Goal: Information Seeking & Learning: Check status

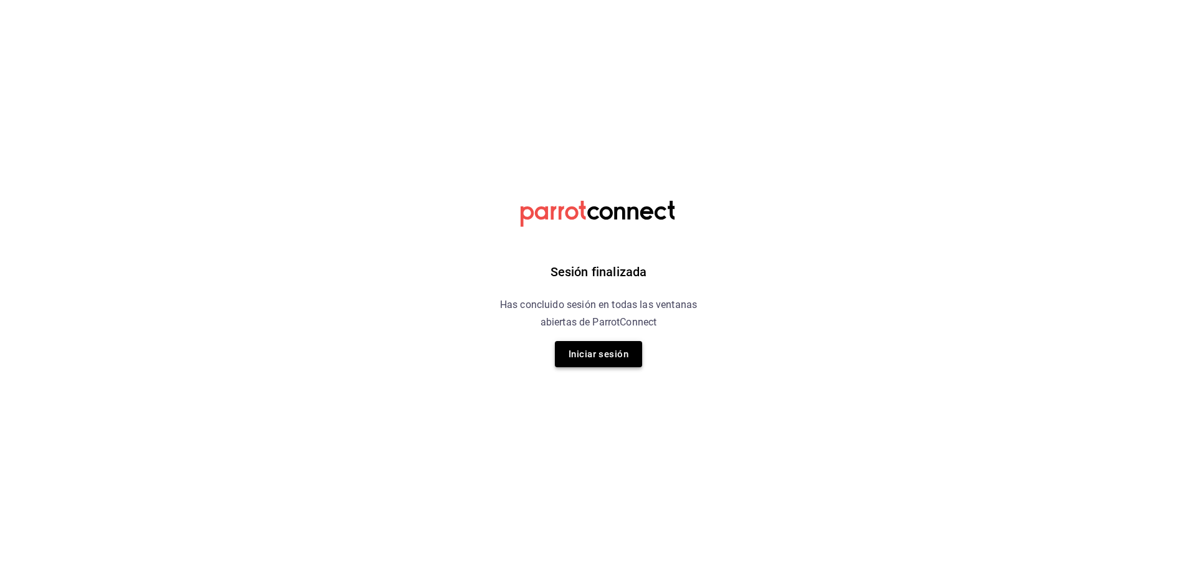
click at [602, 356] on button "Iniciar sesión" at bounding box center [598, 354] width 87 height 26
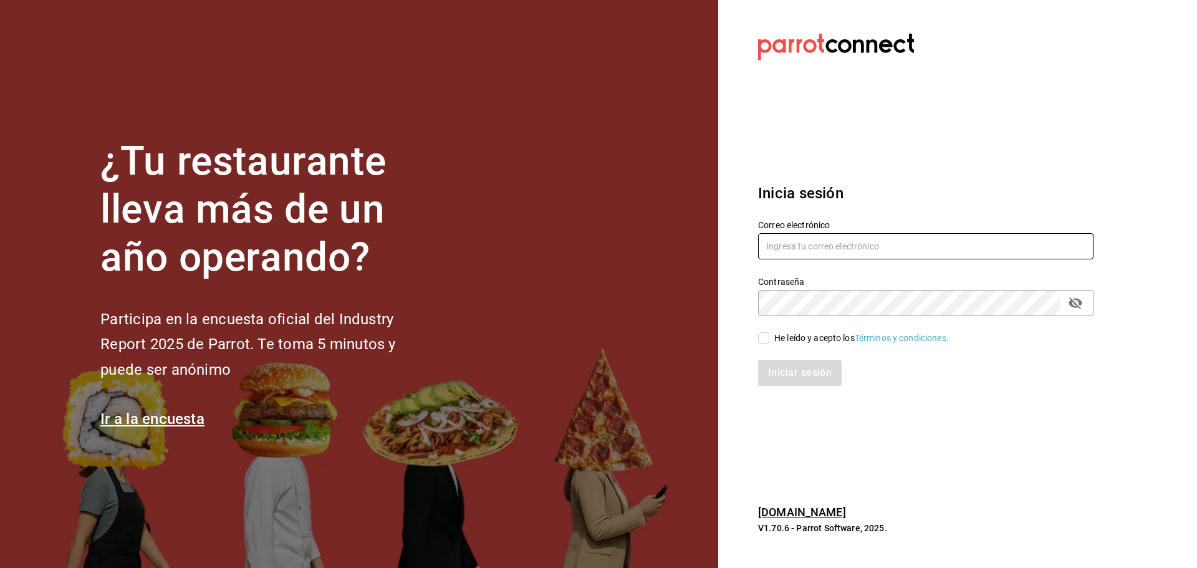
click at [823, 238] on input "text" at bounding box center [925, 246] width 335 height 26
type input "multiuser@dairy.com"
click at [768, 339] on input "He leído y acepto los Términos y condiciones." at bounding box center [763, 337] width 11 height 11
checkbox input "true"
click at [781, 370] on button "Iniciar sesión" at bounding box center [800, 373] width 85 height 26
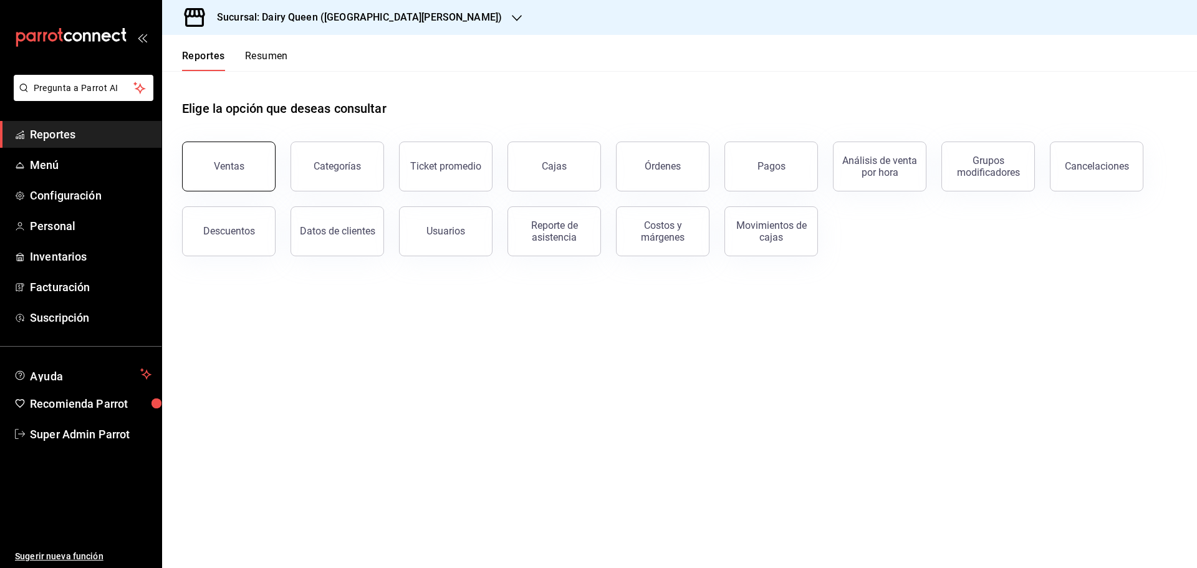
click at [205, 158] on button "Ventas" at bounding box center [229, 167] width 94 height 50
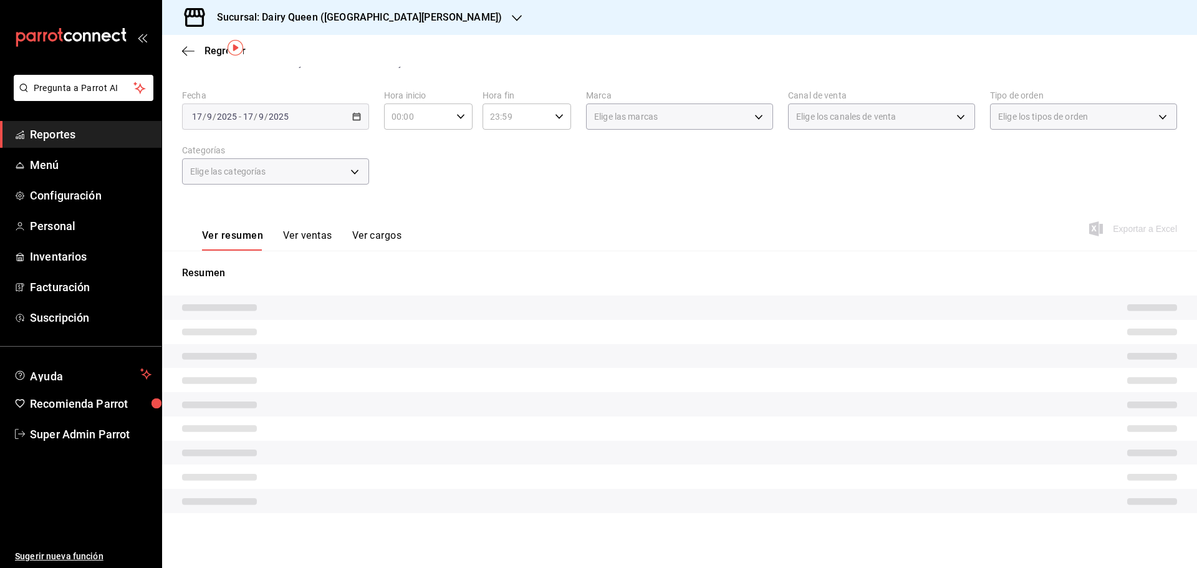
scroll to position [29, 0]
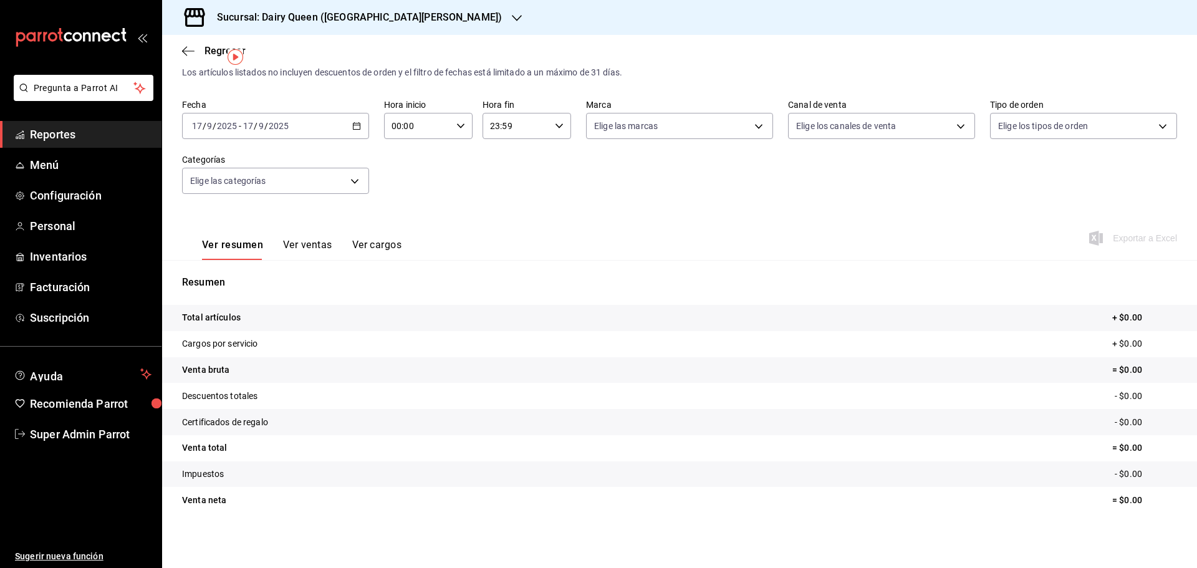
click at [352, 125] on icon "button" at bounding box center [356, 126] width 9 height 9
click at [243, 277] on span "Rango de fechas" at bounding box center [241, 275] width 97 height 13
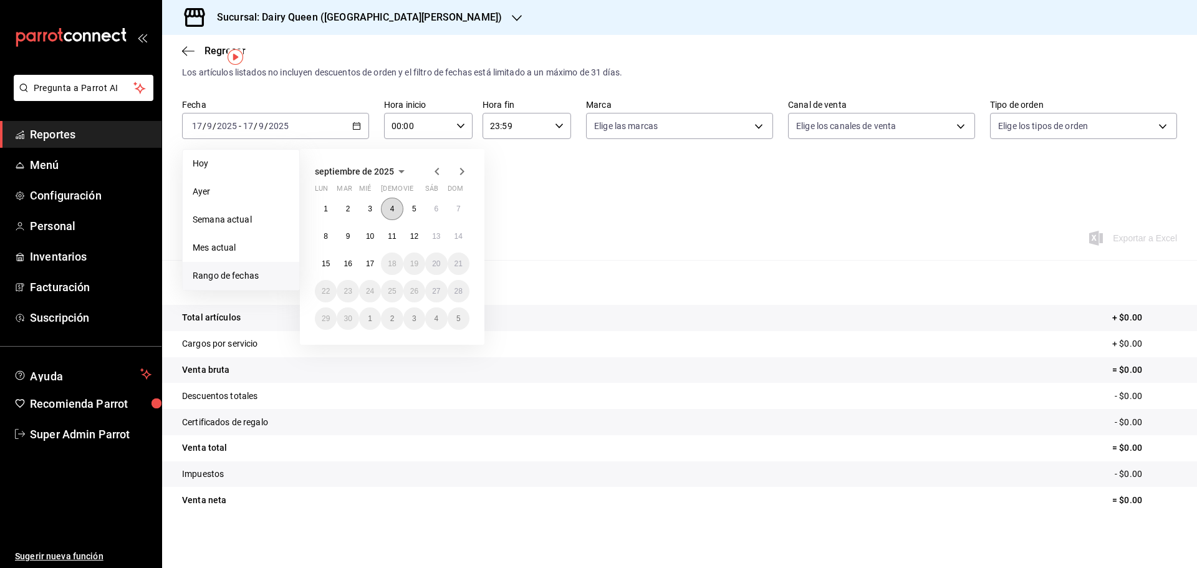
click at [385, 210] on button "4" at bounding box center [392, 209] width 22 height 22
click at [387, 213] on button "4" at bounding box center [392, 209] width 22 height 22
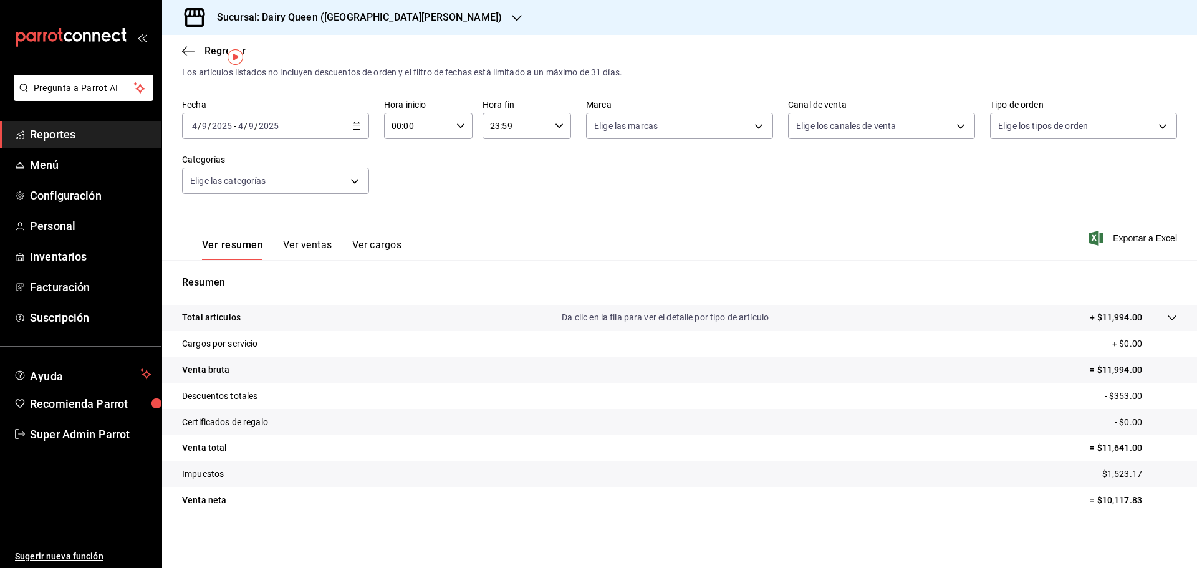
click at [361, 123] on div "[DATE] [DATE] - [DATE] [DATE]" at bounding box center [275, 126] width 187 height 26
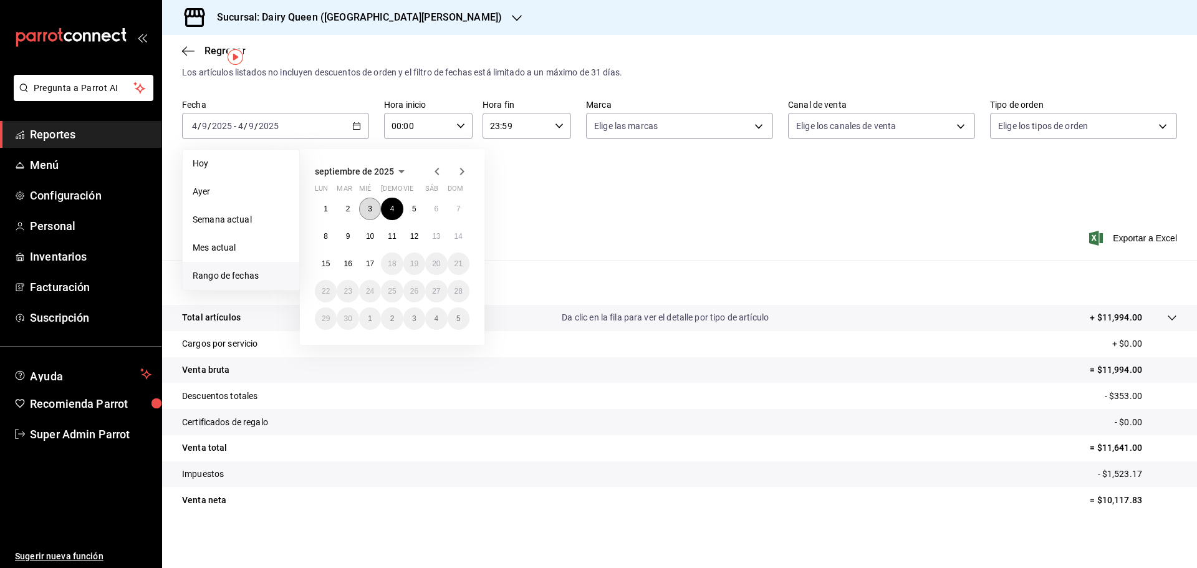
click at [367, 210] on button "3" at bounding box center [370, 209] width 22 height 22
click at [349, 241] on button "9" at bounding box center [348, 236] width 22 height 22
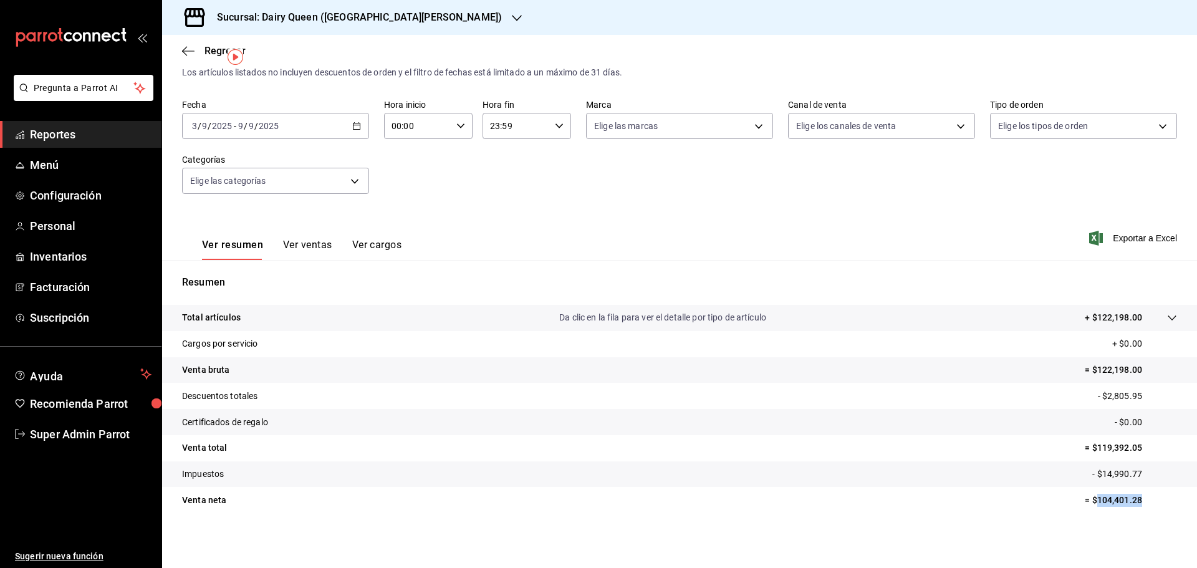
drag, startPoint x: 1155, startPoint y: 499, endPoint x: 1088, endPoint y: 495, distance: 67.5
click at [1088, 495] on p "= $104,401.28" at bounding box center [1131, 500] width 92 height 13
copy p "104,401.28"
click at [627, 334] on tr "Cargos por servicio + $0.00" at bounding box center [679, 344] width 1035 height 26
click at [451, 14] on div "Sucursal: Dairy Queen ([GEOGRAPHIC_DATA][PERSON_NAME])" at bounding box center [349, 17] width 355 height 35
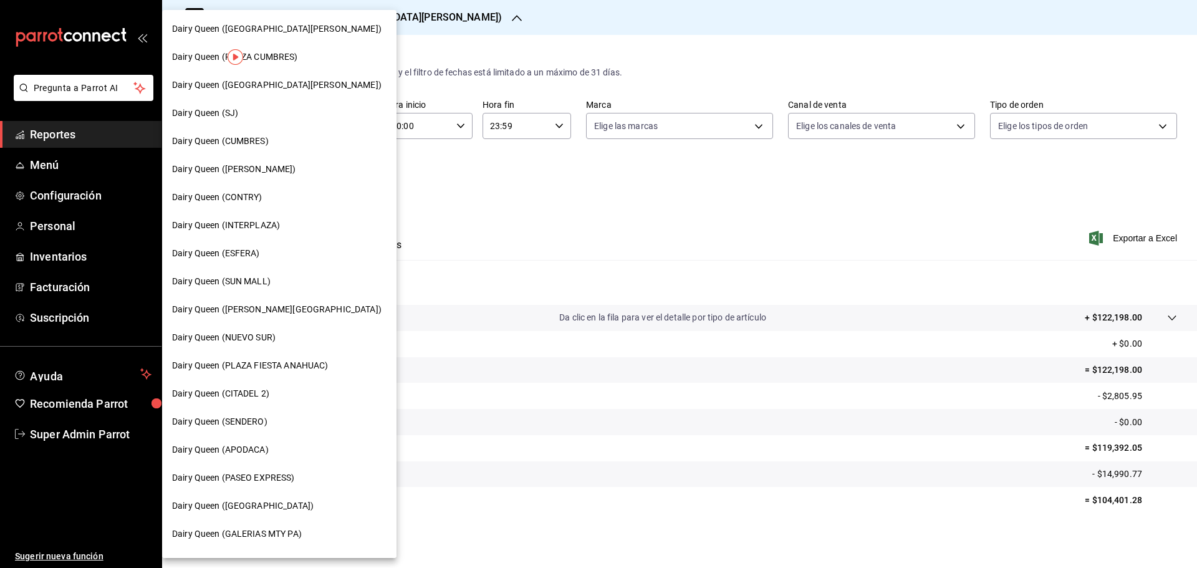
click at [317, 56] on div "Dairy Queen (PLAZA CUMBRES)" at bounding box center [279, 57] width 215 height 13
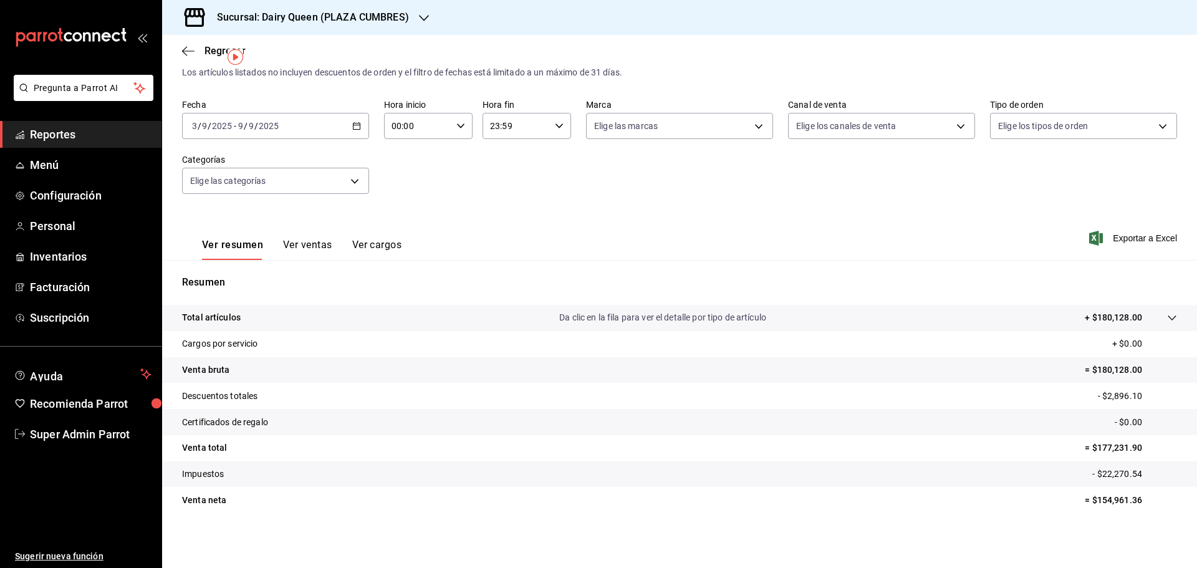
scroll to position [29, 0]
drag, startPoint x: 1104, startPoint y: 499, endPoint x: 1086, endPoint y: 499, distance: 18.1
click at [1086, 499] on p "= $154,961.36" at bounding box center [1131, 500] width 92 height 13
copy p "154,961.36"
click at [420, 14] on icon "button" at bounding box center [424, 18] width 10 height 10
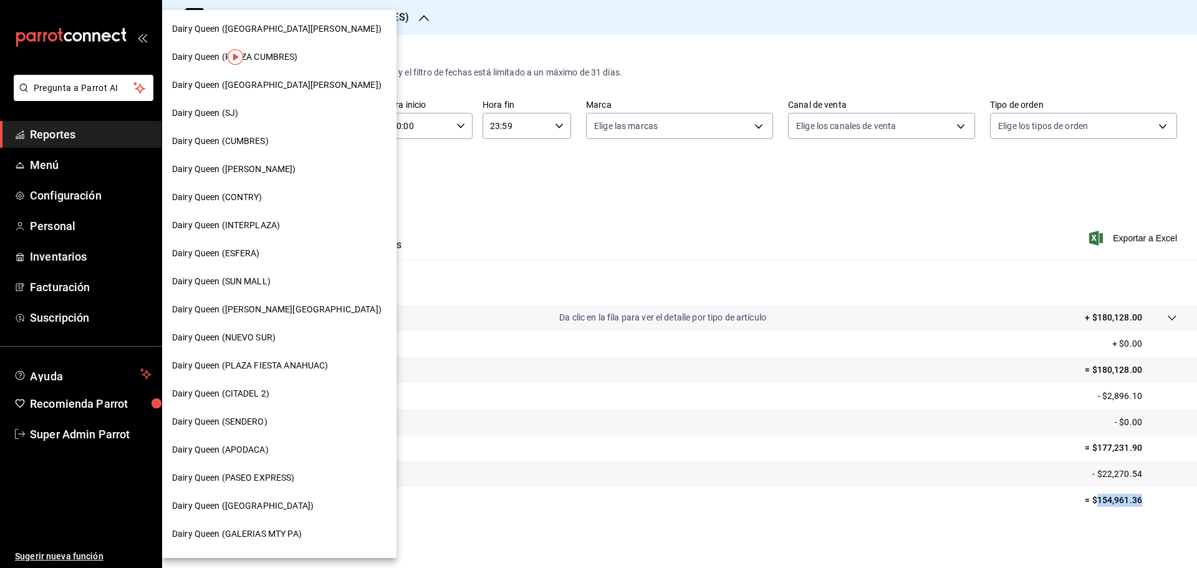
click at [268, 76] on div "Dairy Queen ([GEOGRAPHIC_DATA][PERSON_NAME])" at bounding box center [279, 85] width 234 height 28
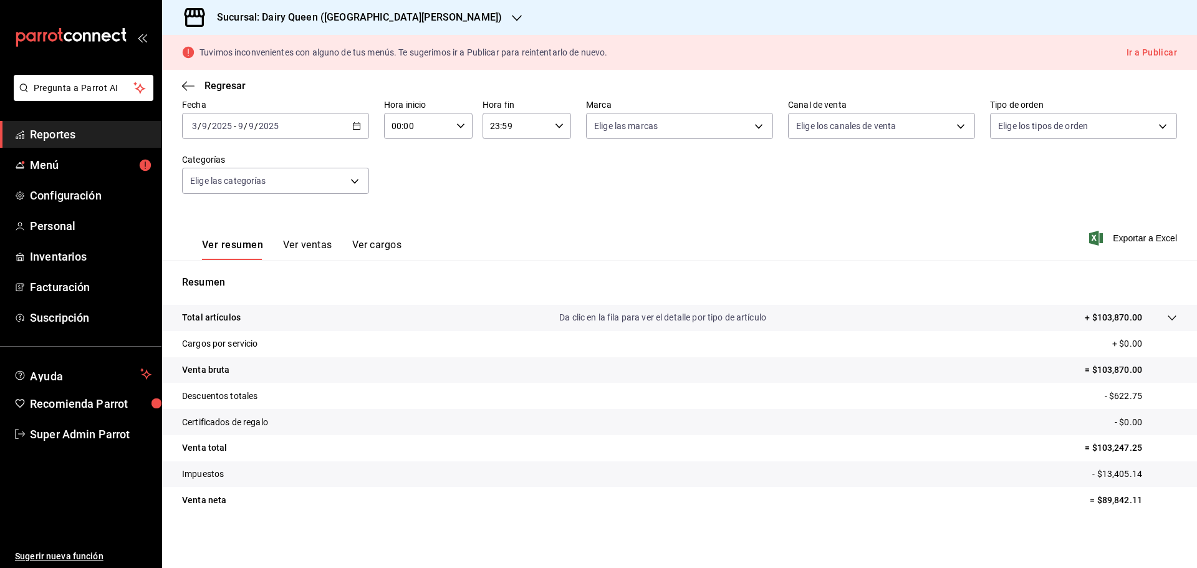
scroll to position [64, 0]
drag, startPoint x: 1106, startPoint y: 501, endPoint x: 1094, endPoint y: 501, distance: 12.5
click at [1094, 501] on p "= $89,842.11" at bounding box center [1133, 500] width 87 height 13
copy p "89,842.11"
click at [512, 21] on icon "button" at bounding box center [517, 18] width 10 height 10
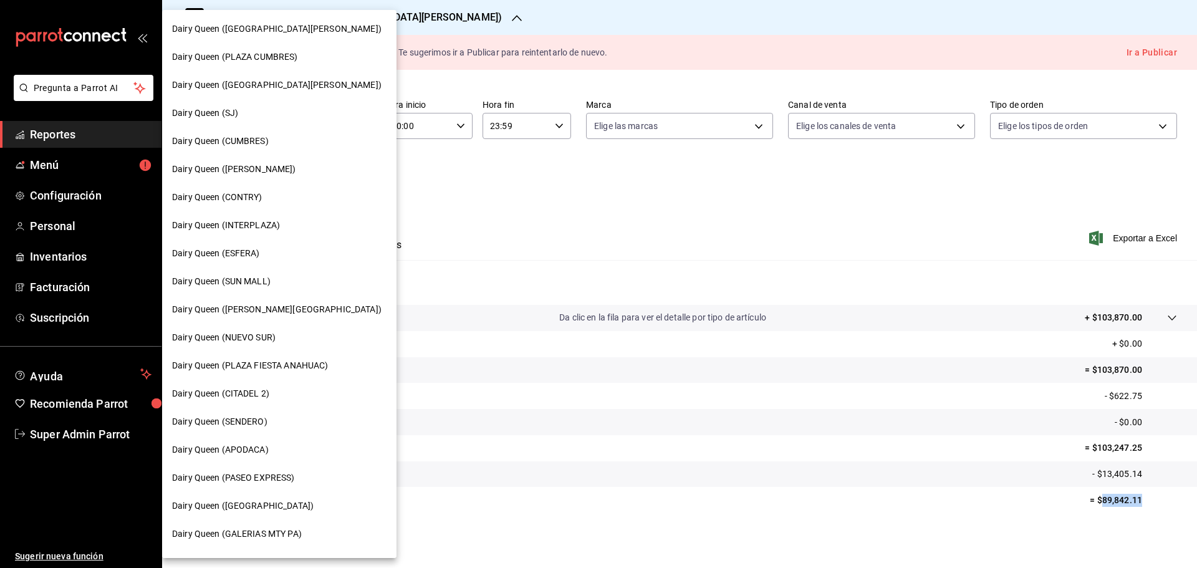
click at [269, 107] on div "Dairy Queen (SJ)" at bounding box center [279, 113] width 215 height 13
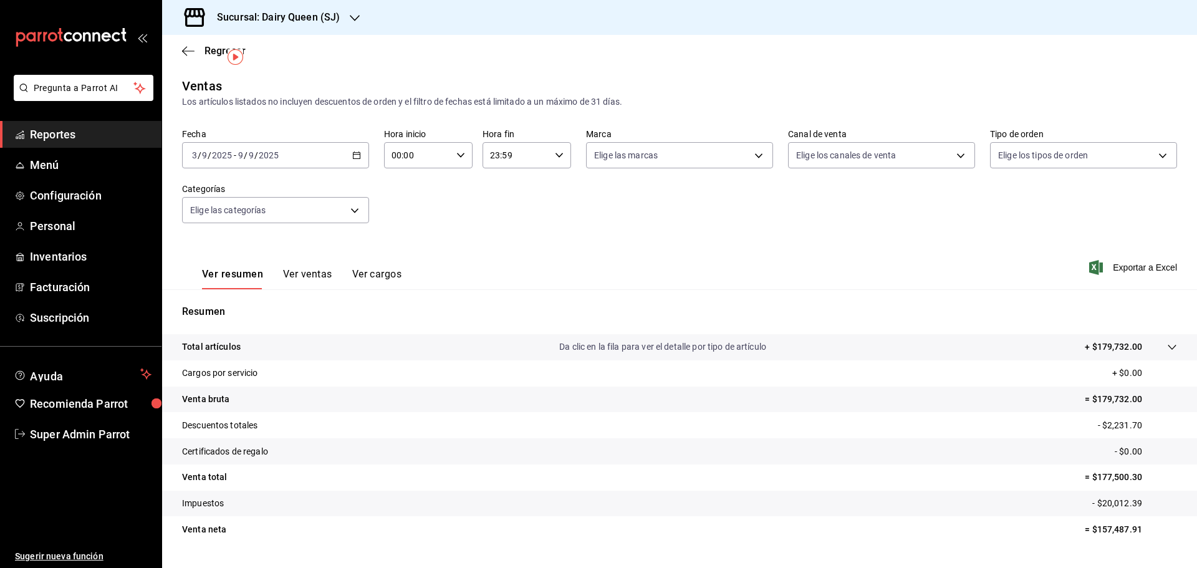
scroll to position [29, 0]
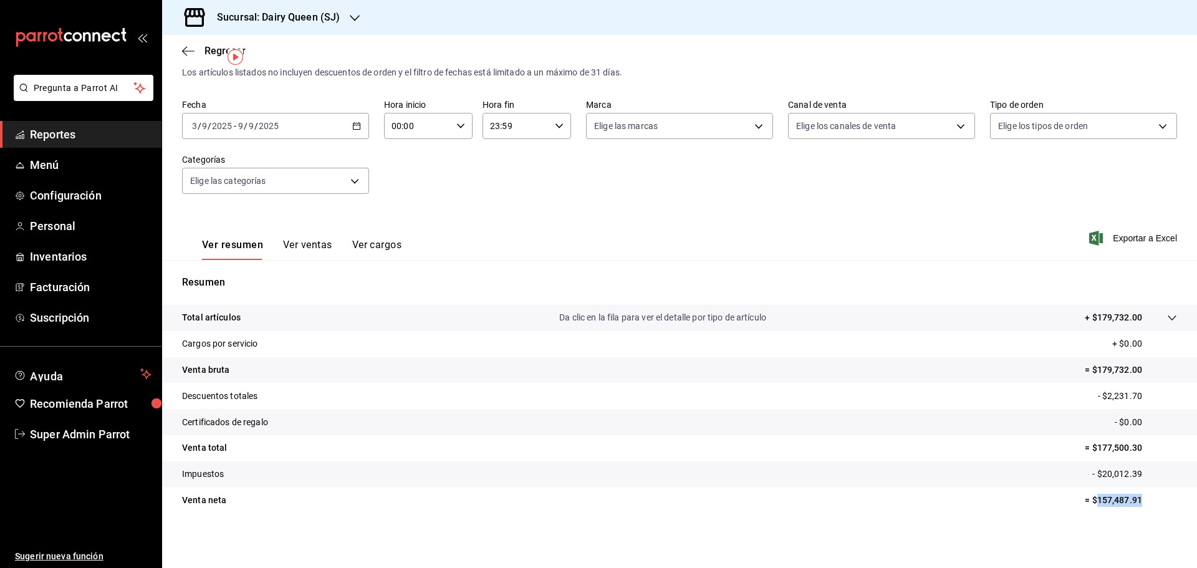
drag, startPoint x: 1108, startPoint y: 499, endPoint x: 1088, endPoint y: 501, distance: 20.6
click at [1088, 501] on p "= $157,487.91" at bounding box center [1131, 500] width 92 height 13
copy p "157,487.91"
click at [365, 10] on div "Sucursal: Dairy Queen (SJ)" at bounding box center [679, 17] width 1035 height 35
click at [360, 13] on div "Sucursal: Dairy Queen (SJ)" at bounding box center [268, 17] width 193 height 35
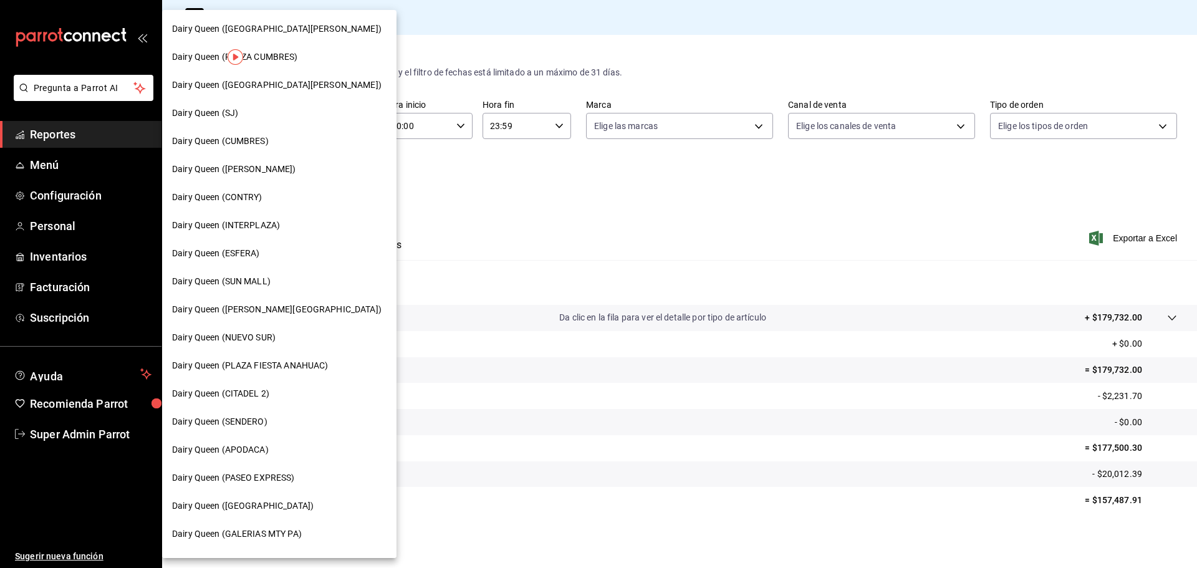
click at [302, 136] on div "Dairy Queen (CUMBRES)" at bounding box center [279, 141] width 215 height 13
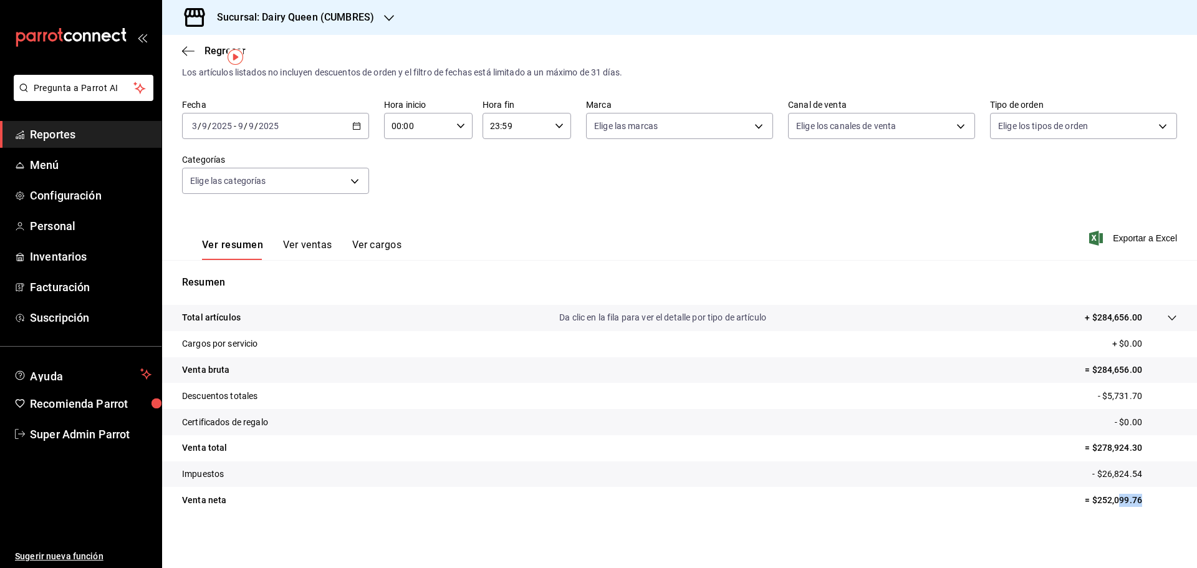
scroll to position [29, 0]
drag, startPoint x: 1111, startPoint y: 501, endPoint x: 1084, endPoint y: 504, distance: 27.0
click at [1085, 504] on p "= $252,099.76" at bounding box center [1131, 500] width 92 height 13
click at [1131, 501] on p "= $252,099.76" at bounding box center [1131, 500] width 92 height 13
click at [1136, 498] on p "= $252,099.76" at bounding box center [1131, 500] width 92 height 13
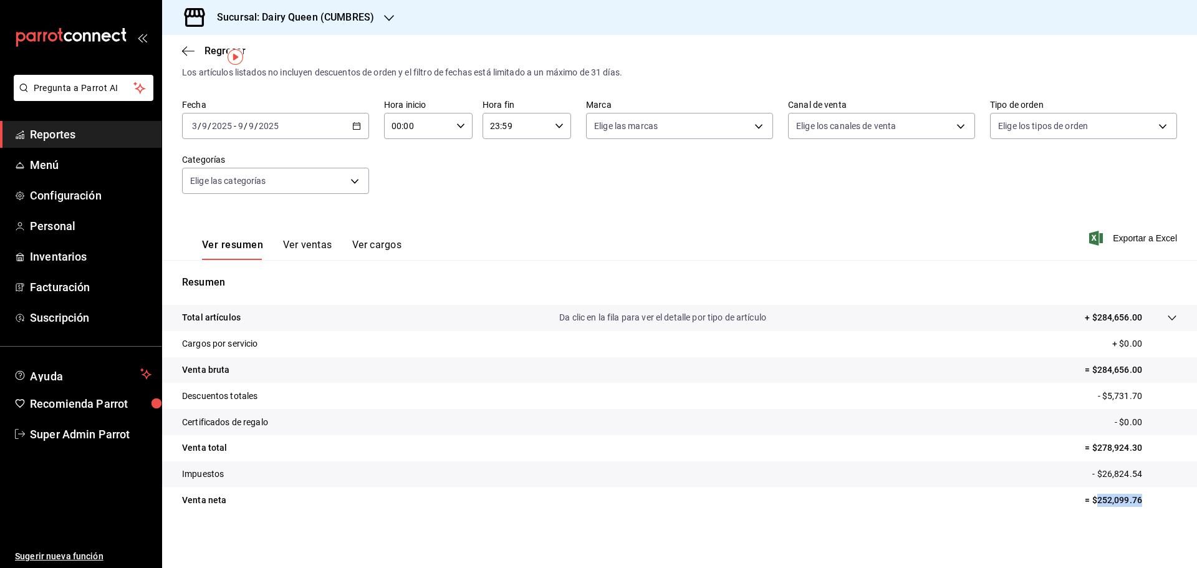
drag, startPoint x: 1099, startPoint y: 499, endPoint x: 1088, endPoint y: 501, distance: 10.8
click at [1088, 501] on p "= $252,099.76" at bounding box center [1131, 500] width 92 height 13
copy body "252,099.76"
click at [397, 15] on div "Sucursal: Dairy Queen (CUMBRES)" at bounding box center [285, 17] width 227 height 35
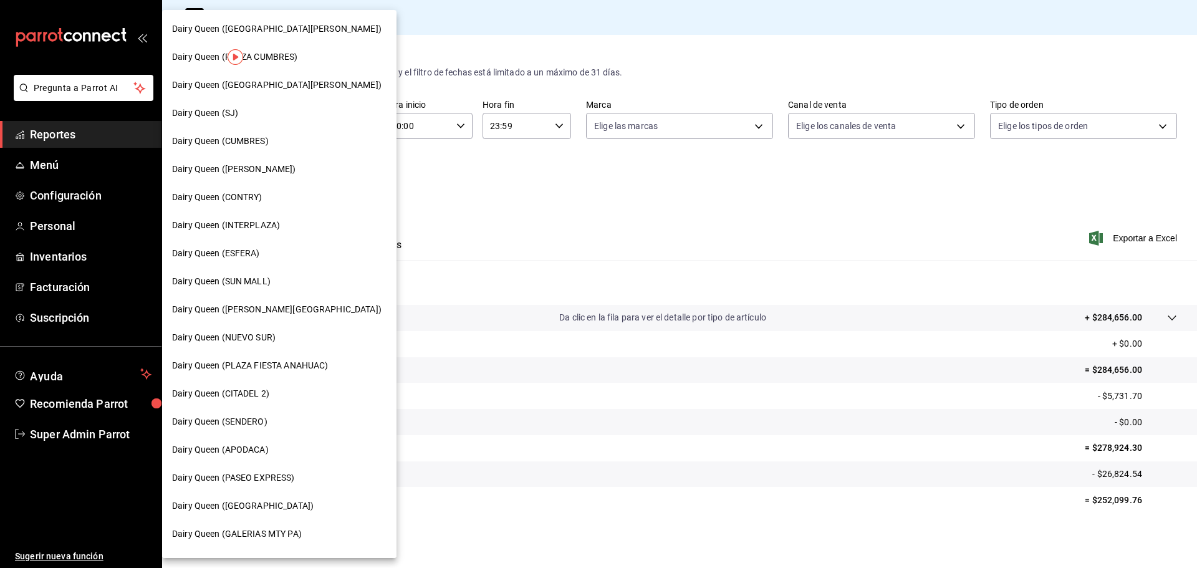
drag, startPoint x: 276, startPoint y: 87, endPoint x: 286, endPoint y: 169, distance: 82.4
click at [286, 169] on nav "Dairy Queen ([GEOGRAPHIC_DATA][PERSON_NAME]) Dairy Queen ([GEOGRAPHIC_DATA]) Da…" at bounding box center [279, 478] width 234 height 936
click at [286, 167] on div "Dairy Queen ([PERSON_NAME])" at bounding box center [279, 169] width 215 height 13
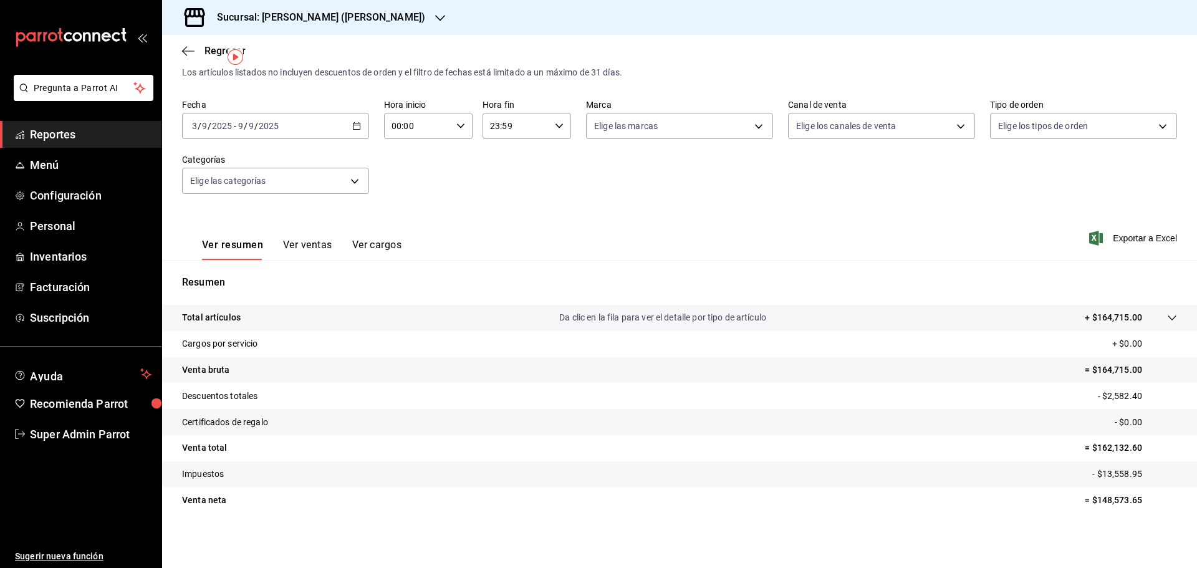
scroll to position [29, 0]
drag, startPoint x: 1096, startPoint y: 499, endPoint x: 1088, endPoint y: 503, distance: 9.5
click at [1088, 503] on p "= $148,573.65" at bounding box center [1131, 500] width 92 height 13
copy p "148,573.65"
click at [435, 17] on icon "button" at bounding box center [440, 18] width 10 height 10
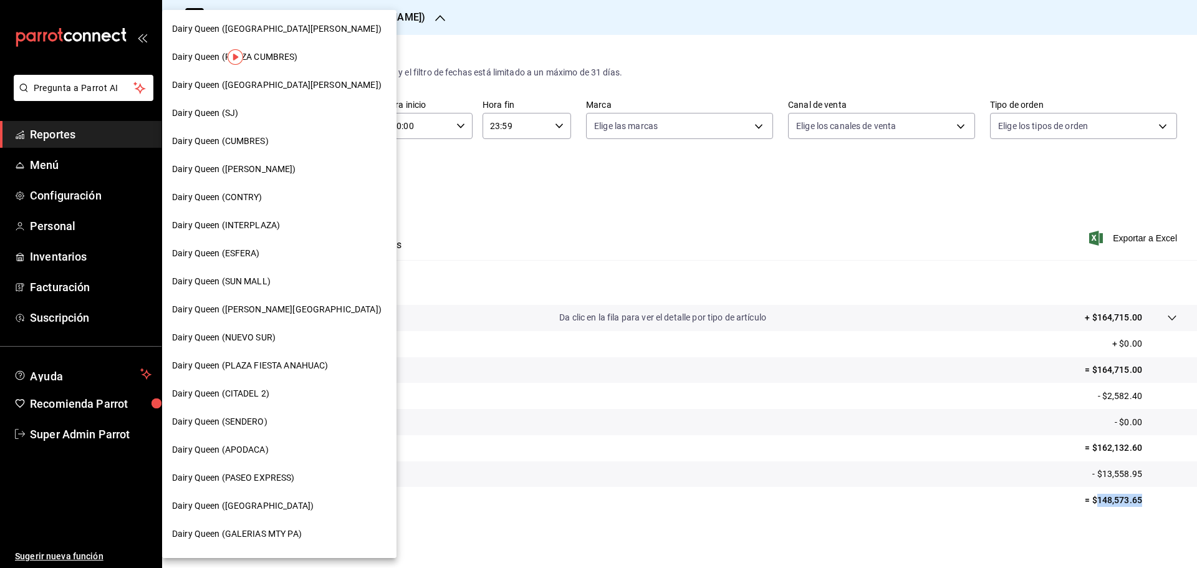
click at [286, 196] on div "Dairy Queen (CONTRY)" at bounding box center [279, 197] width 215 height 13
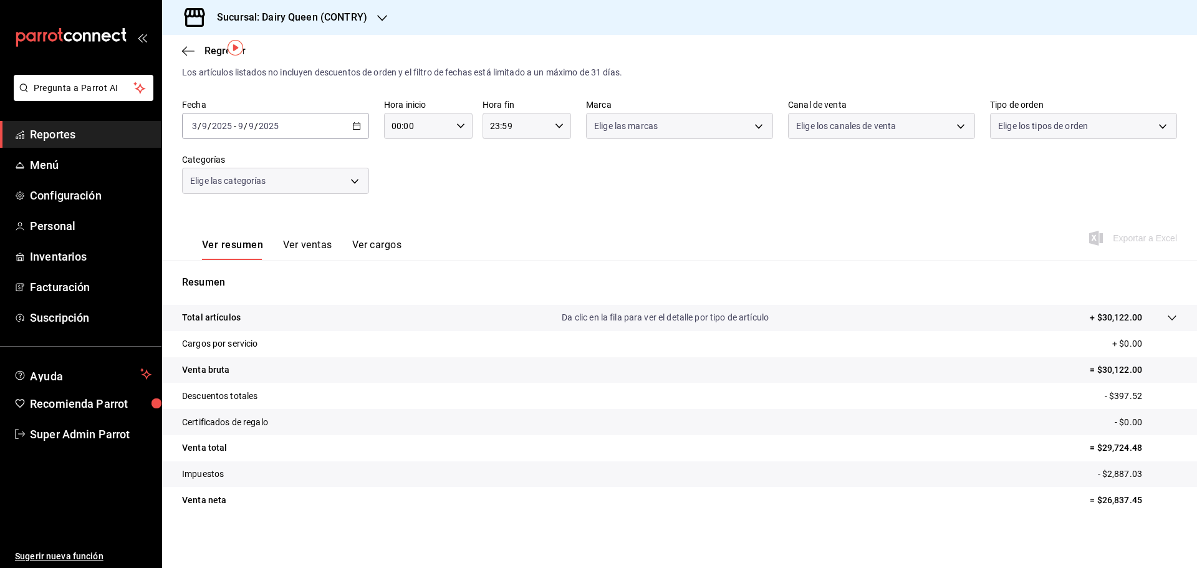
scroll to position [29, 0]
drag, startPoint x: 1136, startPoint y: 503, endPoint x: 1091, endPoint y: 503, distance: 44.9
click at [1091, 503] on p "= $26,837.45" at bounding box center [1133, 500] width 87 height 13
click at [373, 17] on div "Sucursal: Dairy Queen (CONTRY)" at bounding box center [282, 17] width 220 height 35
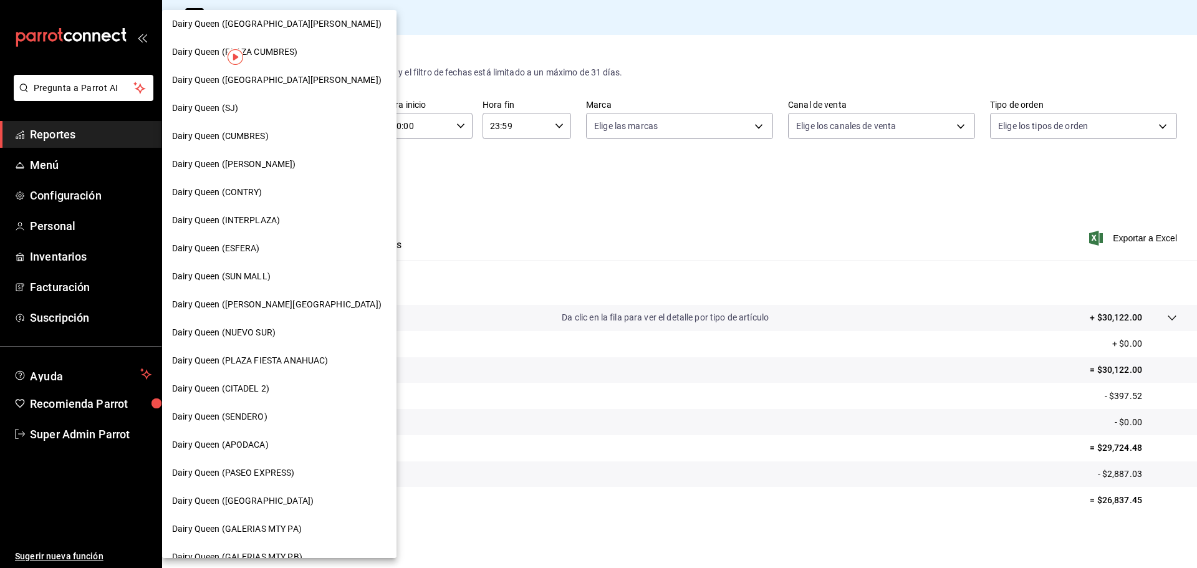
scroll to position [0, 0]
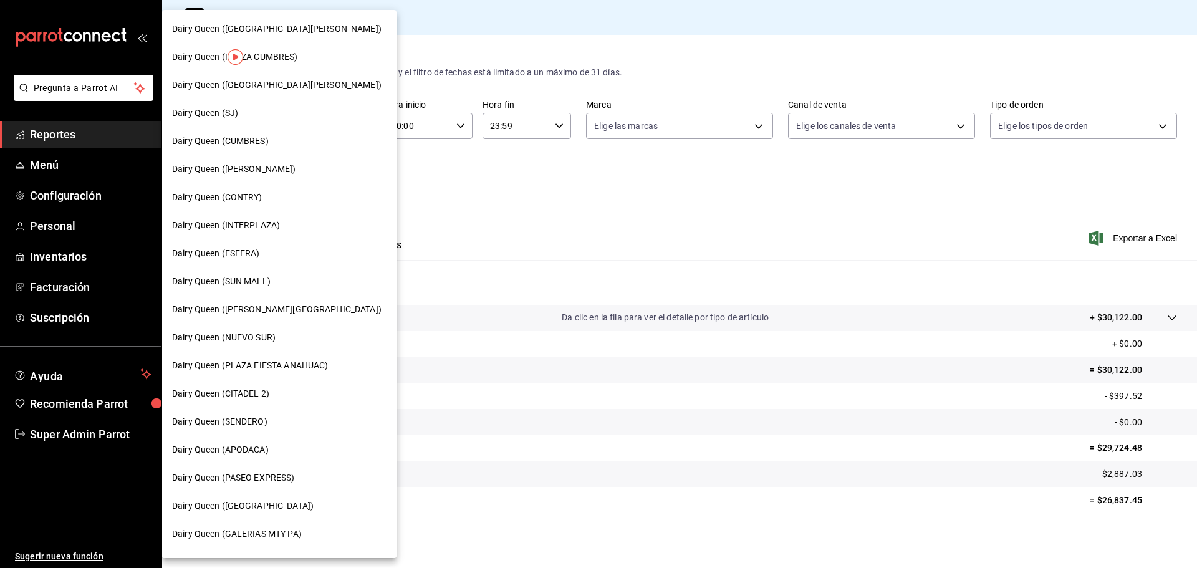
click at [301, 219] on div "Dairy Queen (INTERPLAZA)" at bounding box center [279, 225] width 234 height 28
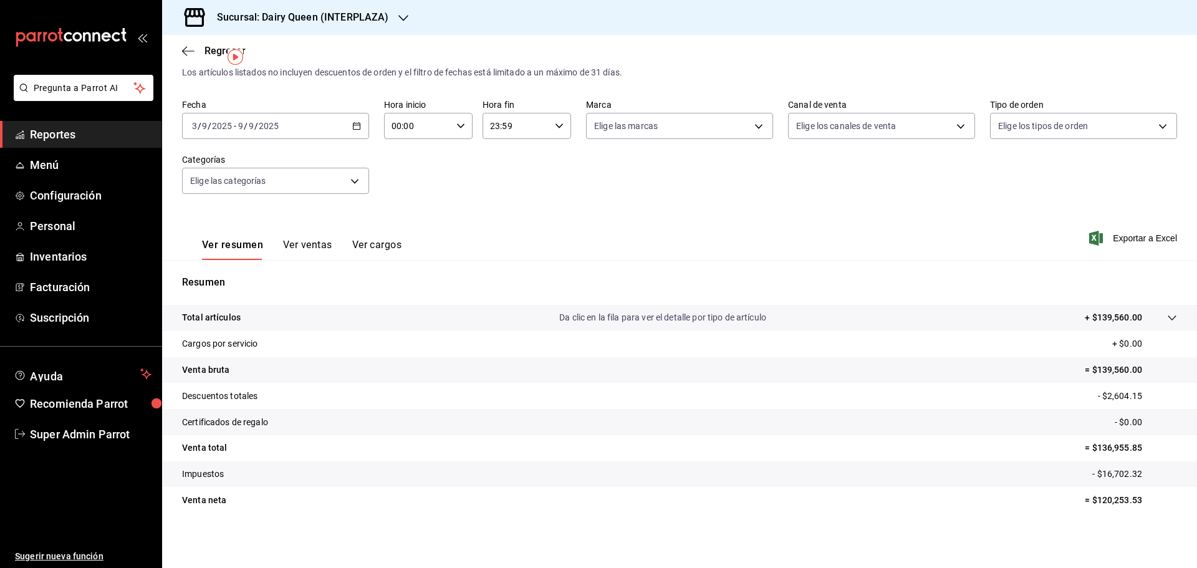
scroll to position [29, 0]
drag, startPoint x: 1138, startPoint y: 501, endPoint x: 1090, endPoint y: 499, distance: 48.1
click at [1090, 499] on p "= $120,253.53" at bounding box center [1131, 500] width 92 height 13
copy p "120,253.53"
click at [399, 19] on icon "button" at bounding box center [403, 18] width 10 height 10
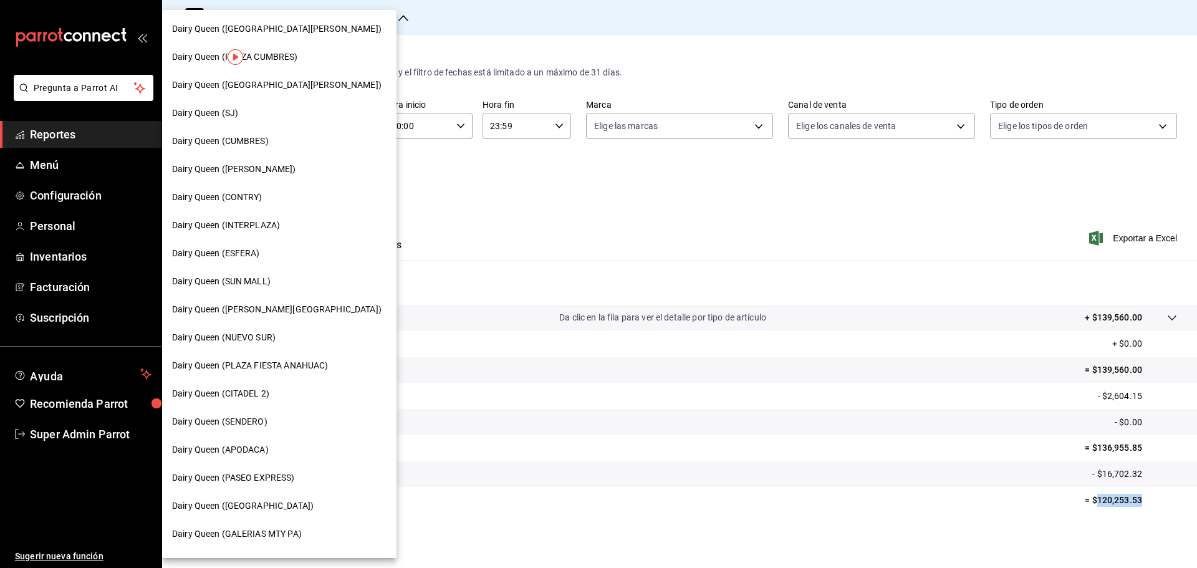
click at [281, 249] on div "Dairy Queen (ESFERA)" at bounding box center [279, 253] width 215 height 13
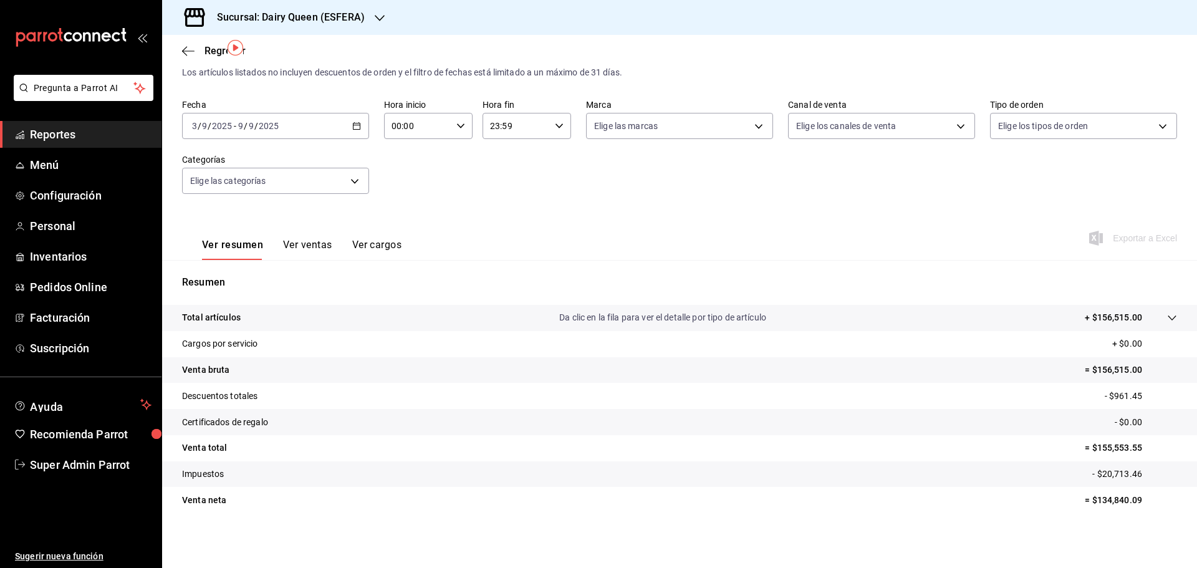
scroll to position [29, 0]
drag, startPoint x: 1143, startPoint y: 503, endPoint x: 1086, endPoint y: 502, distance: 56.8
click at [1086, 502] on p "= $134,840.09" at bounding box center [1131, 500] width 92 height 13
copy p "134,840.09"
click at [356, 21] on h3 "Sucursal: Dairy Queen (ESFERA)" at bounding box center [286, 17] width 158 height 15
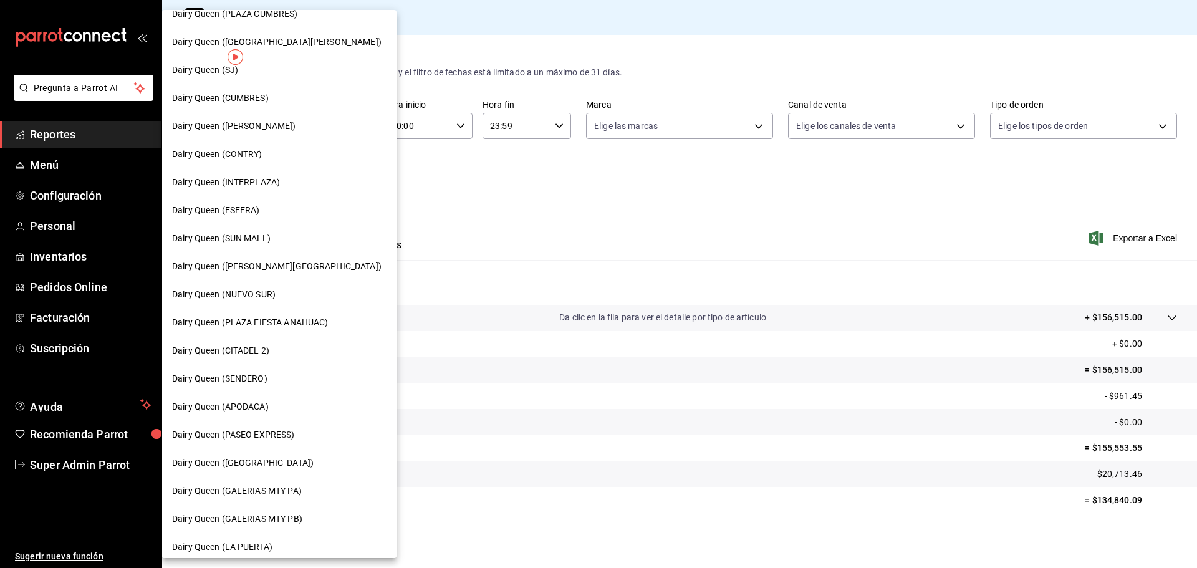
scroll to position [62, 0]
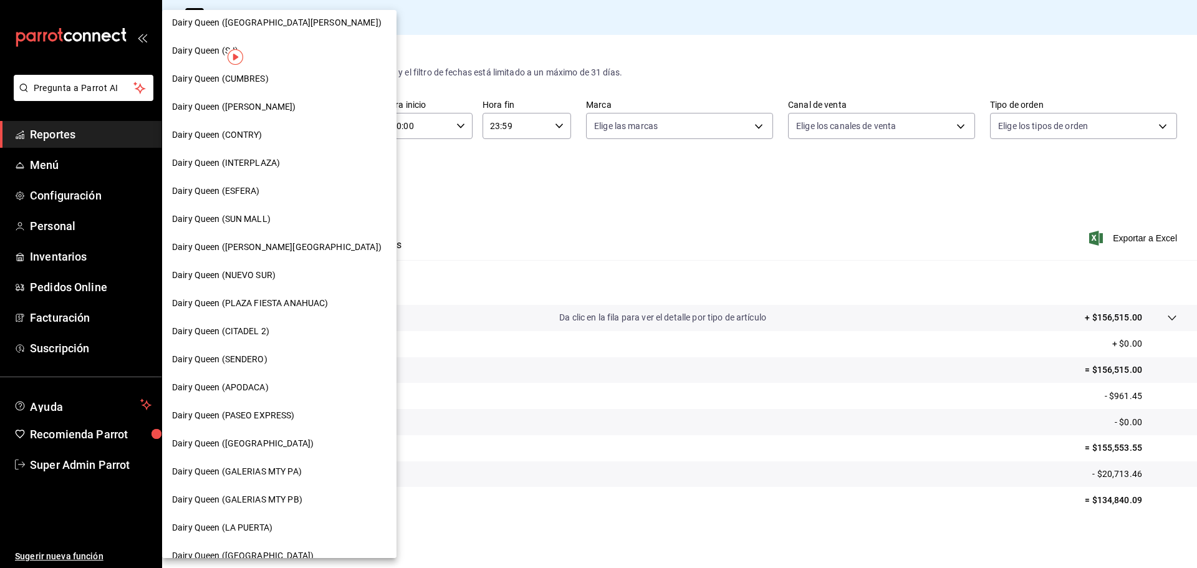
click at [291, 224] on div "Dairy Queen (SUN MALL)" at bounding box center [279, 219] width 215 height 13
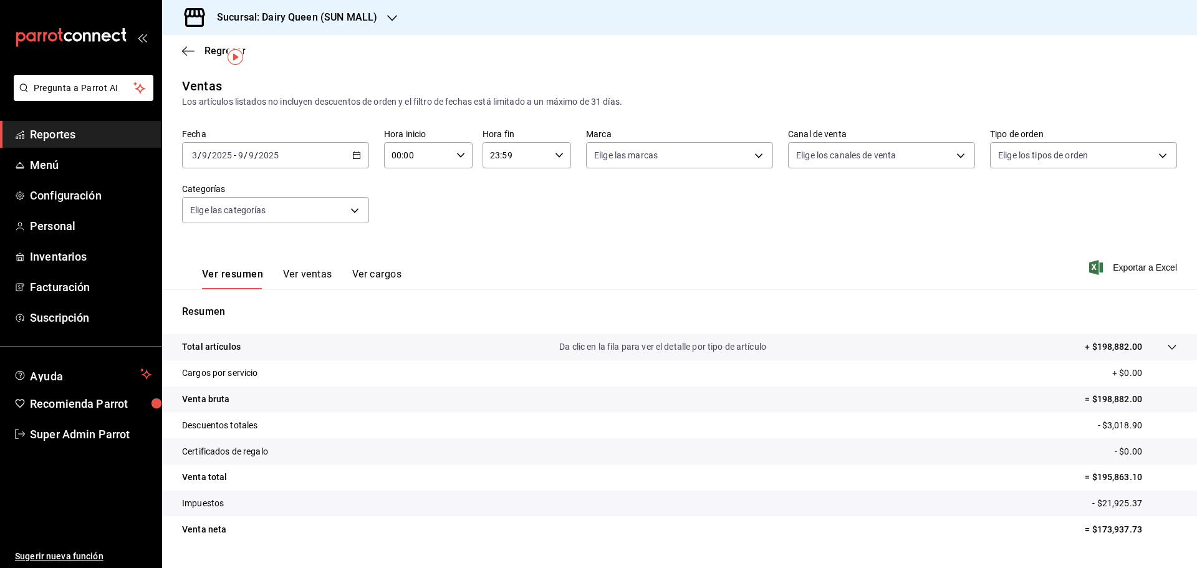
scroll to position [29, 0]
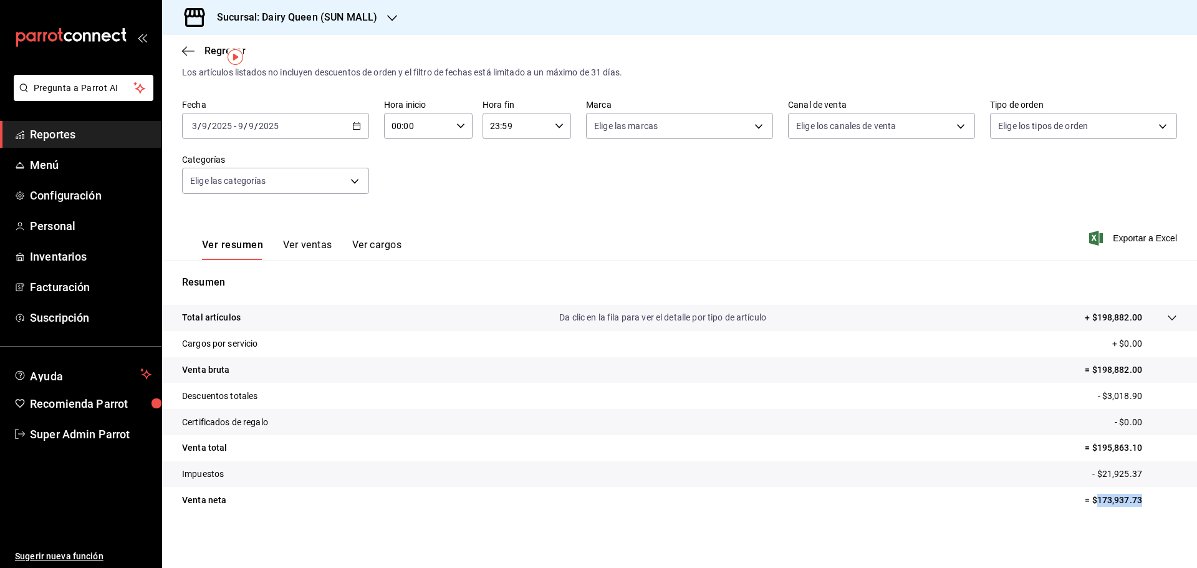
drag, startPoint x: 1134, startPoint y: 499, endPoint x: 1089, endPoint y: 495, distance: 45.8
click at [1089, 495] on p "= $173,937.73" at bounding box center [1131, 500] width 92 height 13
copy p "173,937.73"
click at [376, 14] on div "Sucursal: Dairy Queen (SUN MALL)" at bounding box center [287, 17] width 230 height 35
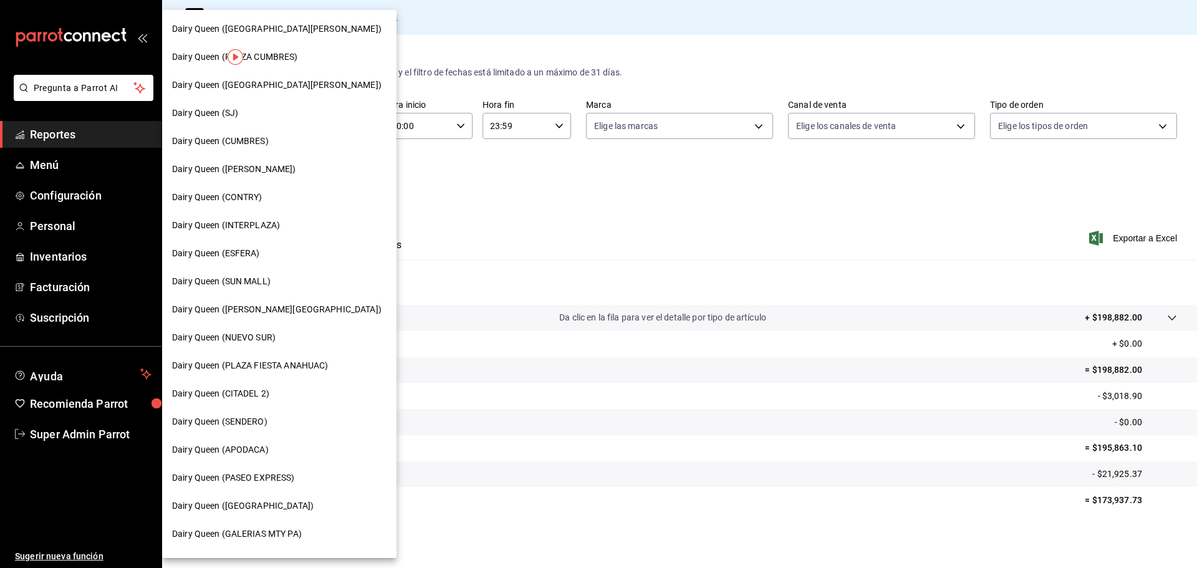
click at [279, 305] on div "Dairy Queen ([PERSON_NAME][GEOGRAPHIC_DATA])" at bounding box center [279, 309] width 215 height 13
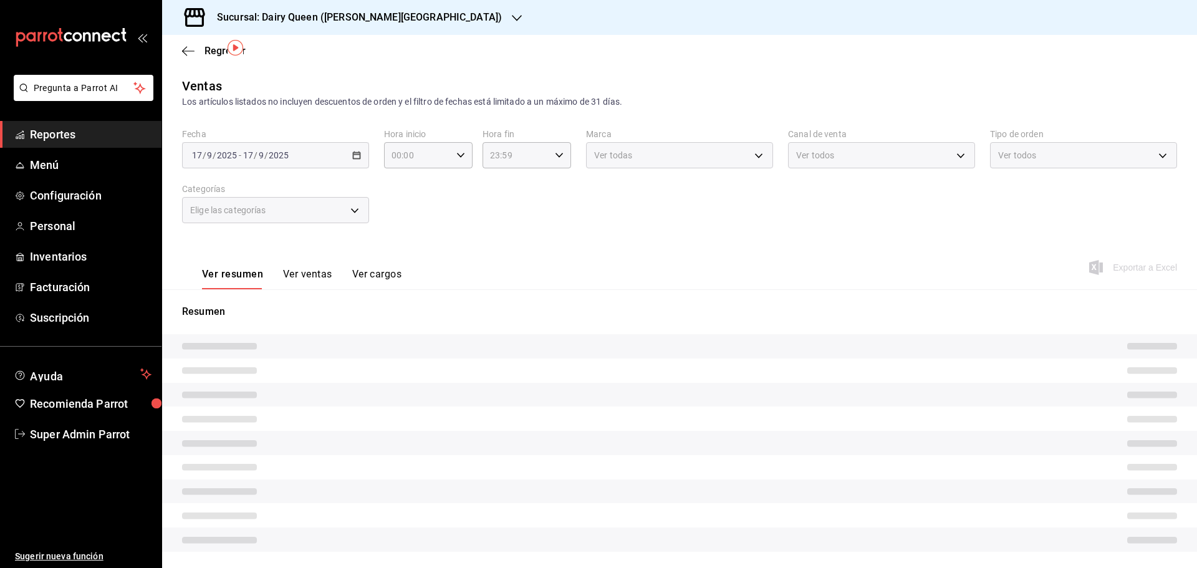
scroll to position [39, 0]
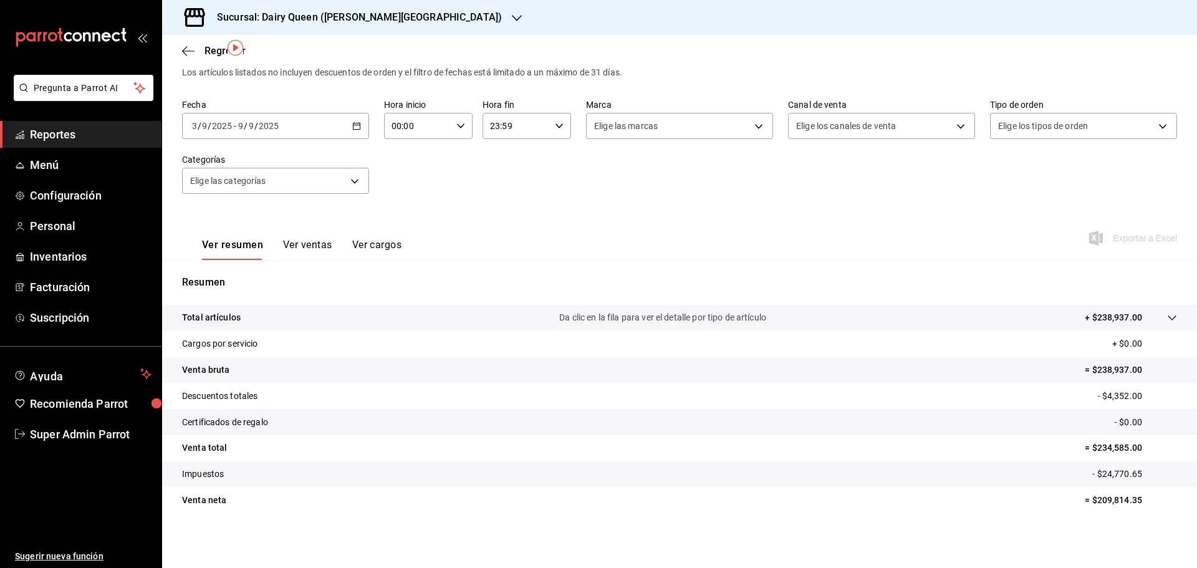
scroll to position [29, 0]
drag, startPoint x: 1114, startPoint y: 499, endPoint x: 1086, endPoint y: 499, distance: 28.1
click at [1086, 499] on p "= $209,814.35" at bounding box center [1131, 500] width 92 height 13
click at [512, 21] on icon "button" at bounding box center [517, 18] width 10 height 10
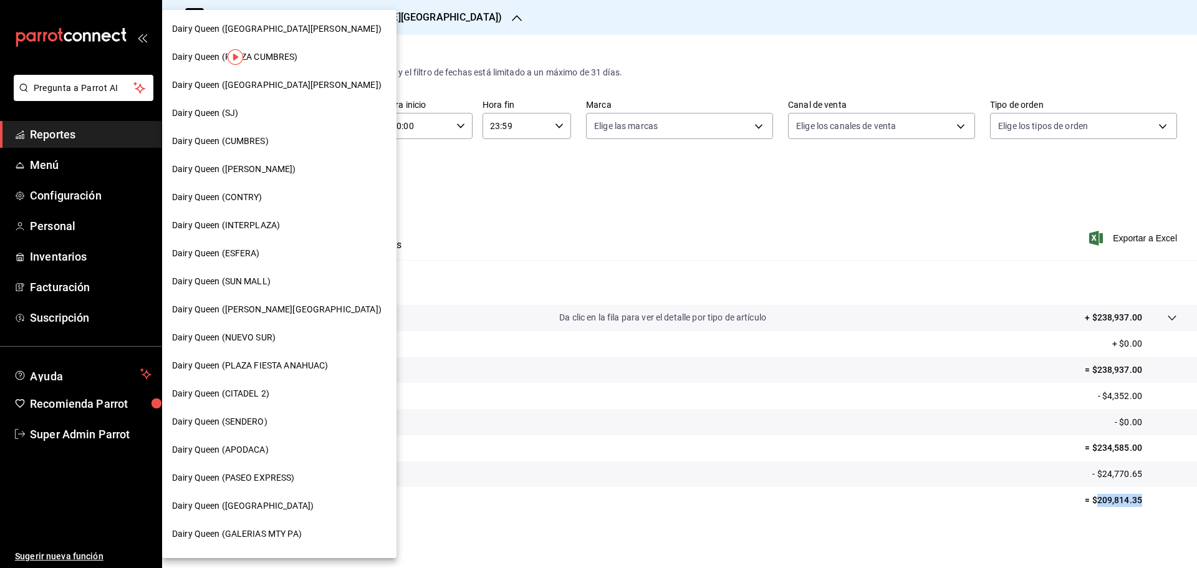
click at [282, 331] on div "Dairy Queen (NUEVO SUR)" at bounding box center [279, 338] width 234 height 28
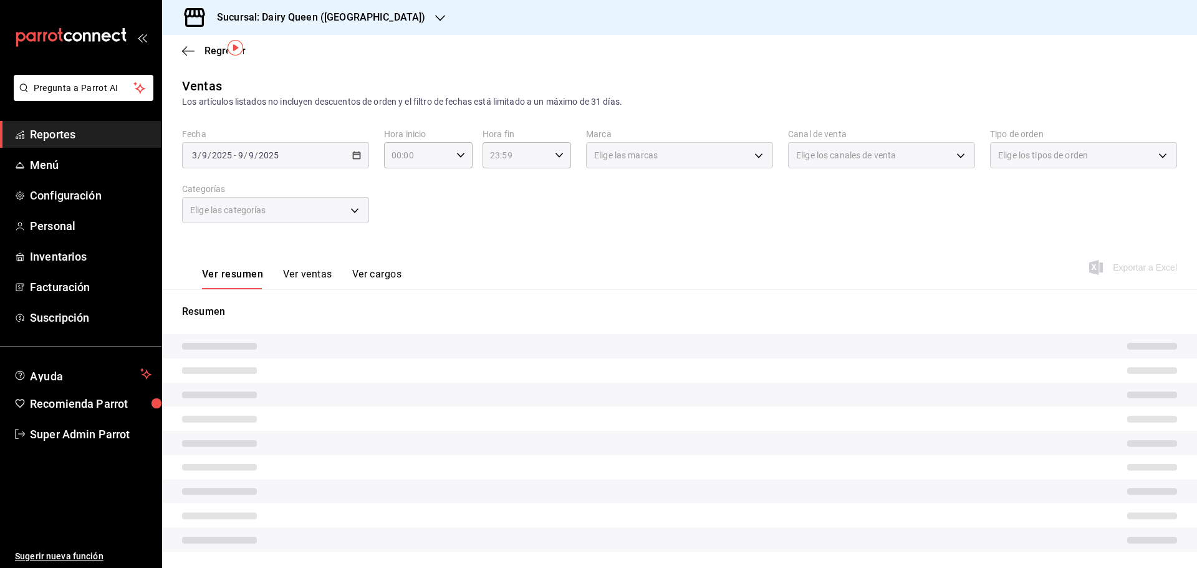
scroll to position [29, 0]
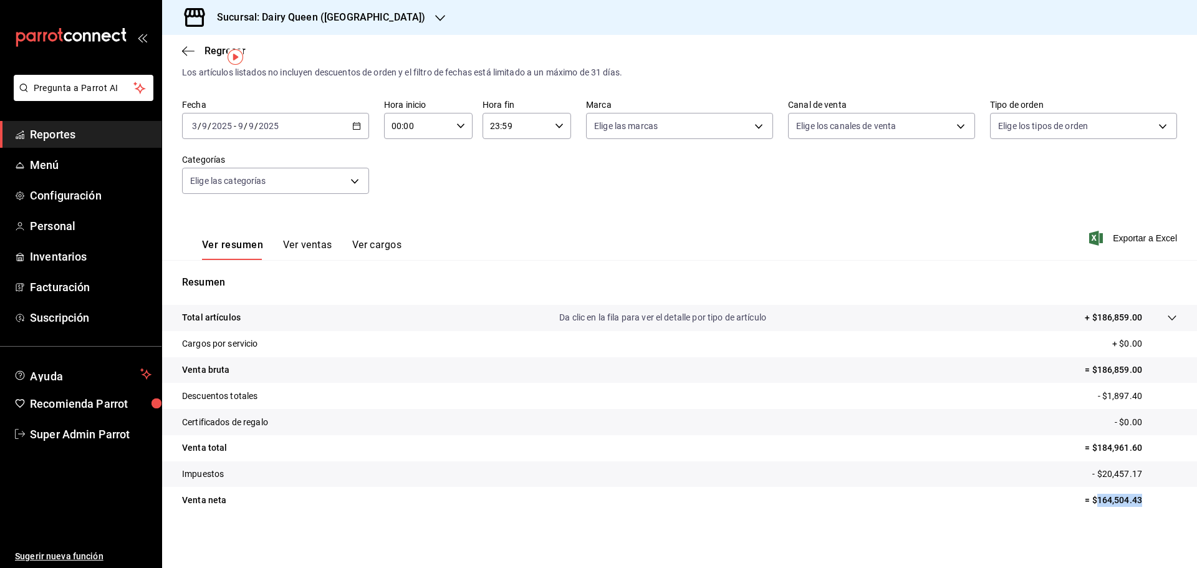
drag, startPoint x: 1119, startPoint y: 502, endPoint x: 1091, endPoint y: 503, distance: 28.7
click at [1091, 503] on p "= $164,504.43" at bounding box center [1131, 500] width 92 height 13
copy p "164,504.43"
click at [435, 23] on div at bounding box center [440, 17] width 10 height 13
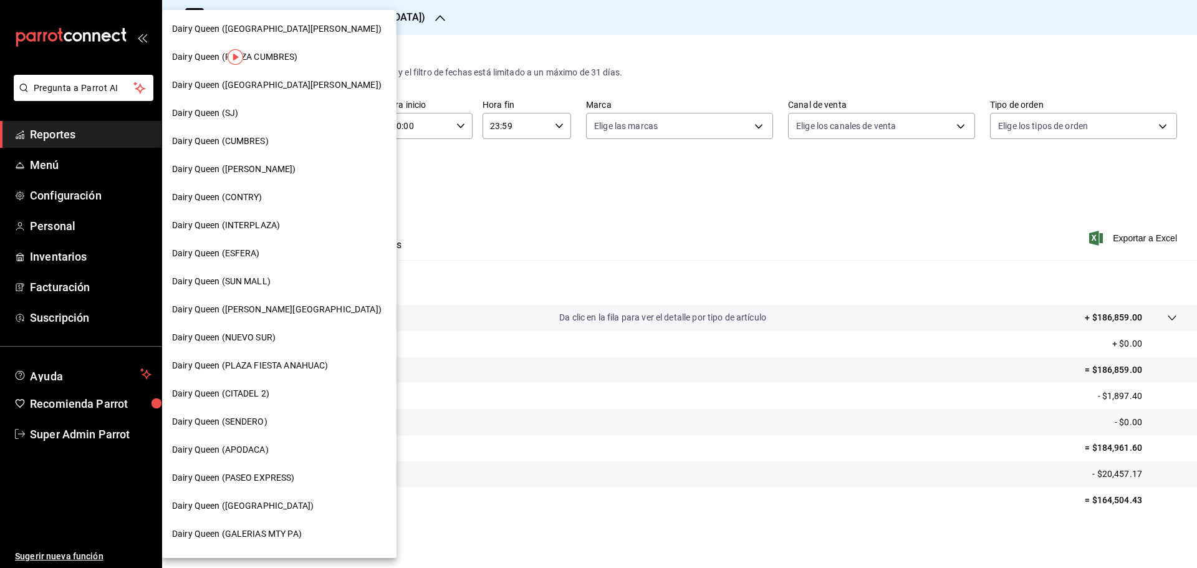
click at [274, 365] on span "Dairy Queen (PLAZA FIESTA ANAHUAC)" at bounding box center [250, 365] width 156 height 13
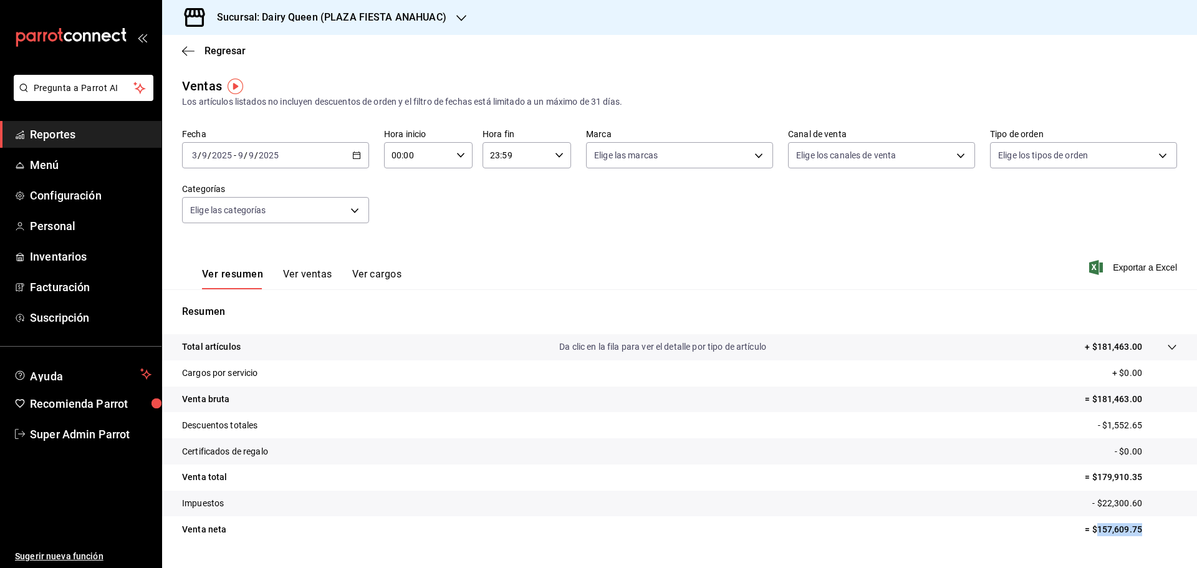
drag, startPoint x: 1137, startPoint y: 528, endPoint x: 1090, endPoint y: 542, distance: 48.7
click at [1090, 542] on tr "Venta [PERSON_NAME] = $157,609.75" at bounding box center [679, 529] width 1035 height 26
click at [442, 11] on h3 "Sucursal: Dairy Queen (PLAZA FIESTA ANAHUAC)" at bounding box center [326, 17] width 239 height 15
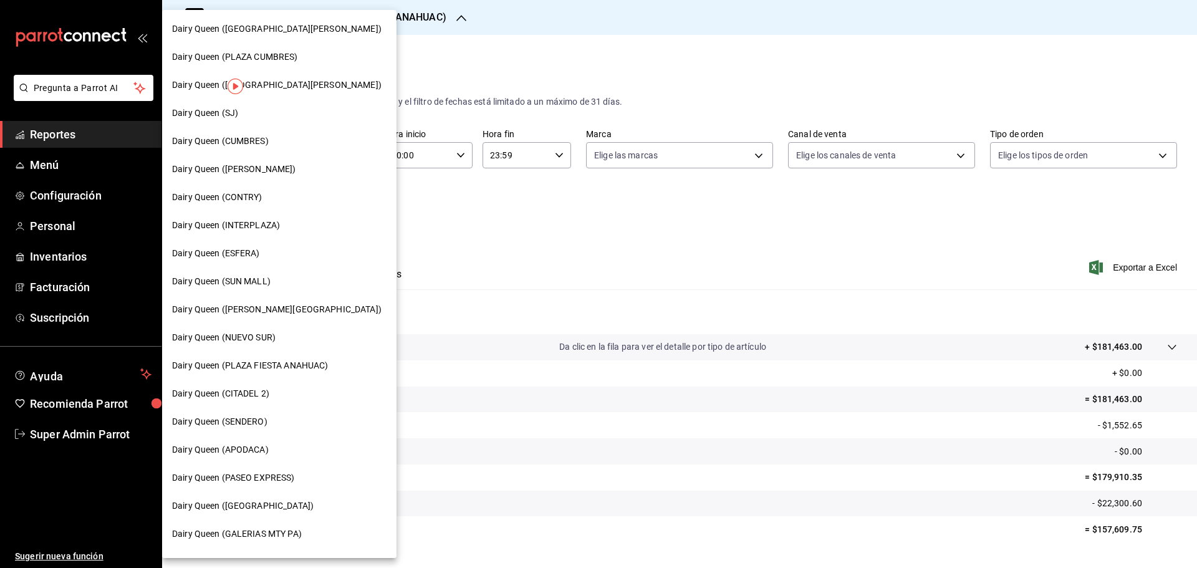
click at [284, 388] on div "Dairy Queen (CITADEL 2)" at bounding box center [279, 393] width 215 height 13
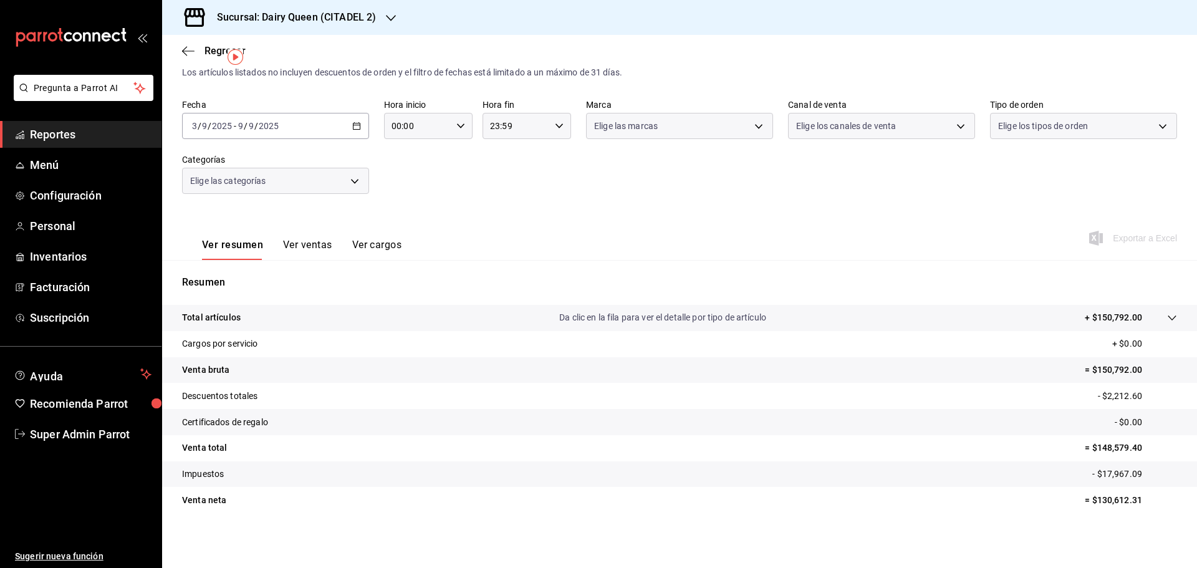
scroll to position [29, 0]
drag, startPoint x: 1136, startPoint y: 501, endPoint x: 1089, endPoint y: 503, distance: 46.8
click at [1089, 503] on p "= $130,612.31" at bounding box center [1131, 500] width 92 height 13
click at [380, 6] on div "Sucursal: Dairy Queen (CITADEL 2)" at bounding box center [286, 17] width 229 height 35
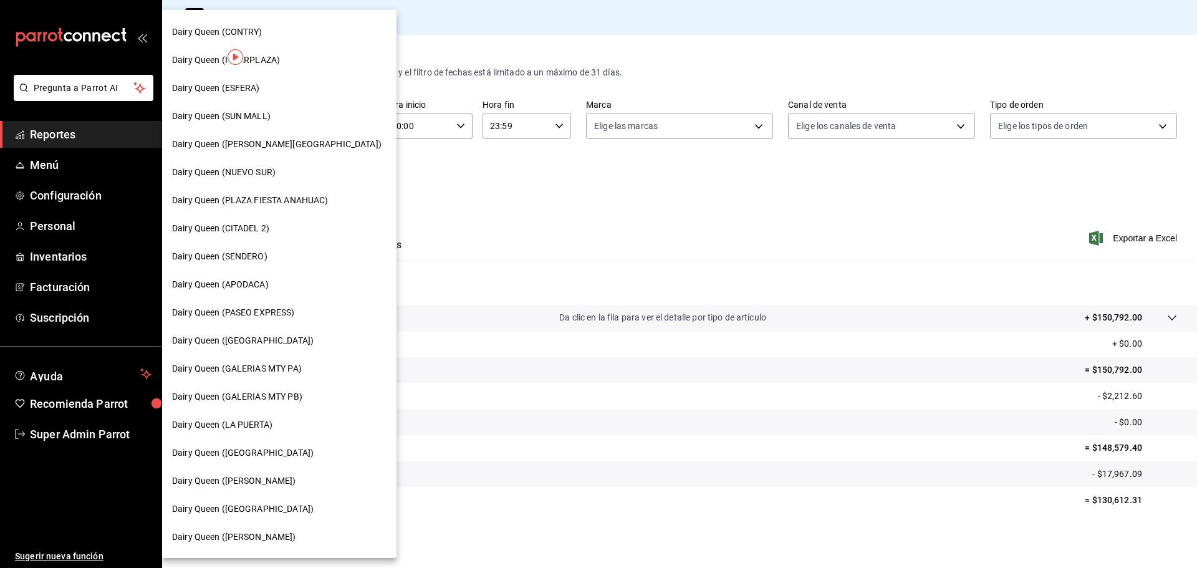
scroll to position [187, 0]
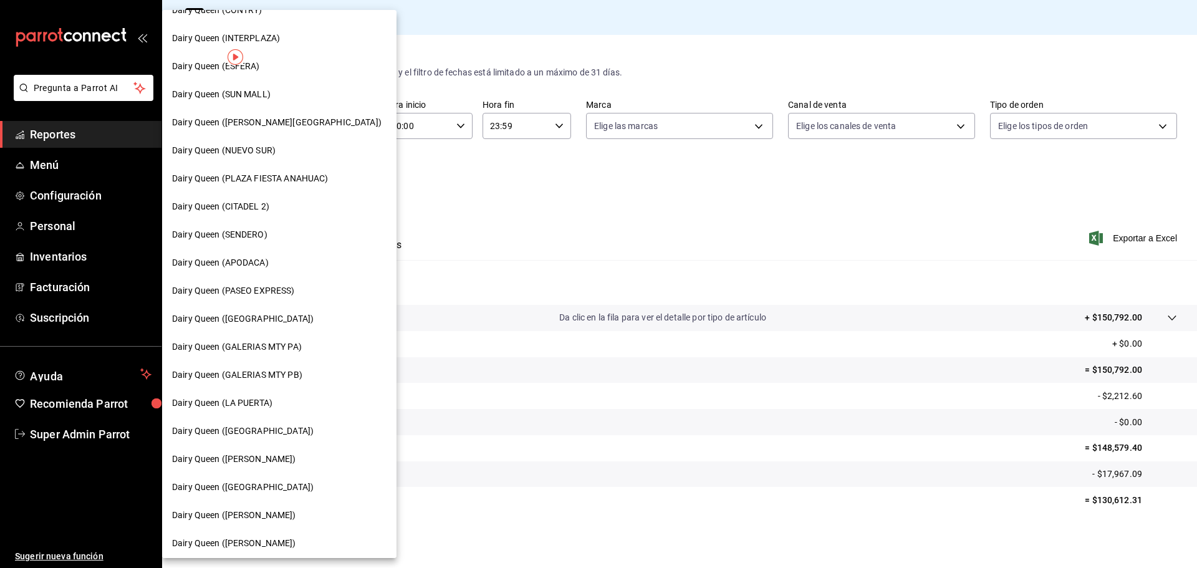
click at [281, 237] on div "Dairy Queen (SENDERO)" at bounding box center [279, 234] width 215 height 13
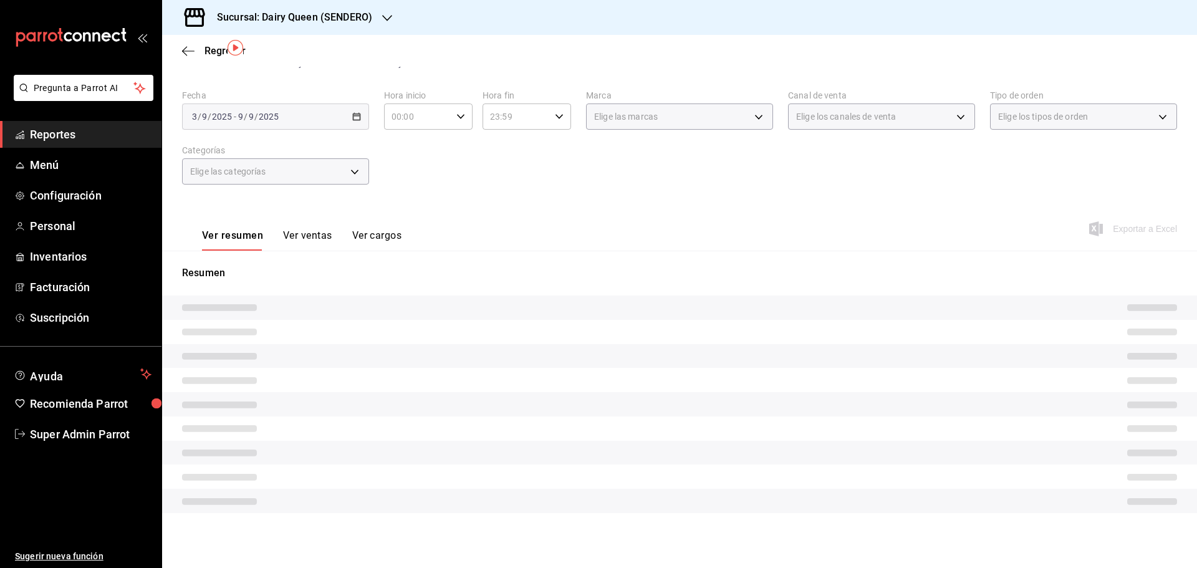
scroll to position [29, 0]
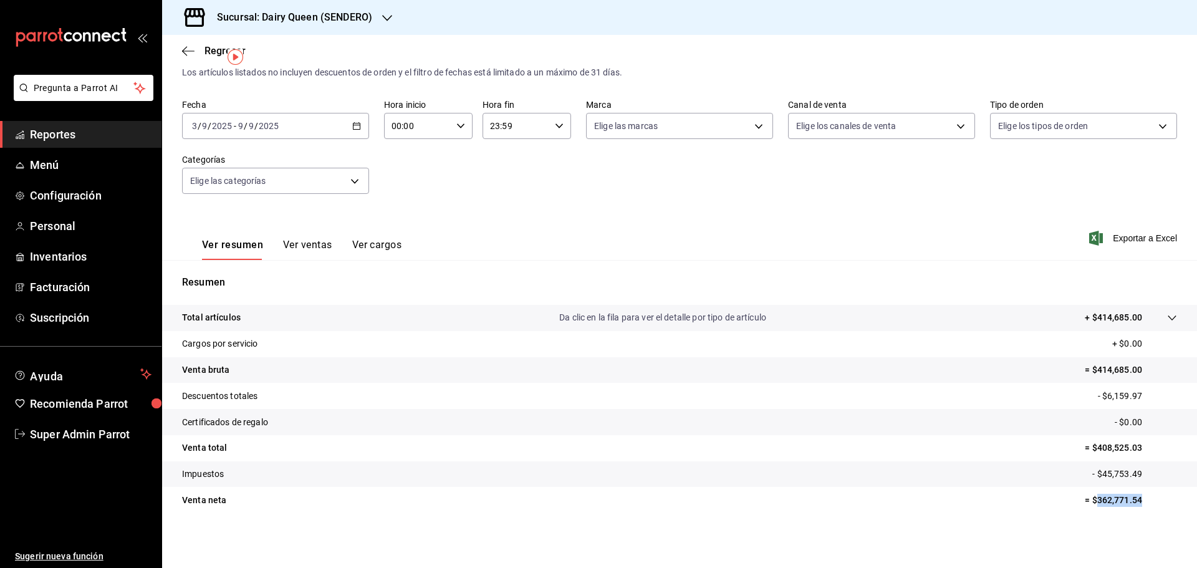
drag, startPoint x: 1136, startPoint y: 507, endPoint x: 1088, endPoint y: 505, distance: 48.7
click at [1088, 505] on tr "Venta [PERSON_NAME] = $362,771.54" at bounding box center [679, 500] width 1035 height 26
click at [384, 12] on div at bounding box center [387, 17] width 10 height 13
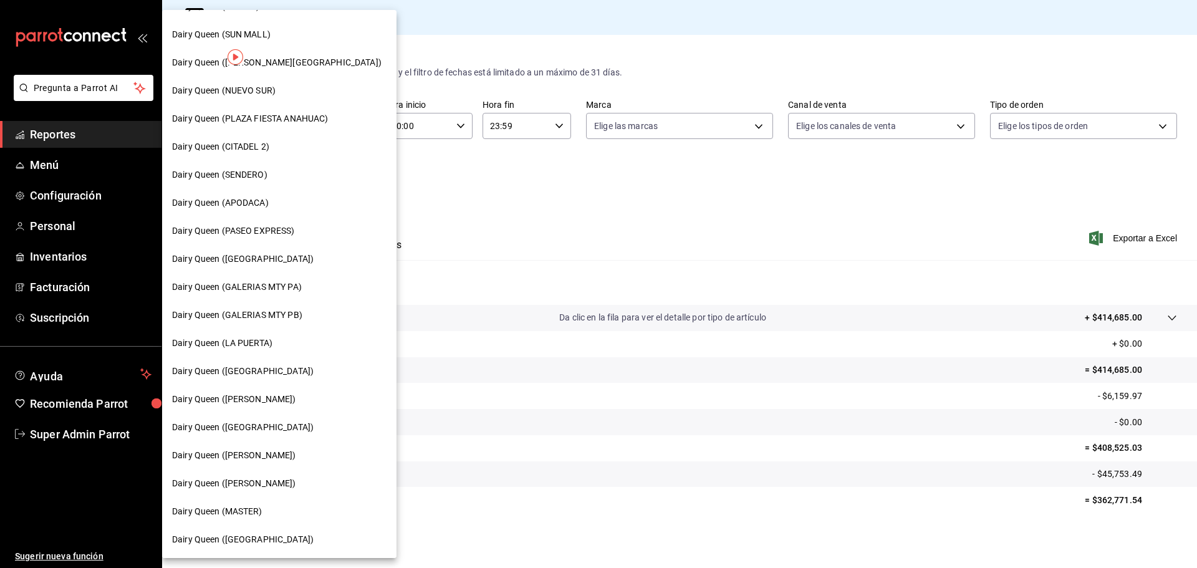
scroll to position [249, 0]
click at [280, 202] on div "Dairy Queen (APODACA)" at bounding box center [279, 200] width 215 height 13
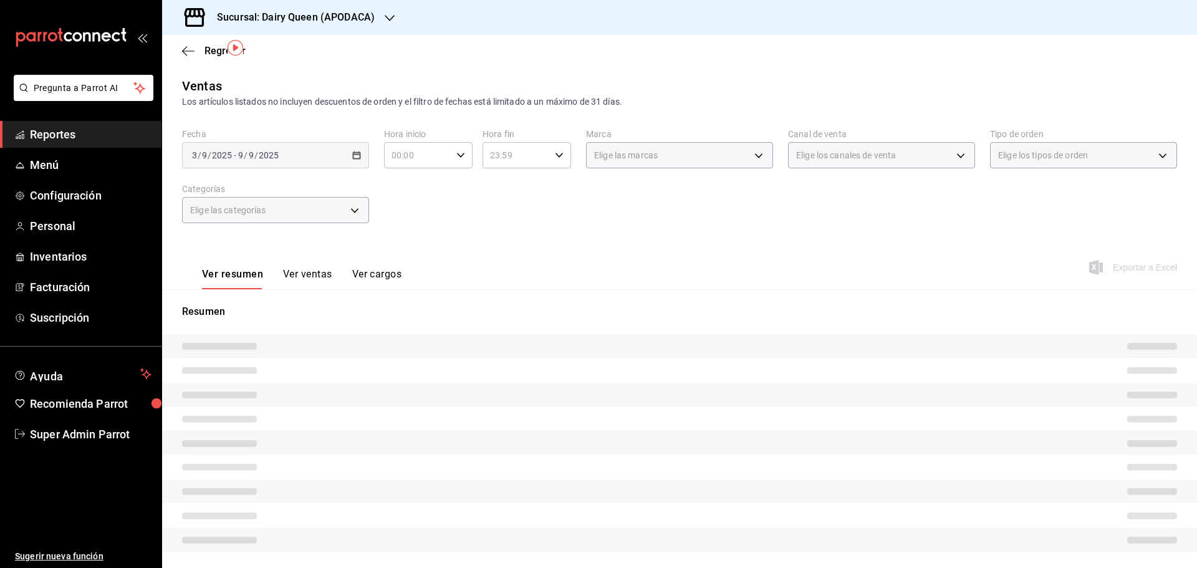
scroll to position [29, 0]
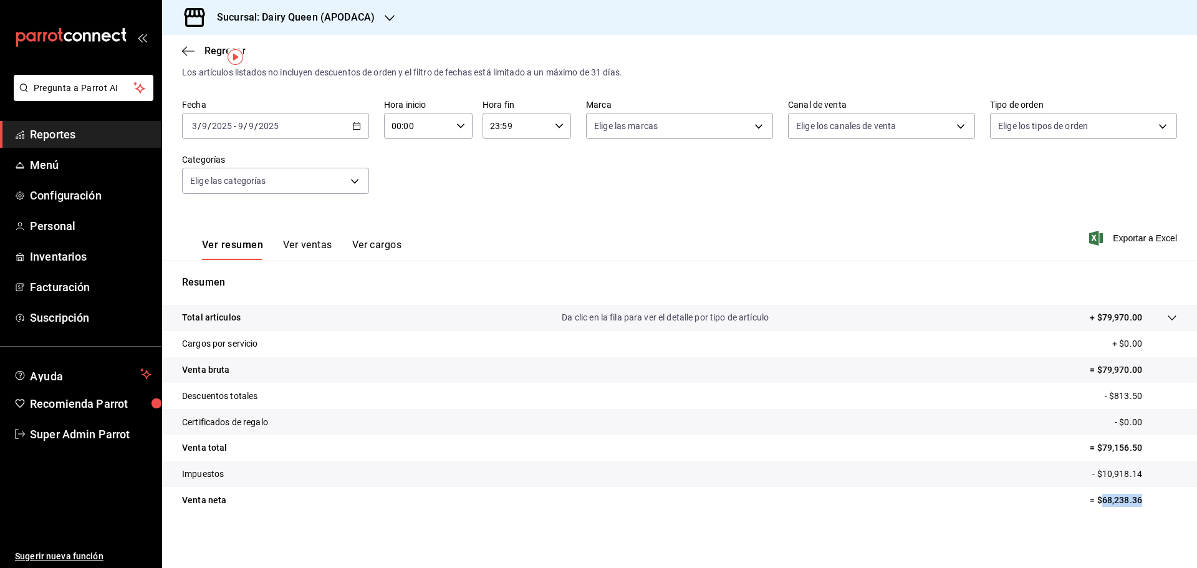
drag, startPoint x: 1141, startPoint y: 500, endPoint x: 1094, endPoint y: 506, distance: 47.8
click at [1094, 506] on p "= $68,238.36" at bounding box center [1133, 500] width 87 height 13
click at [367, 17] on h3 "Sucursal: Dairy Queen (APODACA)" at bounding box center [291, 17] width 168 height 15
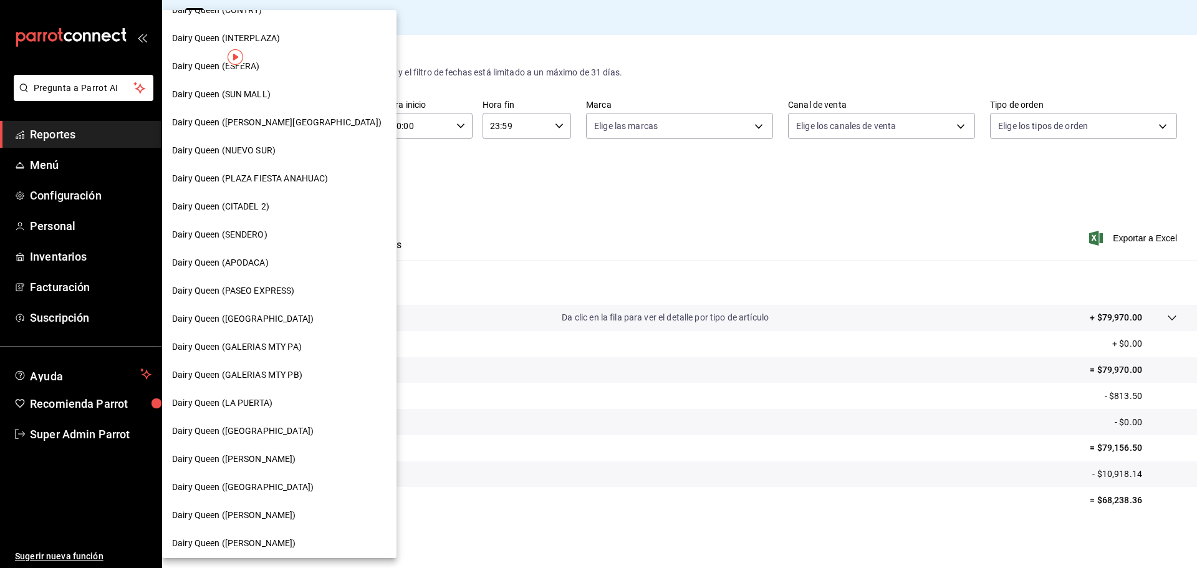
scroll to position [249, 0]
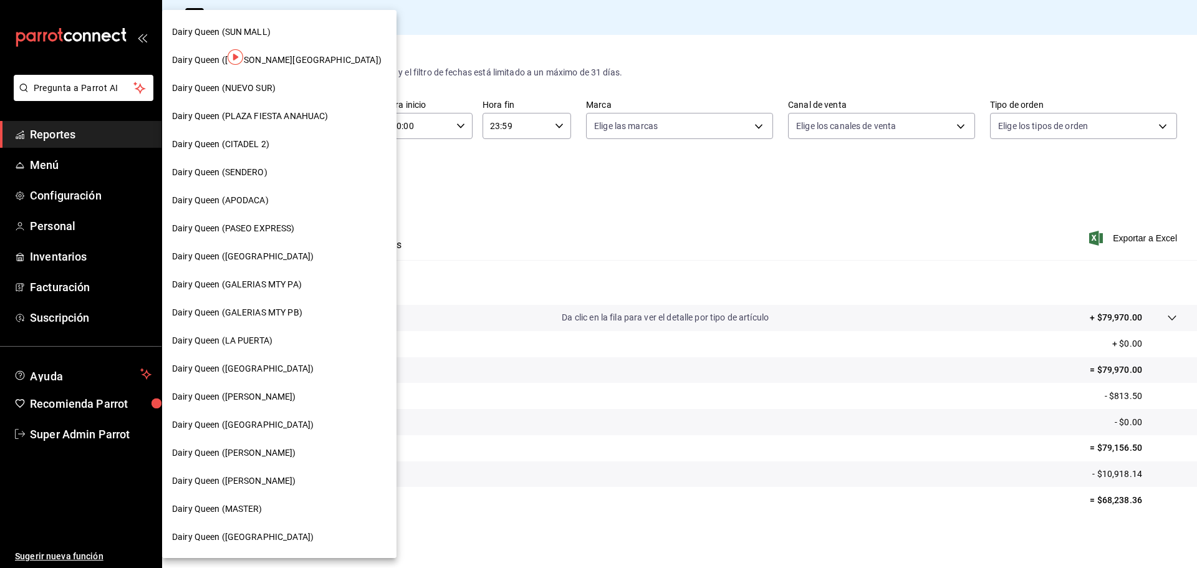
click at [292, 226] on span "Dairy Queen (PASEO EXPRESS)" at bounding box center [233, 228] width 123 height 13
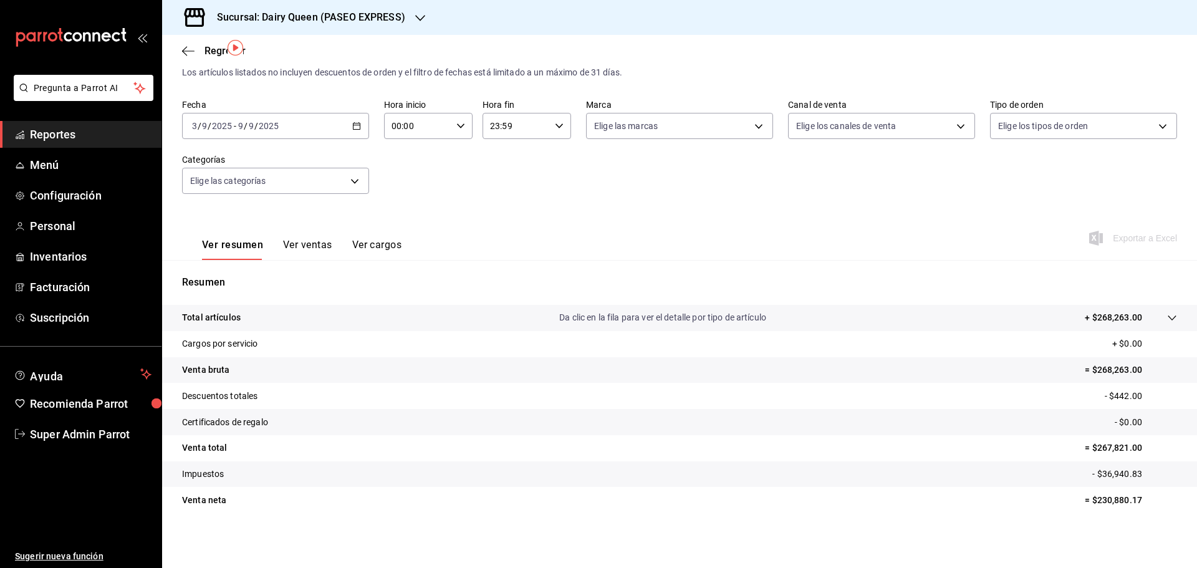
scroll to position [29, 0]
drag, startPoint x: 1140, startPoint y: 499, endPoint x: 1089, endPoint y: 501, distance: 51.2
click at [1089, 501] on p "= $230,880.17" at bounding box center [1131, 500] width 92 height 13
click at [408, 14] on div "Sucursal: Dairy Queen (PASEO EXPRESS)" at bounding box center [301, 17] width 258 height 35
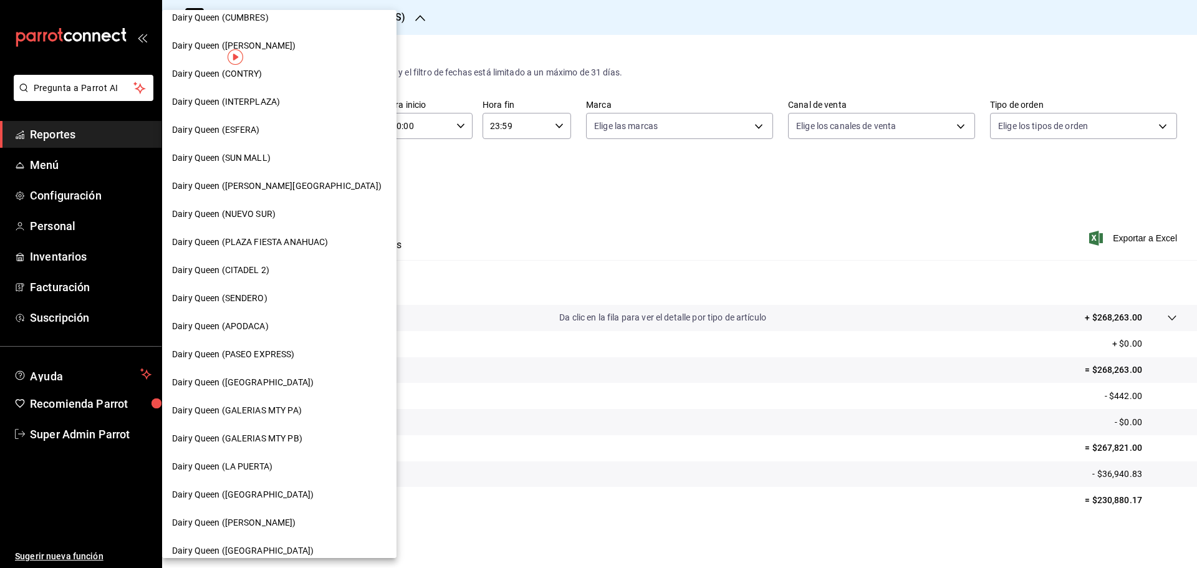
scroll to position [125, 0]
click at [291, 384] on div "Dairy Queen ([GEOGRAPHIC_DATA])" at bounding box center [279, 381] width 215 height 13
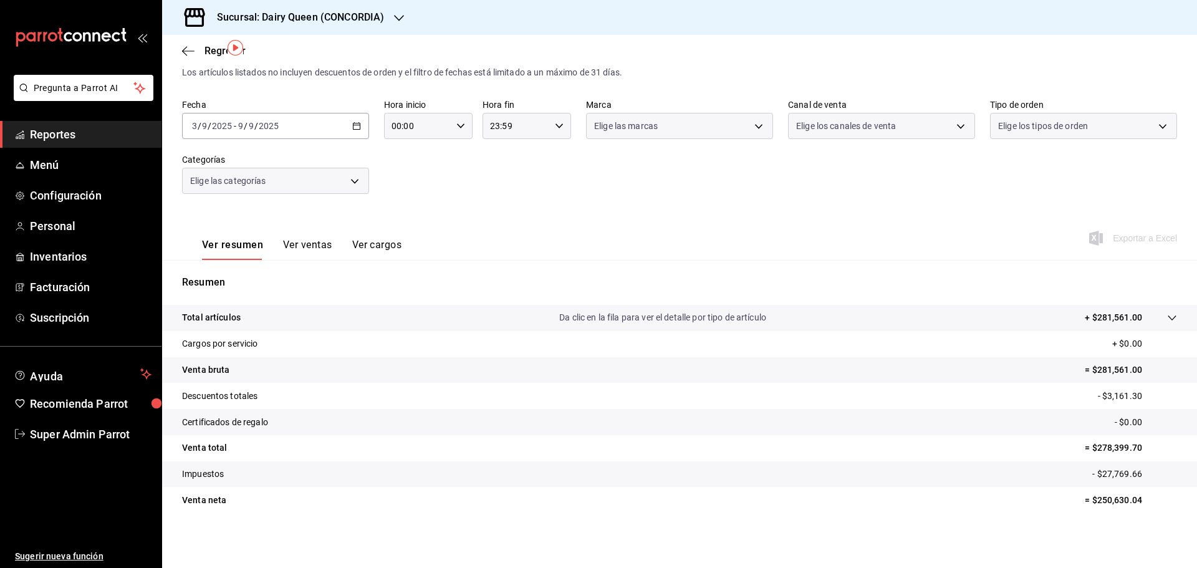
scroll to position [29, 0]
drag, startPoint x: 1124, startPoint y: 503, endPoint x: 1088, endPoint y: 503, distance: 36.2
click at [1088, 503] on p "= $250,630.04" at bounding box center [1131, 500] width 92 height 13
click at [404, 12] on div "Sucursal: Dairy Queen (CONCORDIA)" at bounding box center [290, 17] width 237 height 35
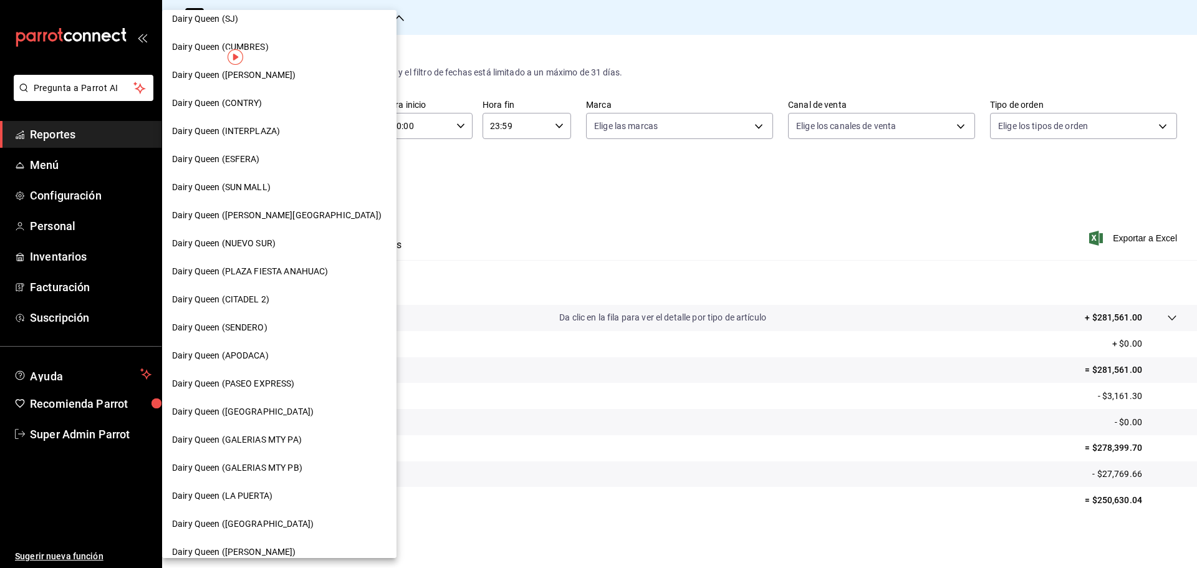
scroll to position [125, 0]
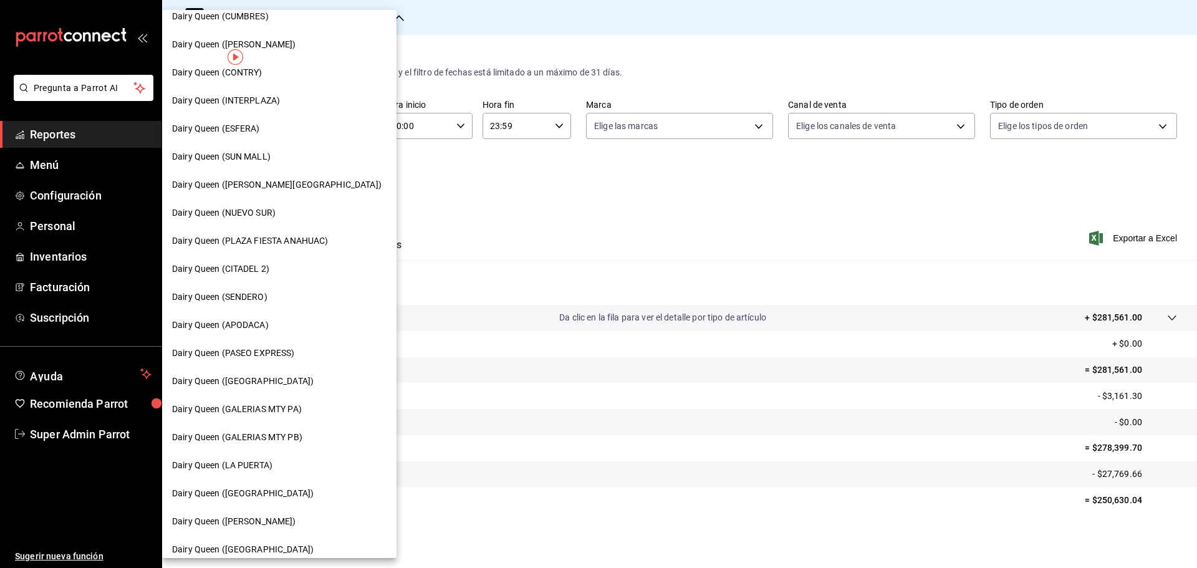
click at [277, 408] on span "Dairy Queen (GALERIAS MTY PA)" at bounding box center [237, 409] width 130 height 13
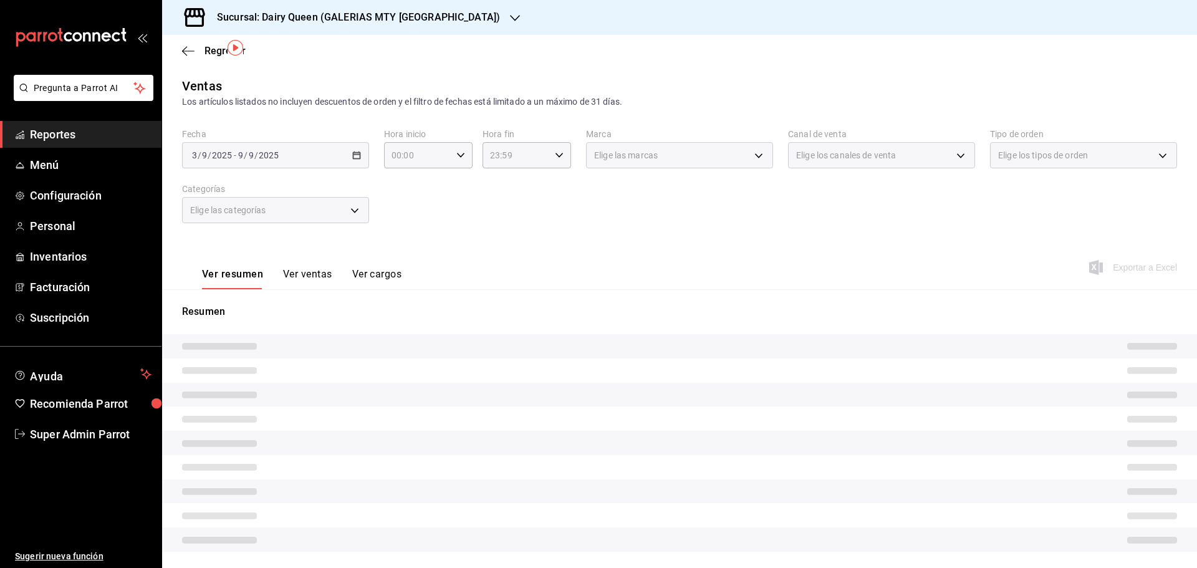
scroll to position [29, 0]
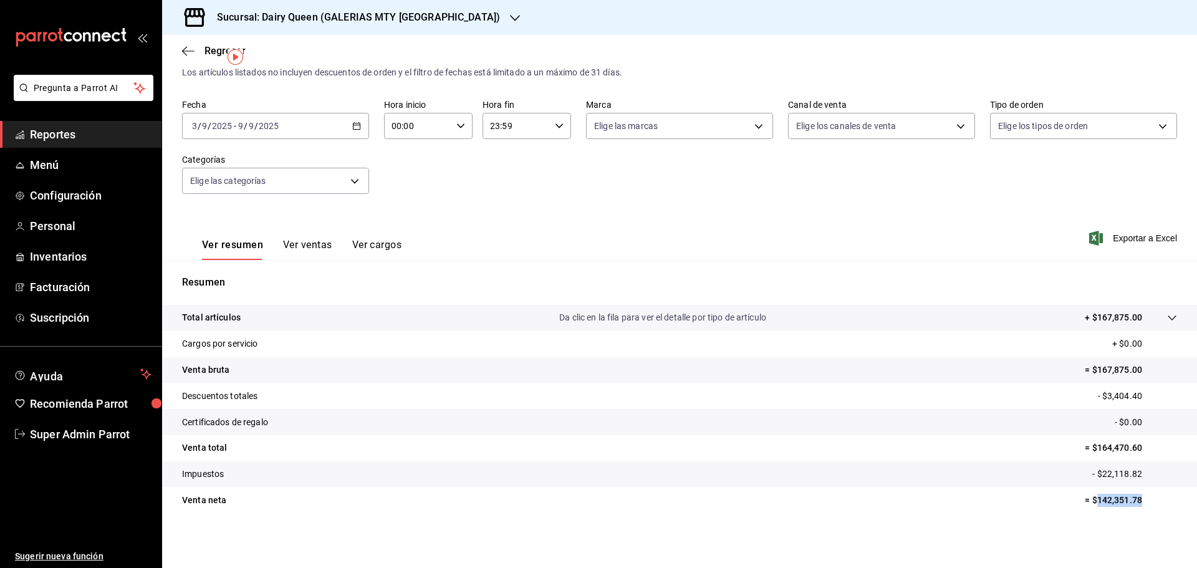
drag, startPoint x: 1132, startPoint y: 501, endPoint x: 1087, endPoint y: 498, distance: 45.7
click at [1087, 498] on p "= $142,351.78" at bounding box center [1131, 500] width 92 height 13
click at [432, 16] on div "Sucursal: Dairy Queen (GALERIAS MTY [GEOGRAPHIC_DATA])" at bounding box center [348, 17] width 353 height 35
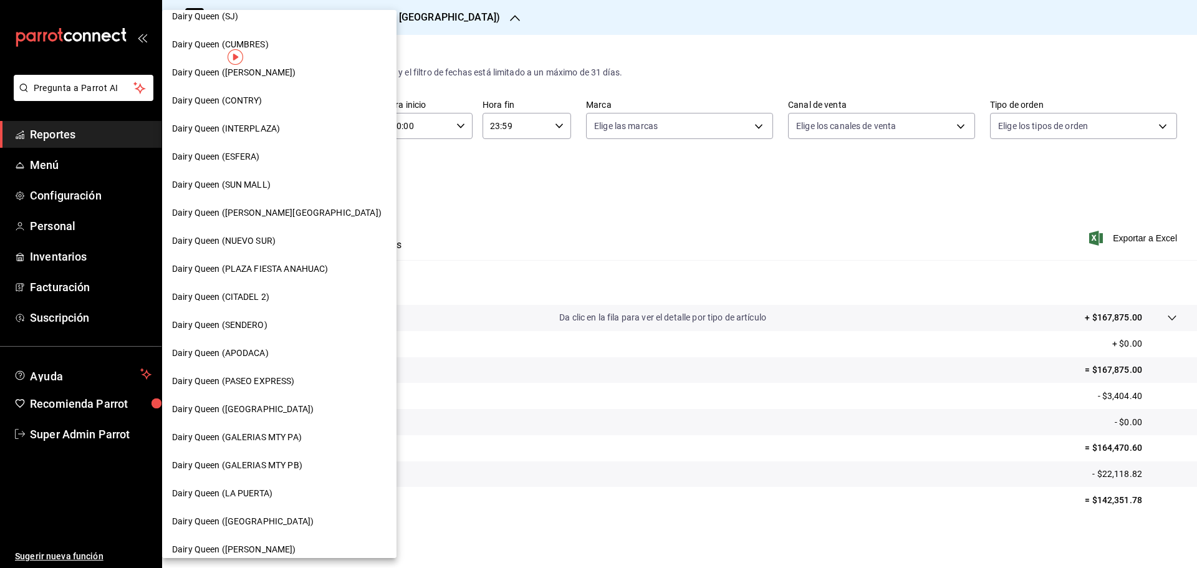
scroll to position [187, 0]
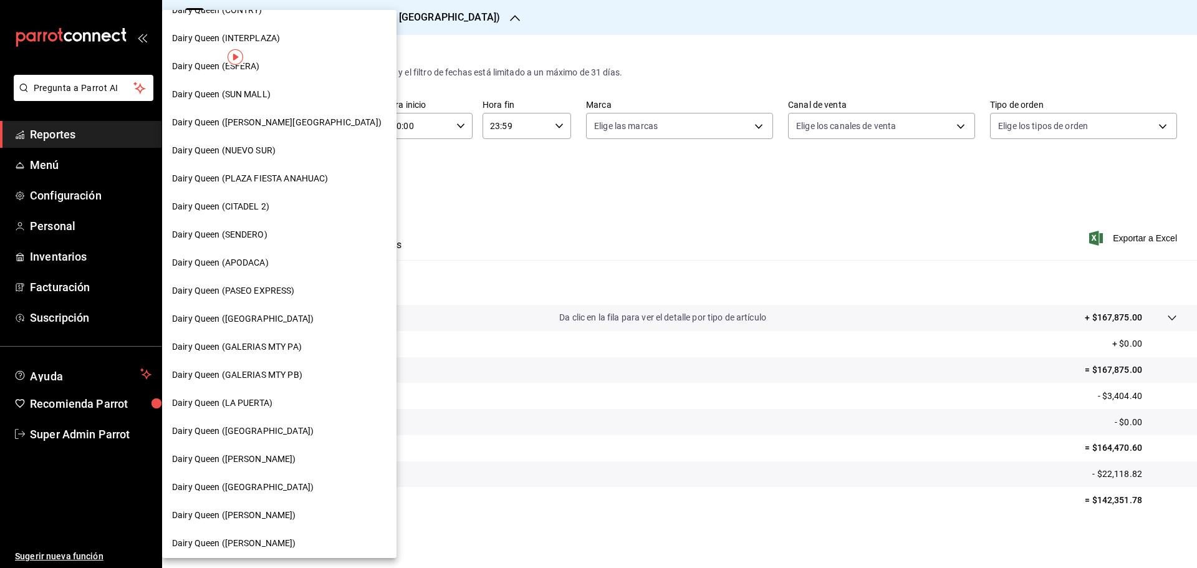
click at [291, 374] on span "Dairy Queen (GALERIAS MTY PB)" at bounding box center [237, 375] width 130 height 13
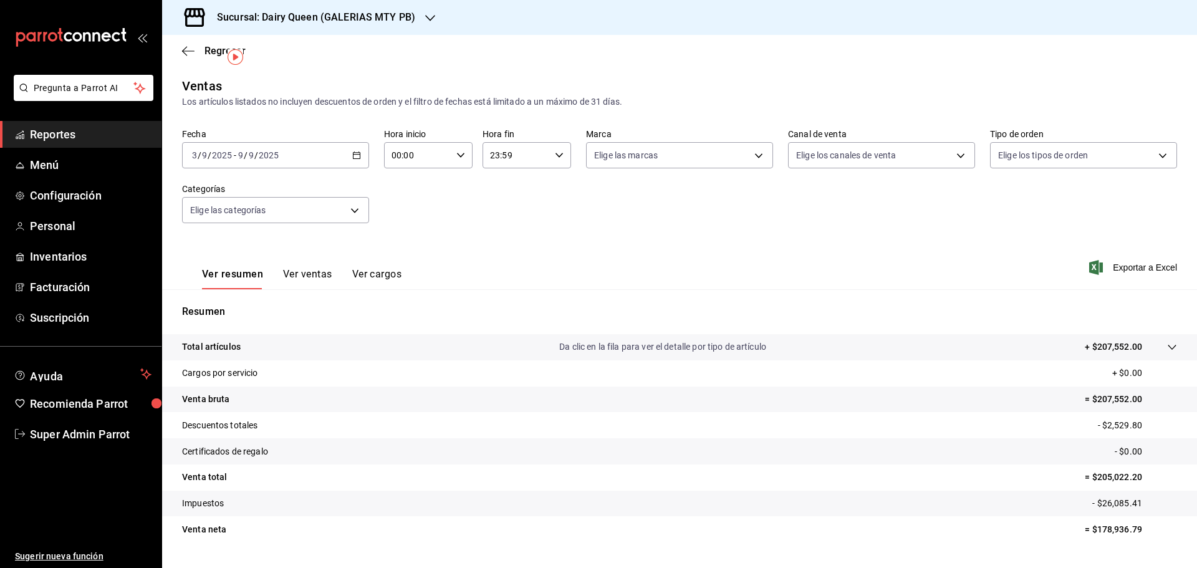
scroll to position [29, 0]
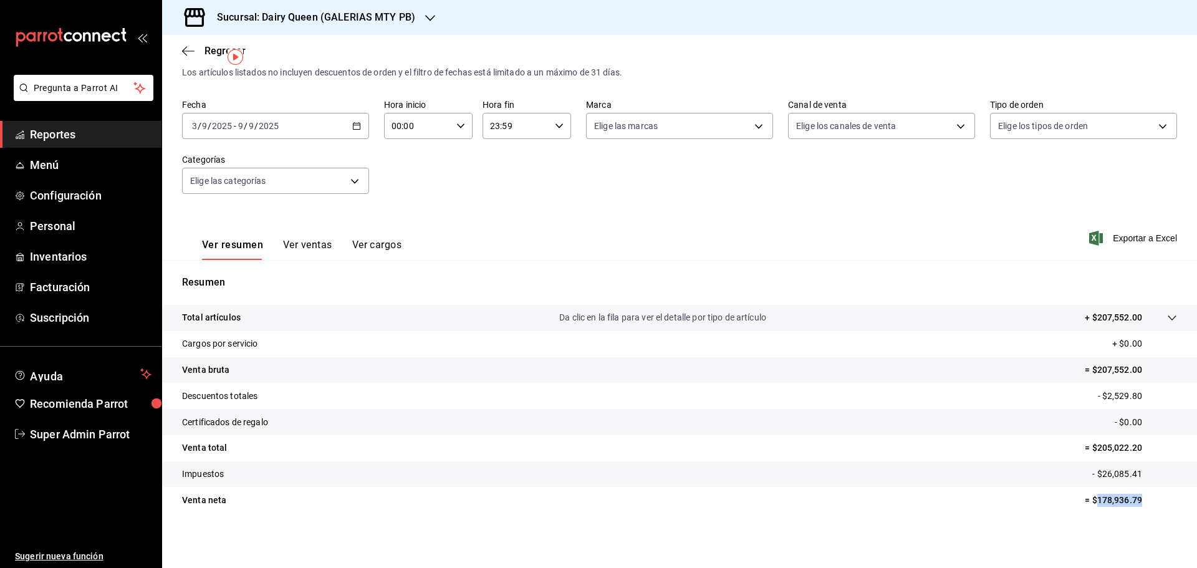
drag, startPoint x: 1148, startPoint y: 497, endPoint x: 1089, endPoint y: 502, distance: 59.5
click at [1089, 502] on p "= $178,936.79" at bounding box center [1131, 500] width 92 height 13
click at [420, 22] on div "Sucursal: Dairy Queen (GALERIAS MTY PB)" at bounding box center [306, 17] width 268 height 35
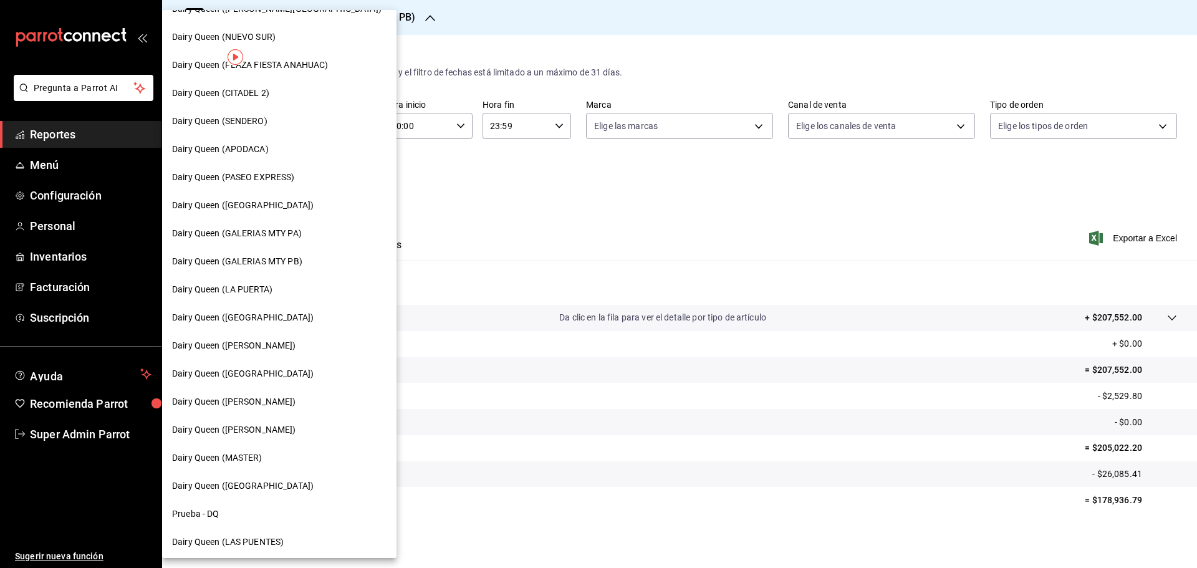
scroll to position [312, 0]
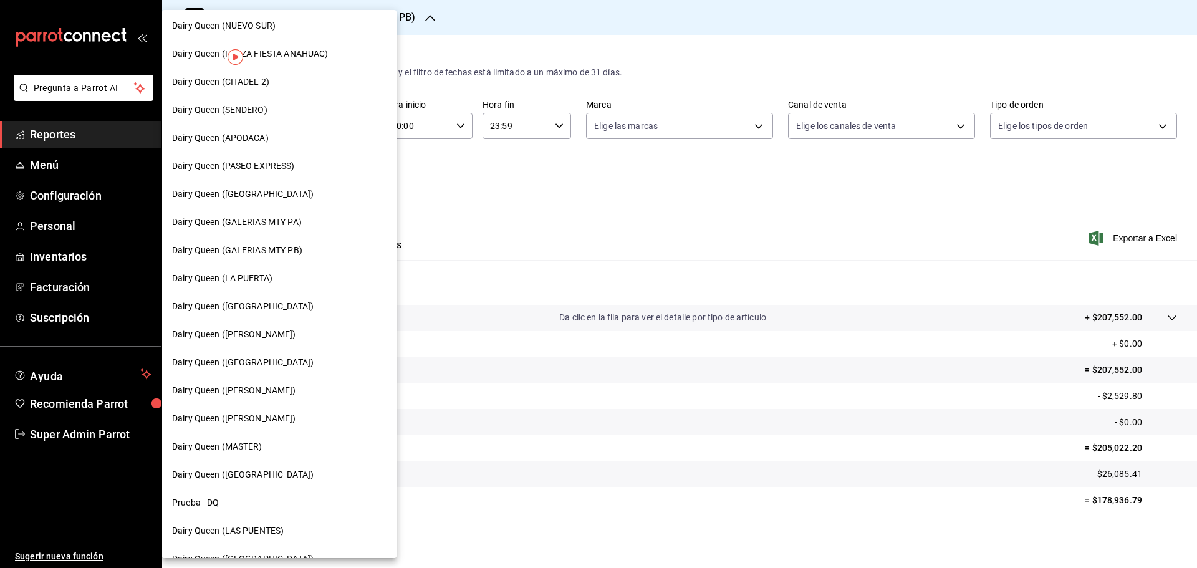
click at [283, 274] on div "Dairy Queen (LA PUERTA)" at bounding box center [279, 278] width 215 height 13
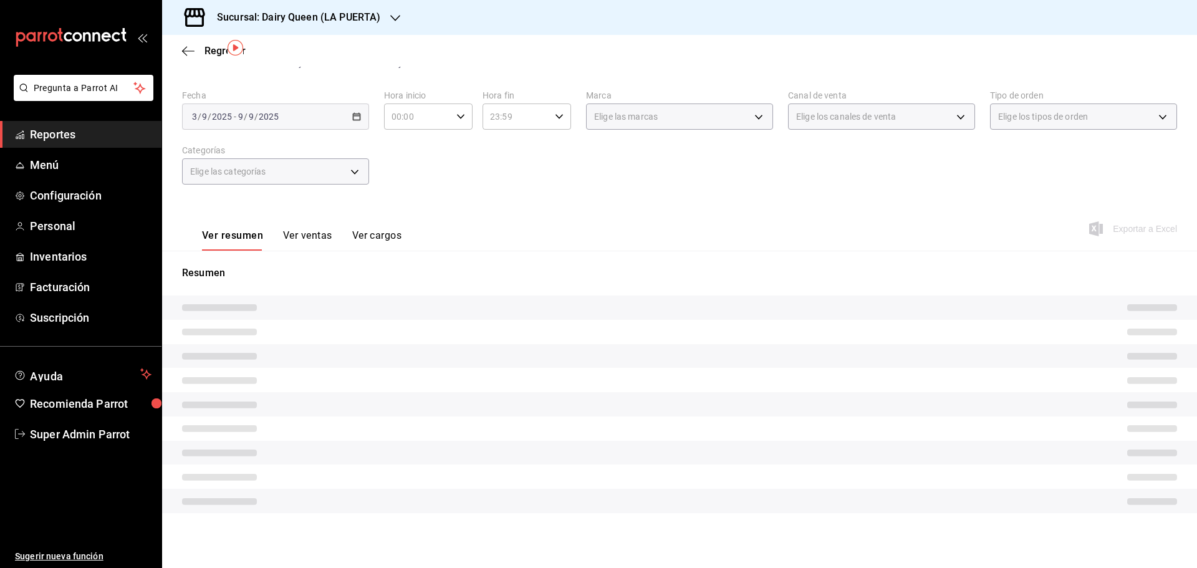
scroll to position [29, 0]
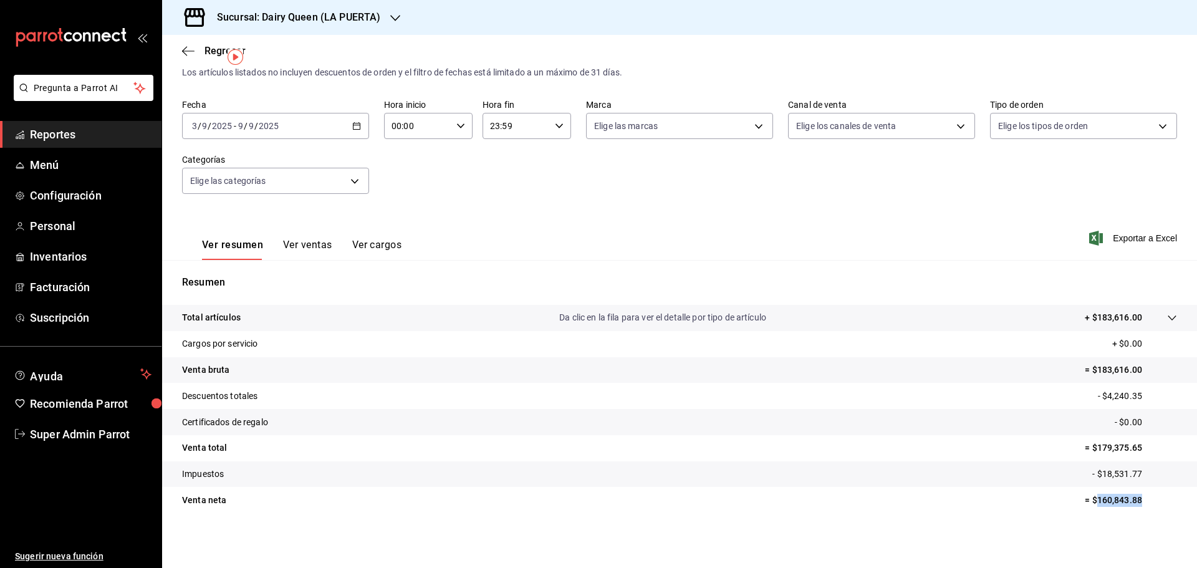
drag, startPoint x: 1139, startPoint y: 499, endPoint x: 1089, endPoint y: 500, distance: 50.5
click at [1089, 500] on p "= $160,843.88" at bounding box center [1131, 500] width 92 height 13
click at [390, 16] on icon "button" at bounding box center [395, 18] width 10 height 6
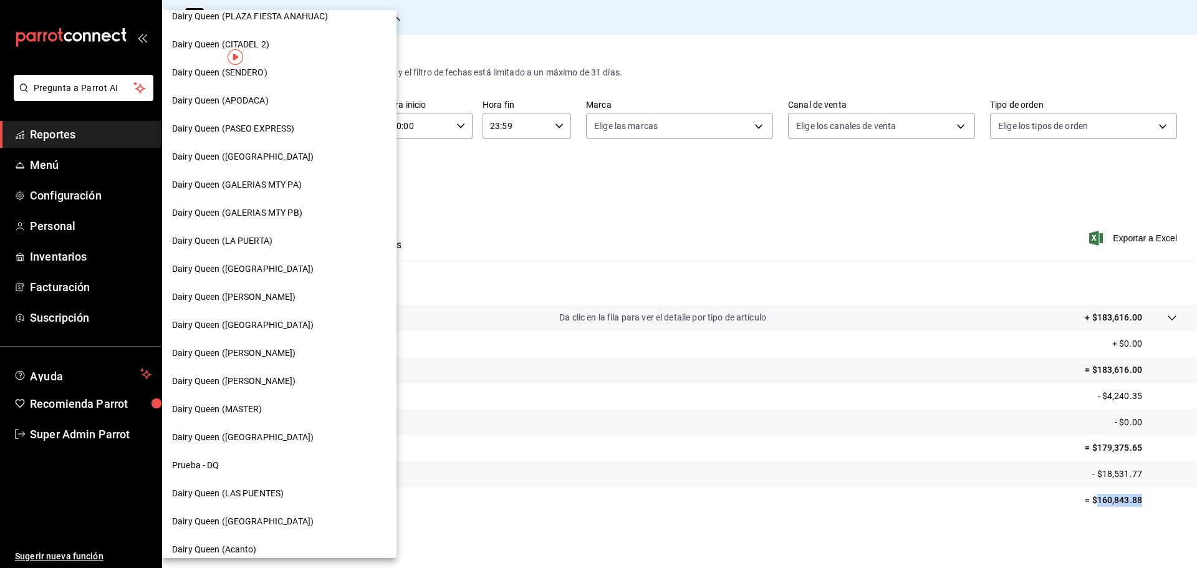
scroll to position [388, 0]
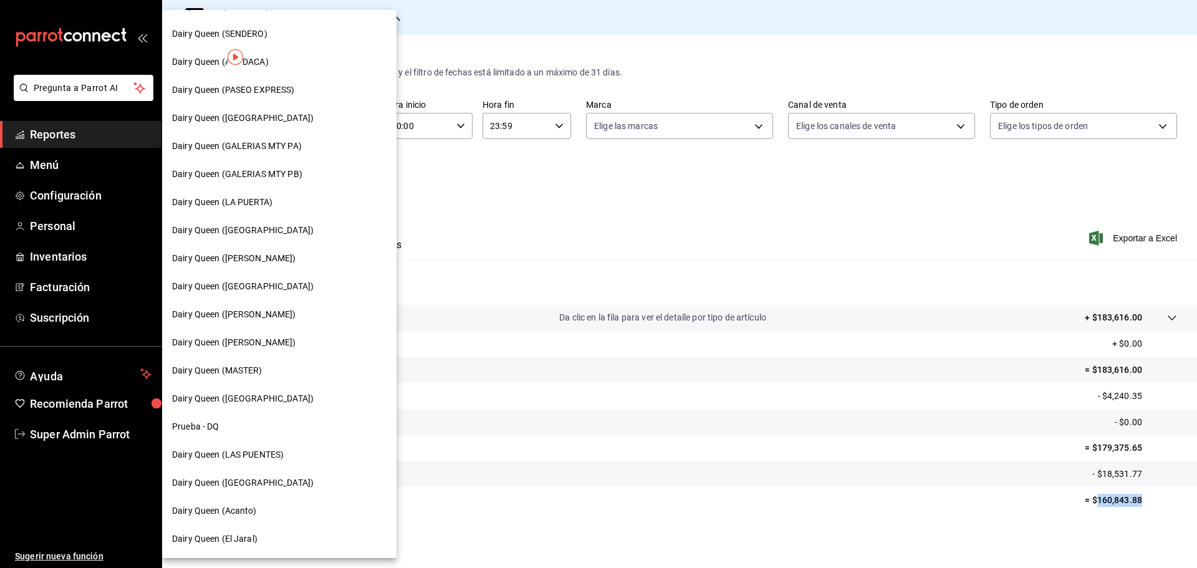
click at [286, 257] on div "Dairy Queen ([PERSON_NAME])" at bounding box center [279, 258] width 215 height 13
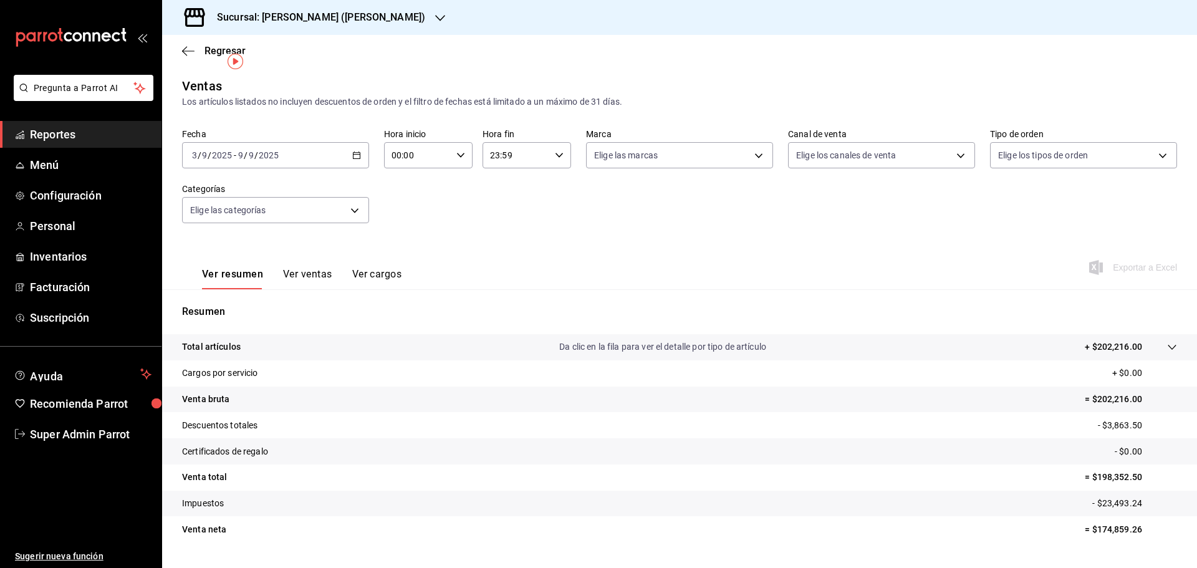
scroll to position [29, 0]
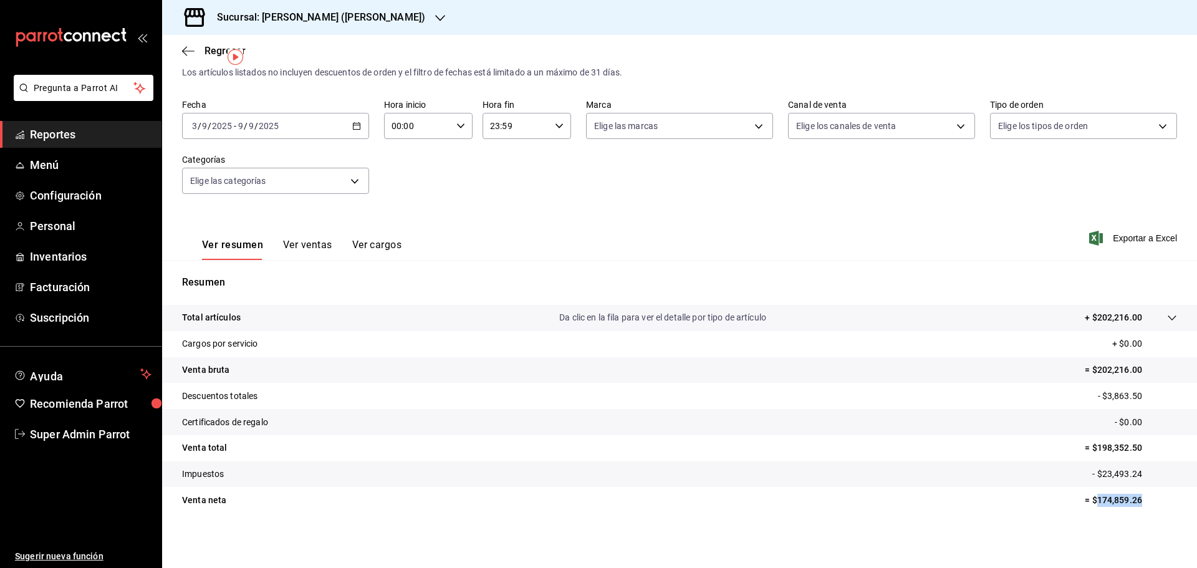
drag, startPoint x: 1117, startPoint y: 498, endPoint x: 1089, endPoint y: 501, distance: 27.6
click at [1089, 501] on p "= $174,859.26" at bounding box center [1131, 500] width 92 height 13
click at [435, 19] on icon "button" at bounding box center [440, 18] width 10 height 10
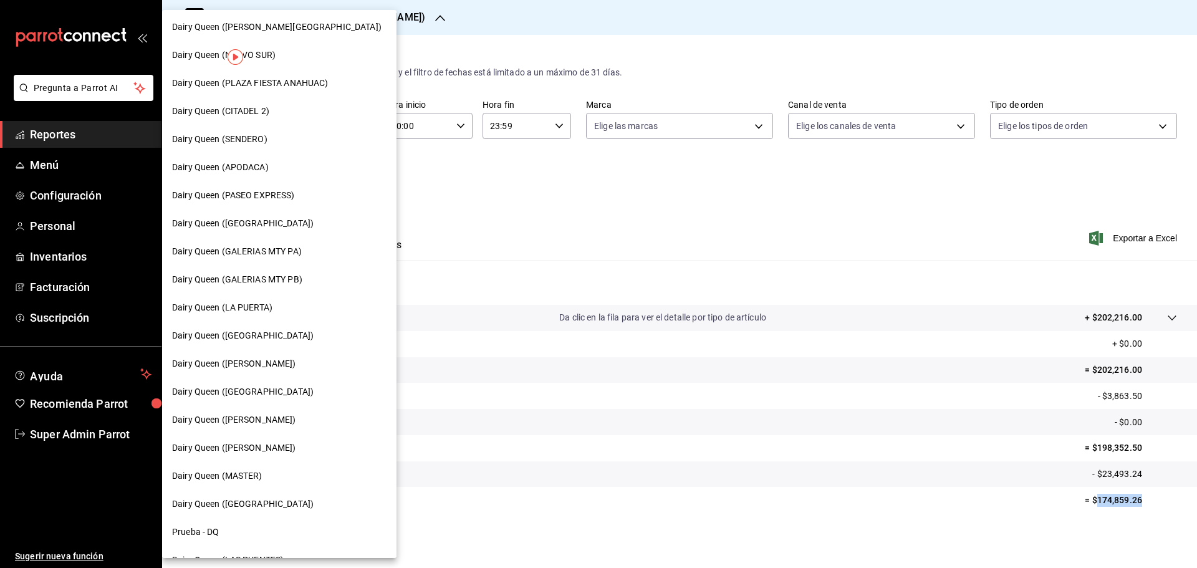
scroll to position [312, 0]
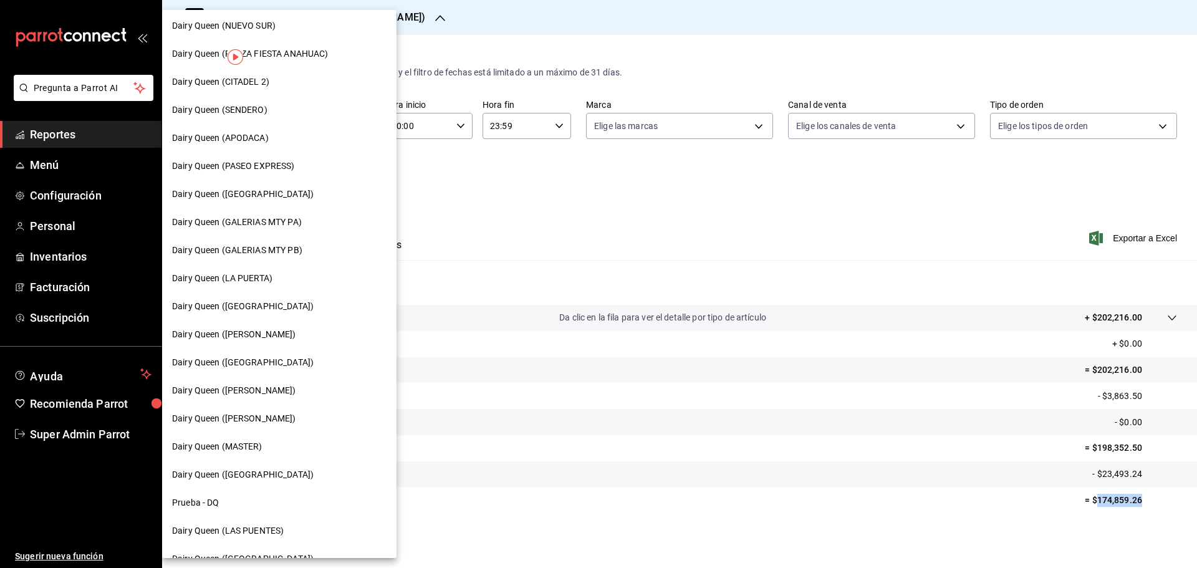
click at [277, 358] on span "Dairy Queen ([GEOGRAPHIC_DATA])" at bounding box center [243, 362] width 142 height 13
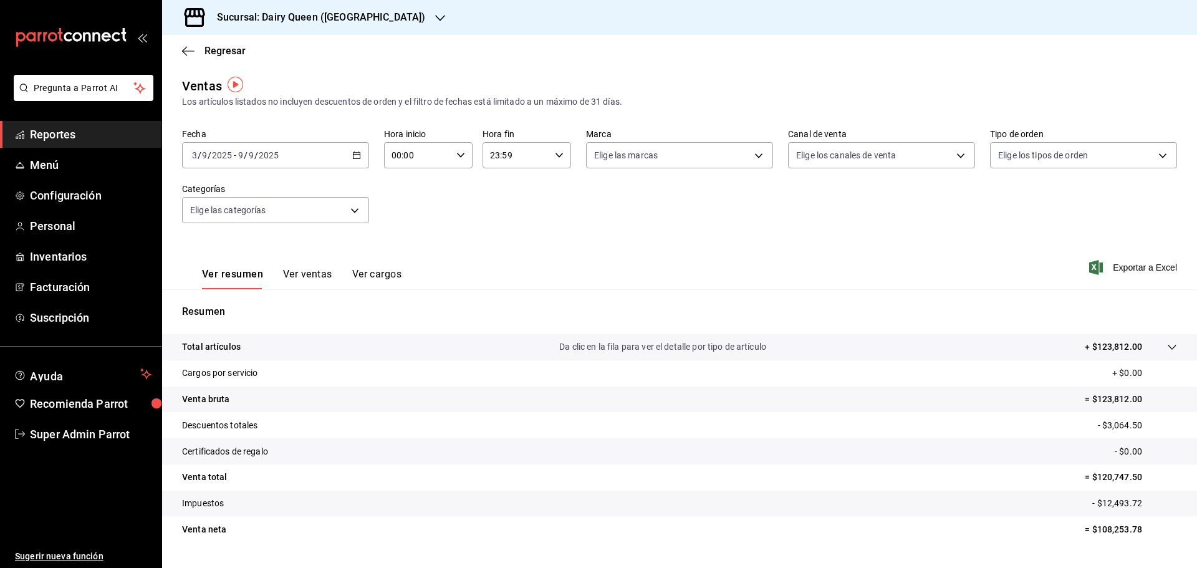
scroll to position [29, 0]
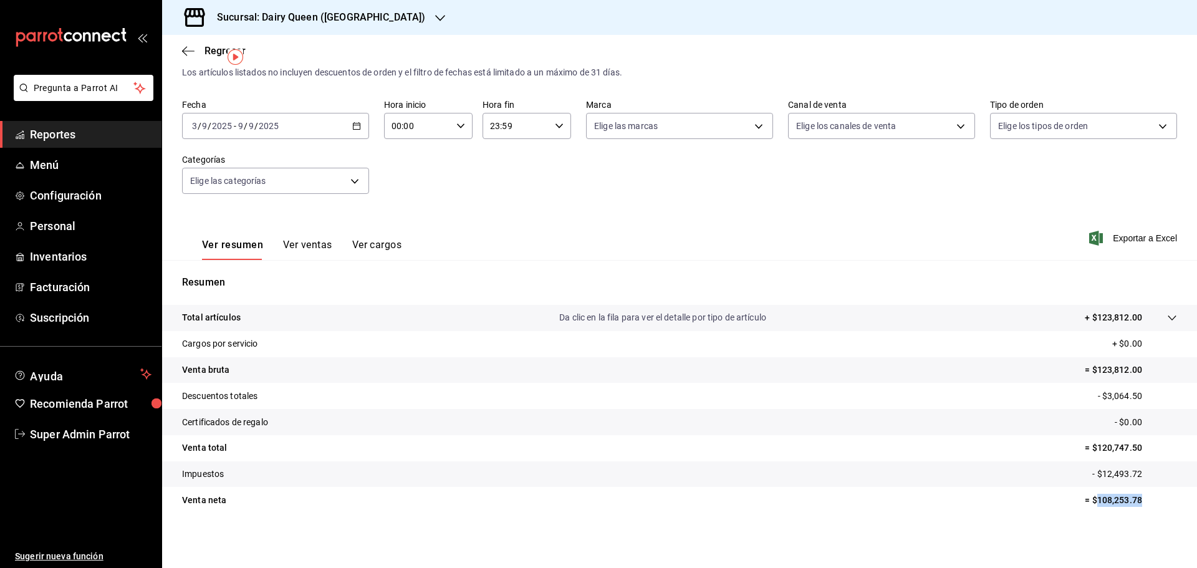
drag, startPoint x: 1139, startPoint y: 500, endPoint x: 1089, endPoint y: 502, distance: 49.9
click at [1089, 502] on p "= $108,253.78" at bounding box center [1131, 500] width 92 height 13
click at [435, 17] on icon "button" at bounding box center [440, 18] width 10 height 10
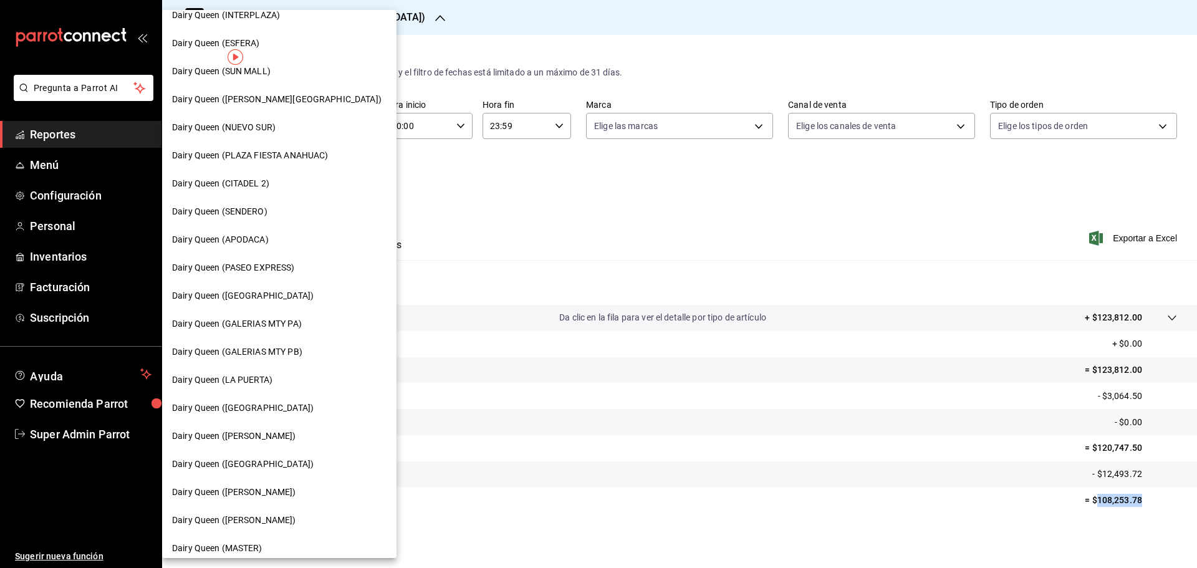
scroll to position [249, 0]
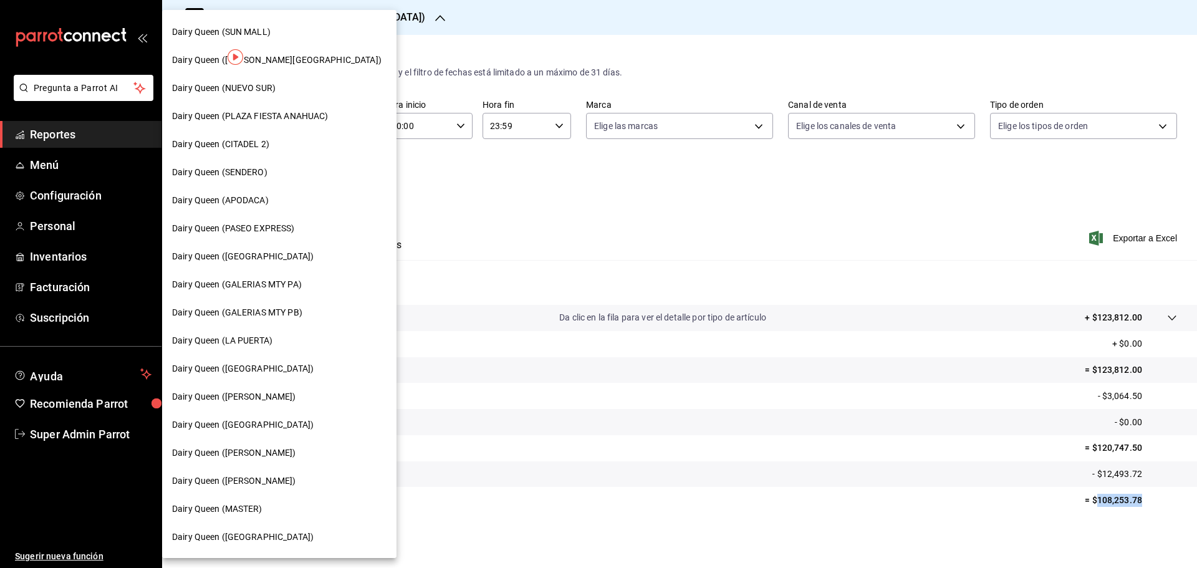
click at [268, 446] on span "Dairy Queen ([PERSON_NAME])" at bounding box center [234, 452] width 124 height 13
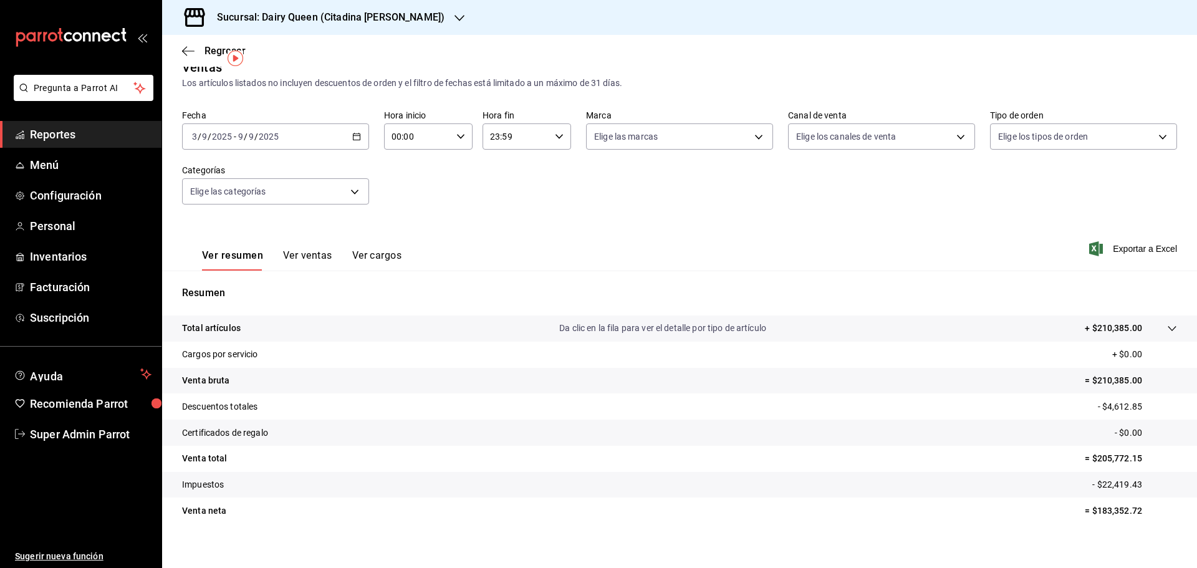
scroll to position [29, 0]
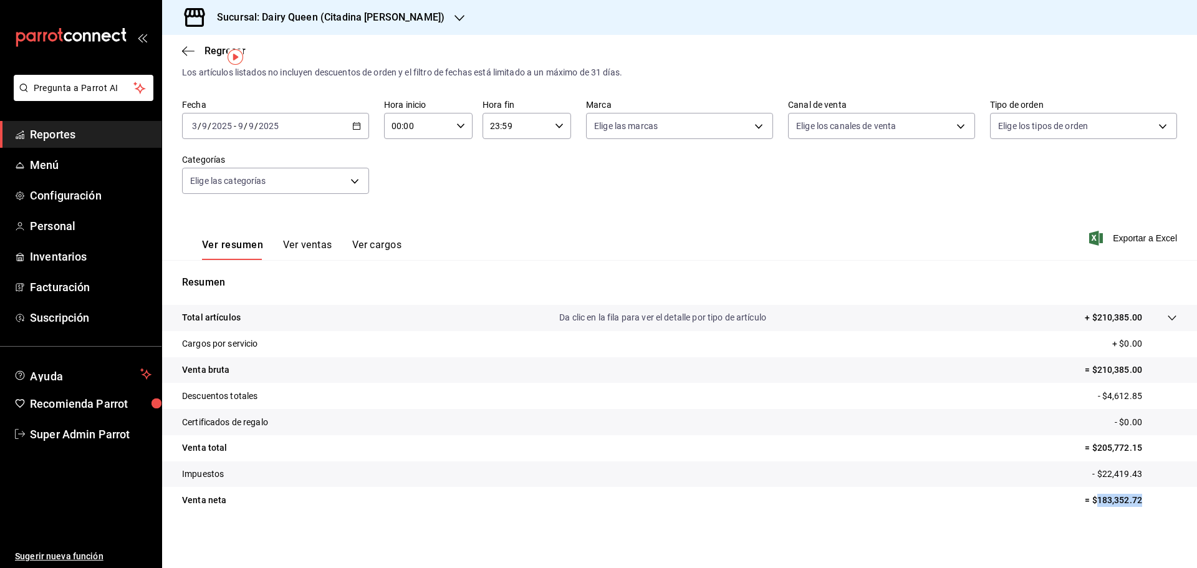
drag, startPoint x: 1151, startPoint y: 506, endPoint x: 1089, endPoint y: 496, distance: 62.6
click at [1089, 496] on p "= $183,352.72" at bounding box center [1131, 500] width 92 height 13
click at [486, 351] on tr "Cargos por servicio + $0.00" at bounding box center [679, 344] width 1035 height 26
click at [455, 18] on icon "button" at bounding box center [460, 18] width 10 height 10
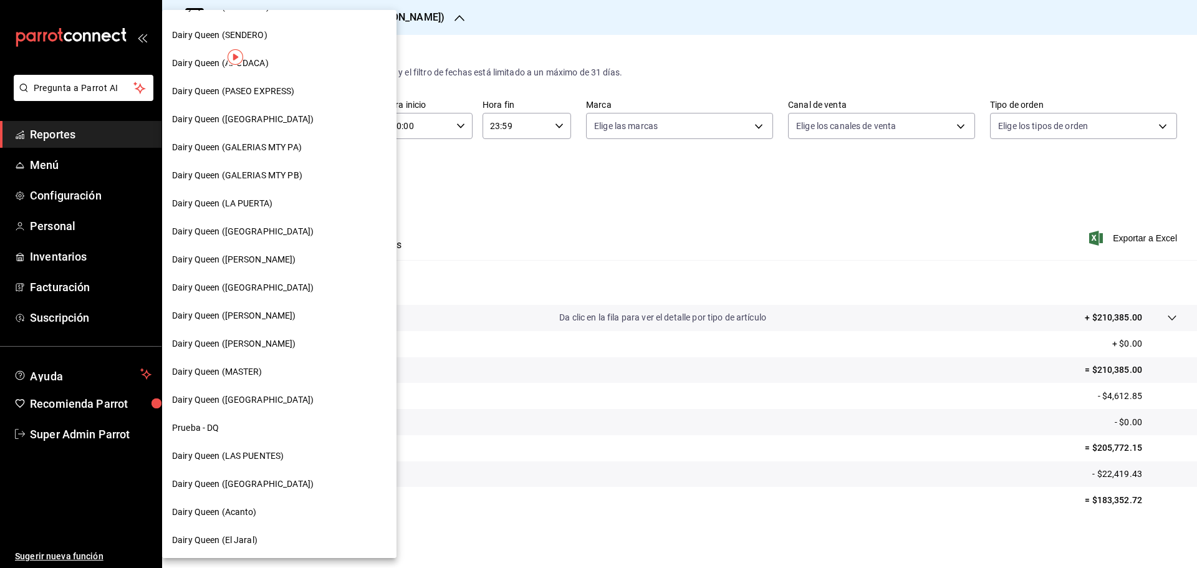
scroll to position [388, 0]
click at [282, 347] on span "Dairy Queen ([PERSON_NAME])" at bounding box center [234, 342] width 124 height 13
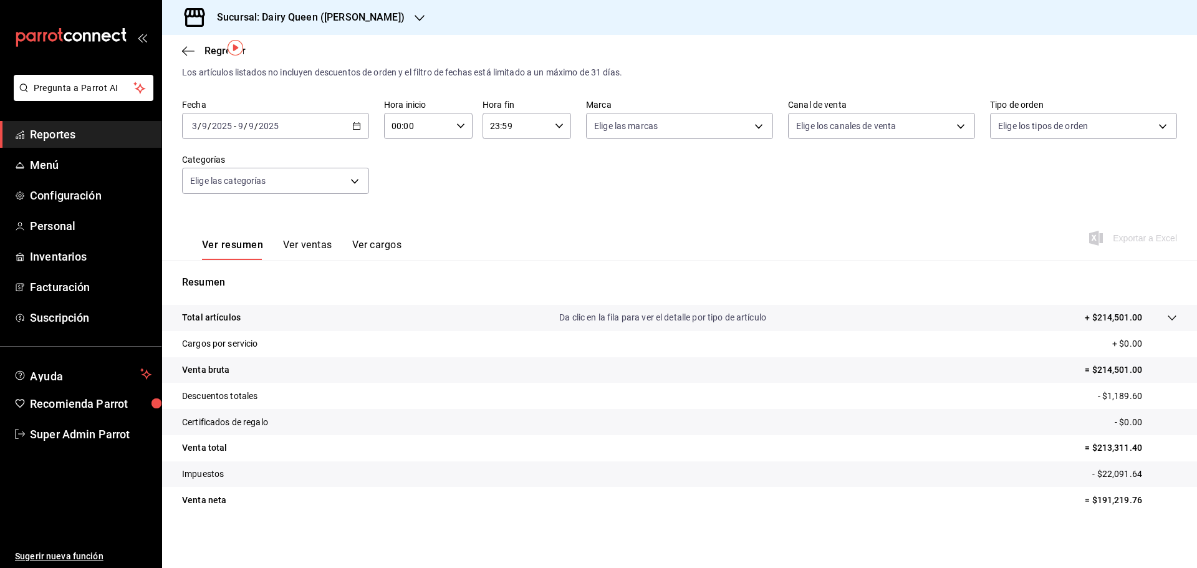
scroll to position [29, 0]
drag, startPoint x: 1106, startPoint y: 501, endPoint x: 1088, endPoint y: 501, distance: 17.5
click at [1088, 501] on p "= $191,219.76" at bounding box center [1131, 500] width 92 height 13
click at [380, 11] on h3 "Sucursal: Dairy Queen ([PERSON_NAME])" at bounding box center [306, 17] width 198 height 15
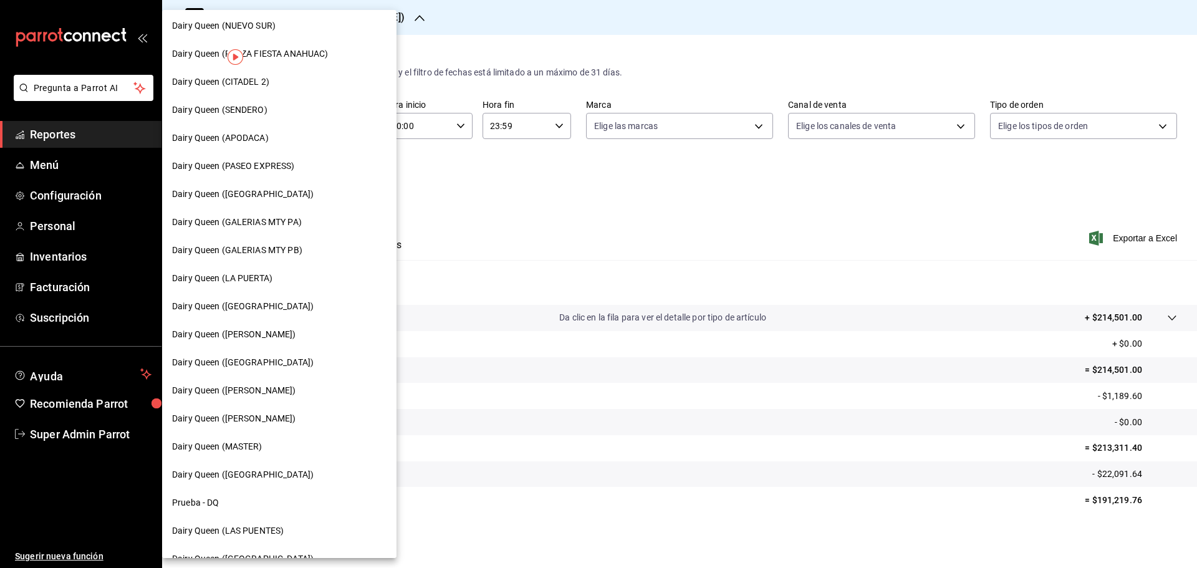
scroll to position [388, 0]
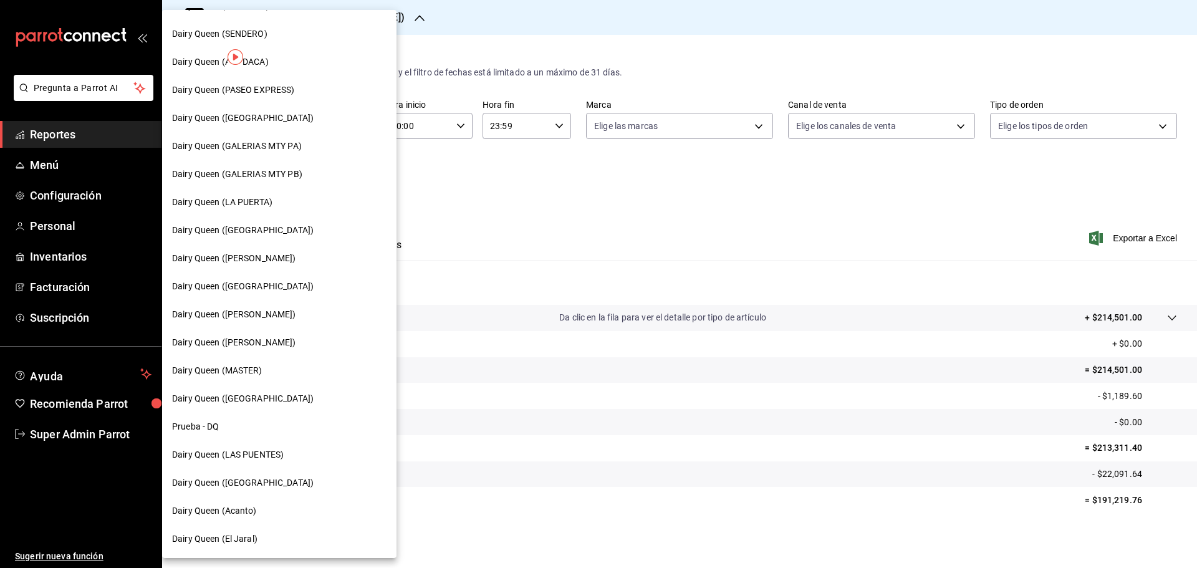
click at [264, 410] on div "Dairy Queen ([GEOGRAPHIC_DATA])" at bounding box center [279, 399] width 234 height 28
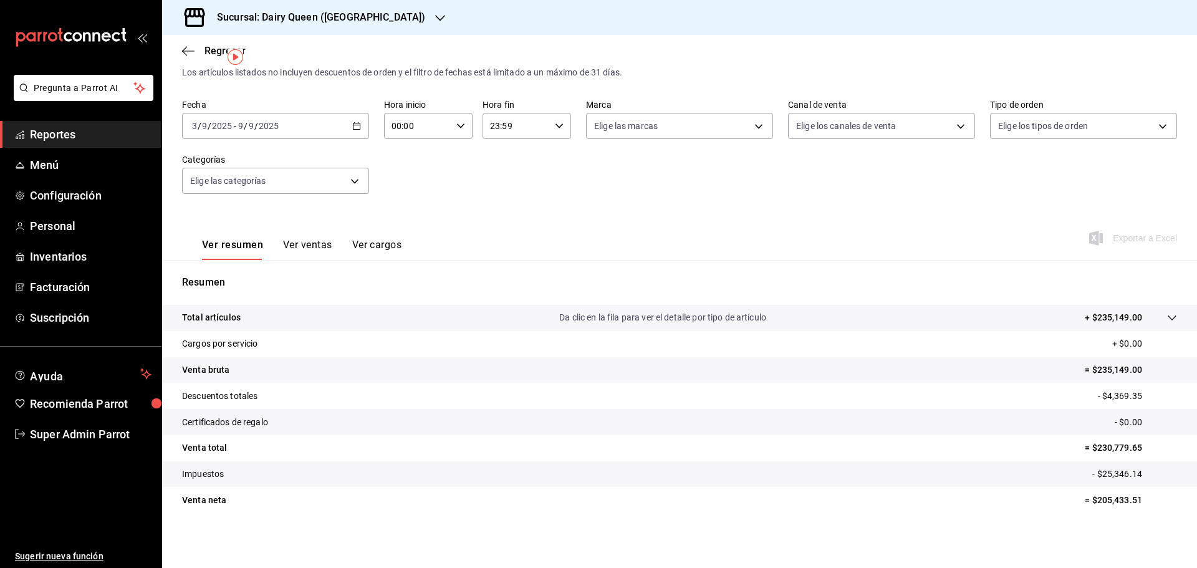
scroll to position [29, 0]
drag, startPoint x: 1137, startPoint y: 498, endPoint x: 1089, endPoint y: 501, distance: 47.5
click at [1089, 501] on p "= $205,433.51" at bounding box center [1131, 500] width 92 height 13
click at [416, 18] on div "Sucursal: Dairy Queen ([GEOGRAPHIC_DATA])" at bounding box center [679, 17] width 1035 height 35
click at [435, 15] on icon "button" at bounding box center [440, 18] width 10 height 10
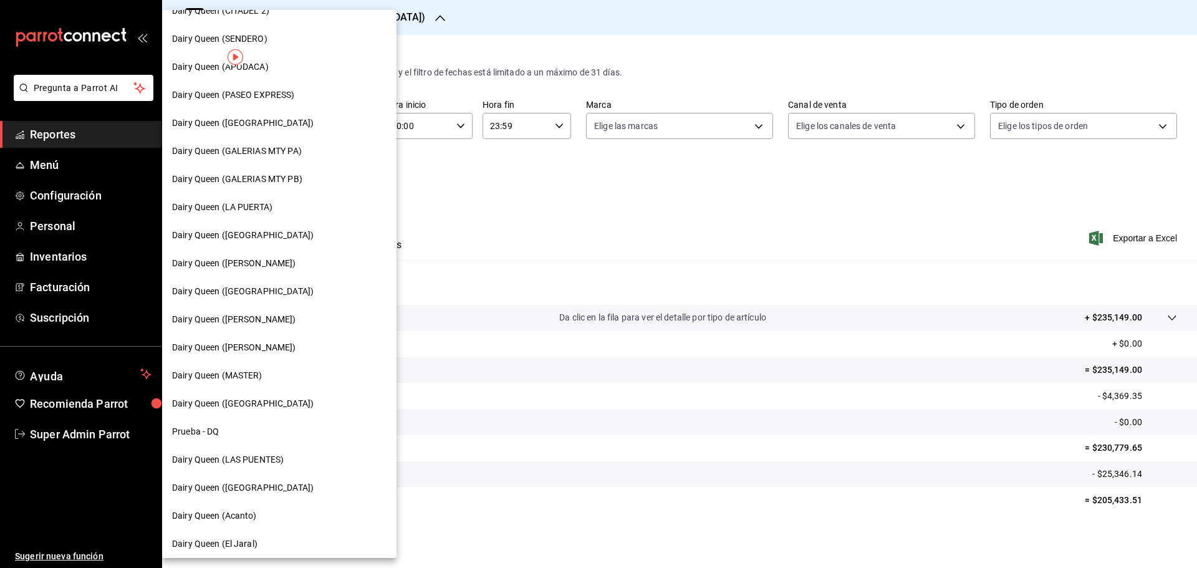
scroll to position [388, 0]
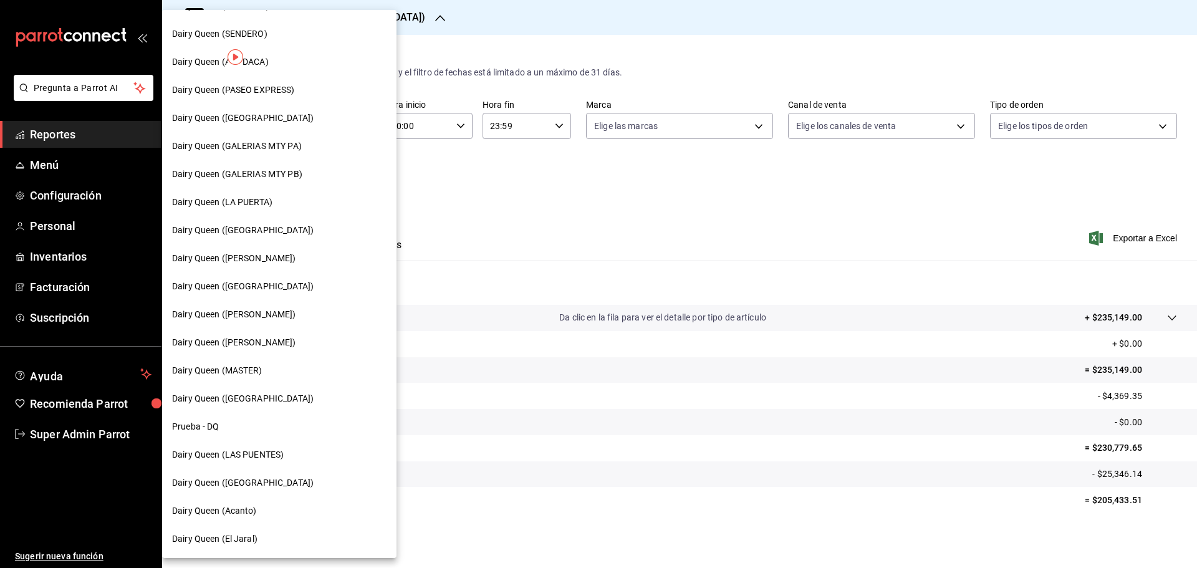
click at [276, 459] on span "Dairy Queen (LAS PUENTES)" at bounding box center [228, 454] width 112 height 13
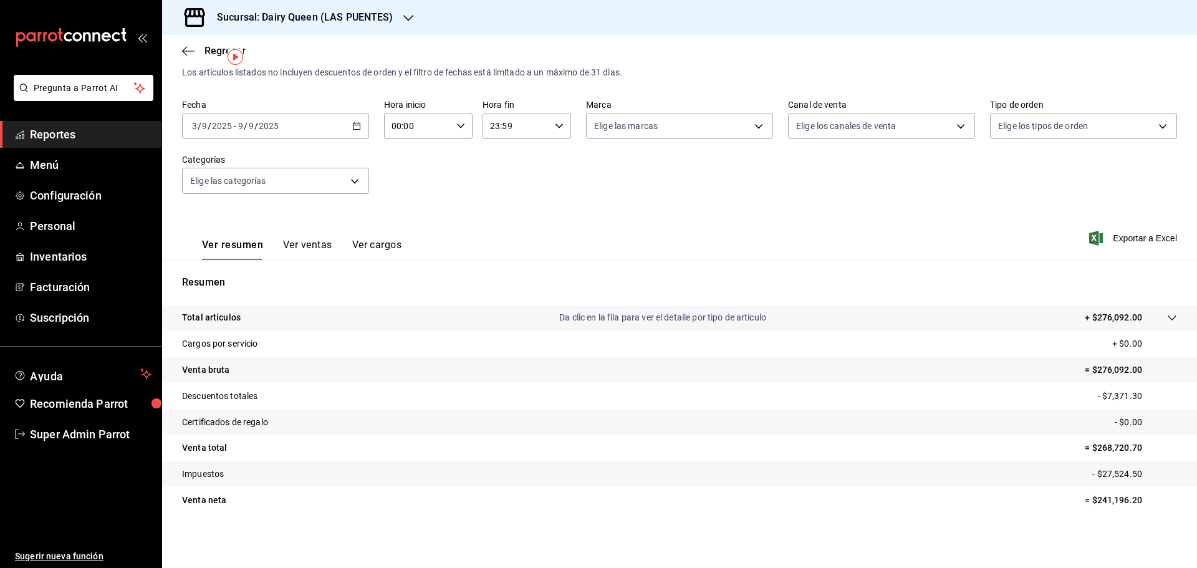
scroll to position [29, 0]
drag, startPoint x: 1135, startPoint y: 493, endPoint x: 1089, endPoint y: 496, distance: 45.7
click at [1089, 496] on tr "Venta [PERSON_NAME] = $241,196.20" at bounding box center [679, 500] width 1035 height 26
click at [390, 14] on h3 "Sucursal: Dairy Queen (LAS PUENTES)" at bounding box center [300, 17] width 186 height 15
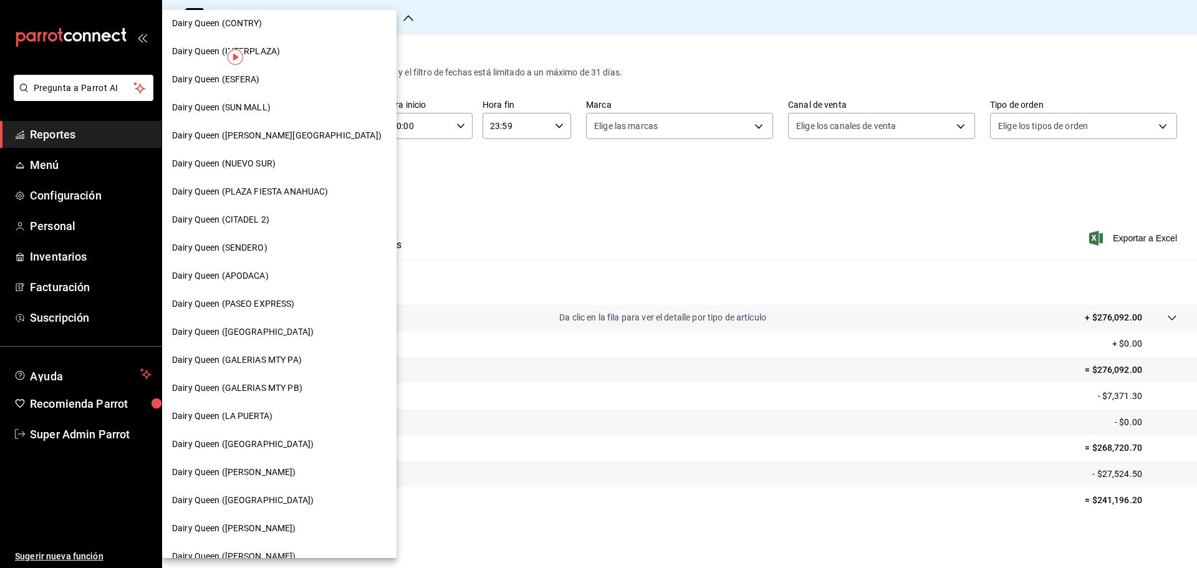
scroll to position [388, 0]
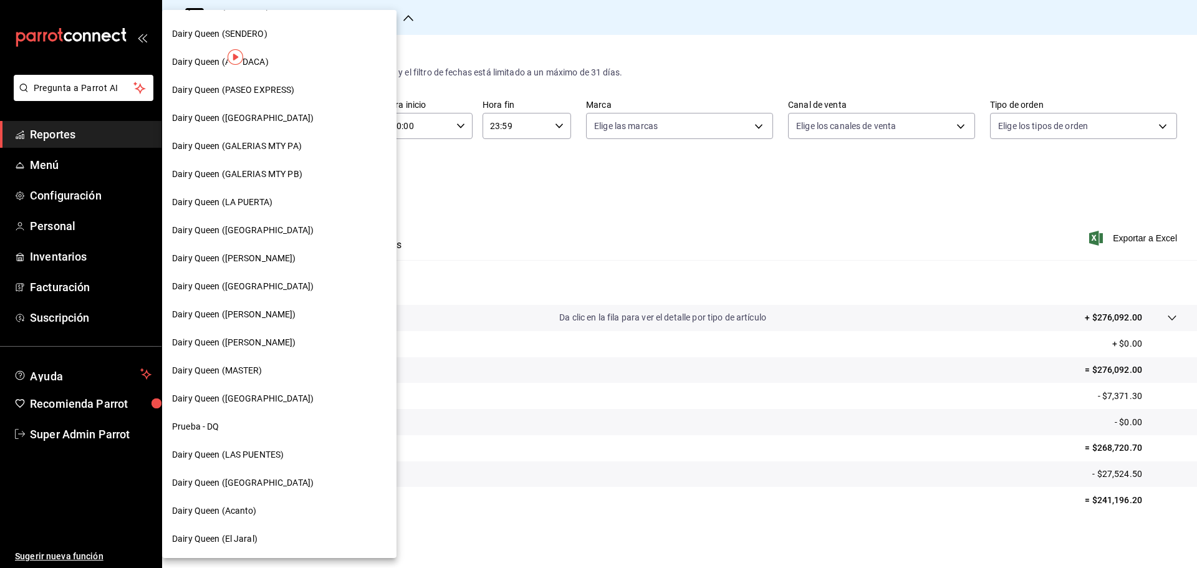
click at [259, 479] on span "Dairy Queen ([GEOGRAPHIC_DATA])" at bounding box center [243, 482] width 142 height 13
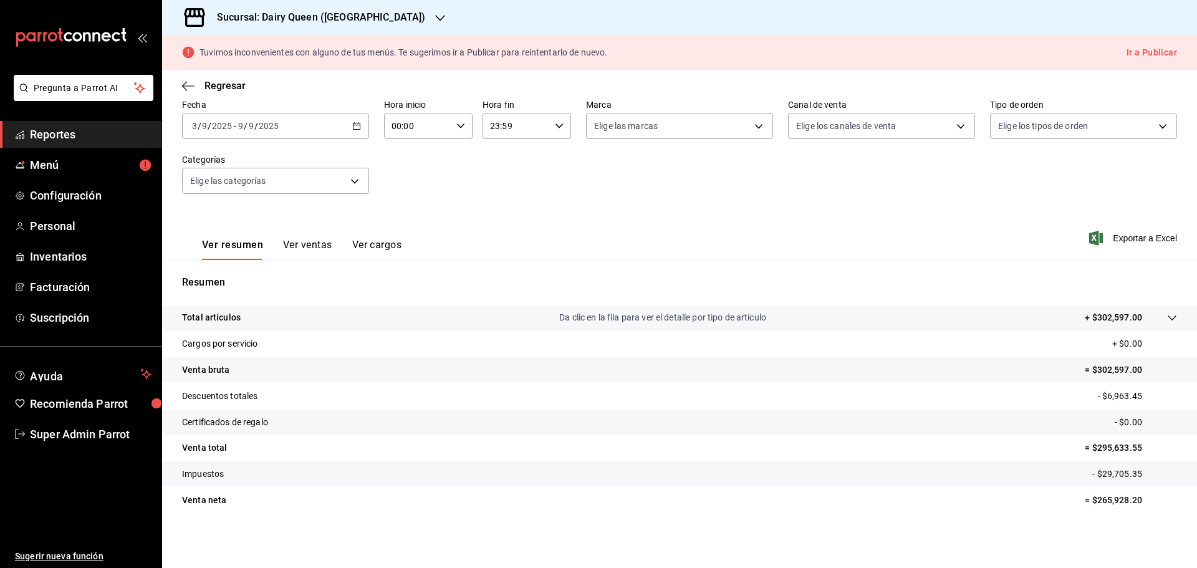
scroll to position [64, 0]
drag, startPoint x: 1096, startPoint y: 502, endPoint x: 1088, endPoint y: 502, distance: 8.1
click at [1088, 502] on p "= $265,928.20" at bounding box center [1131, 500] width 92 height 13
click at [393, 17] on div "Sucursal: Dairy Queen ([GEOGRAPHIC_DATA])" at bounding box center [311, 17] width 278 height 35
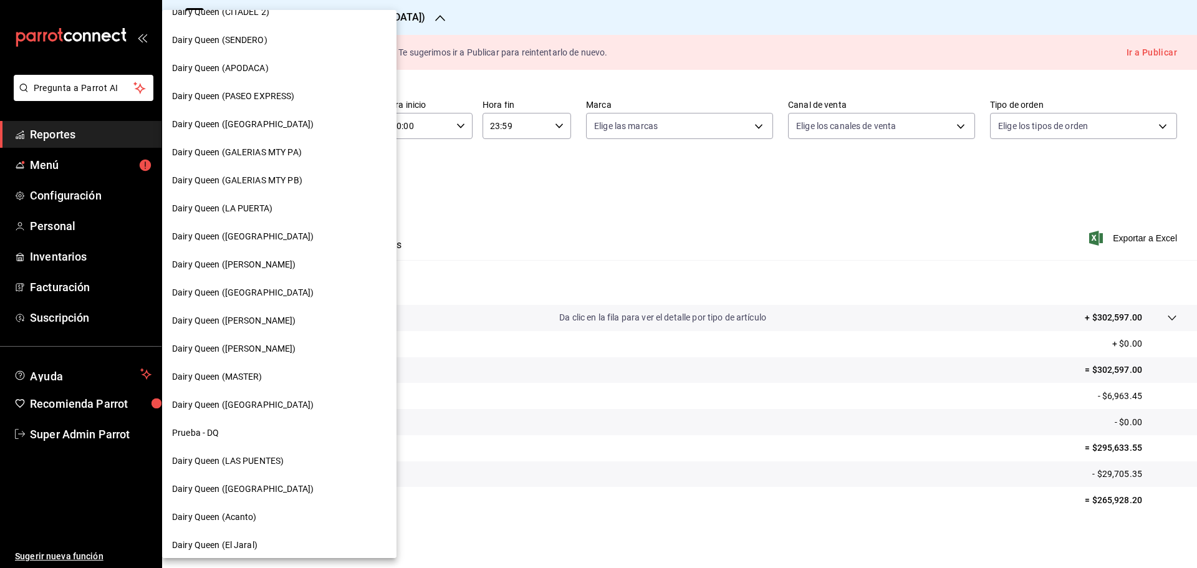
scroll to position [388, 0]
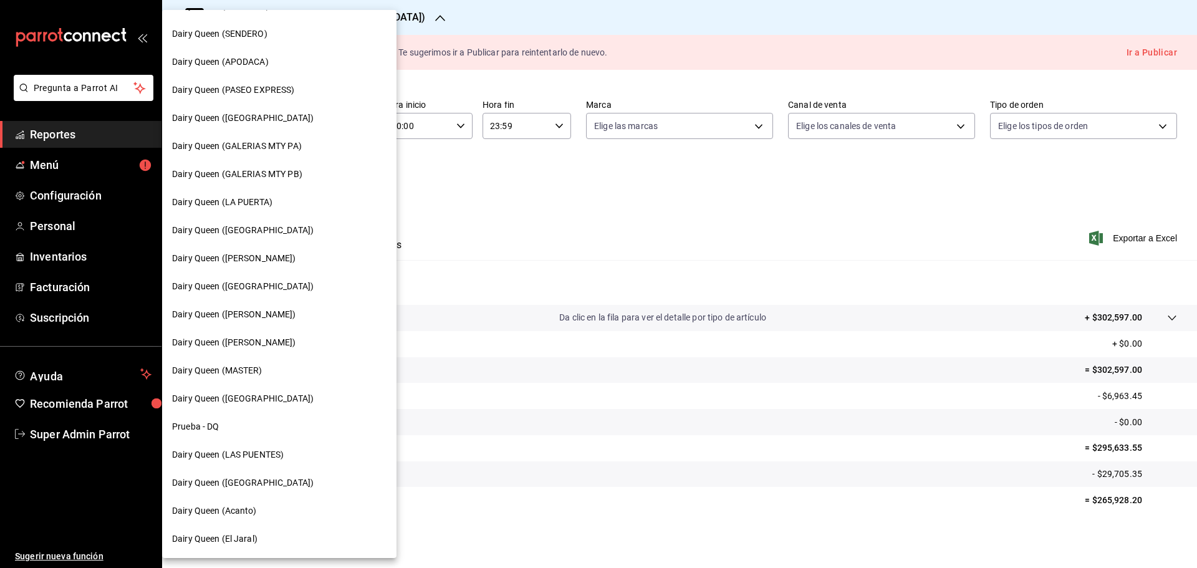
click at [251, 510] on span "Dairy Queen (Acanto)" at bounding box center [214, 510] width 85 height 13
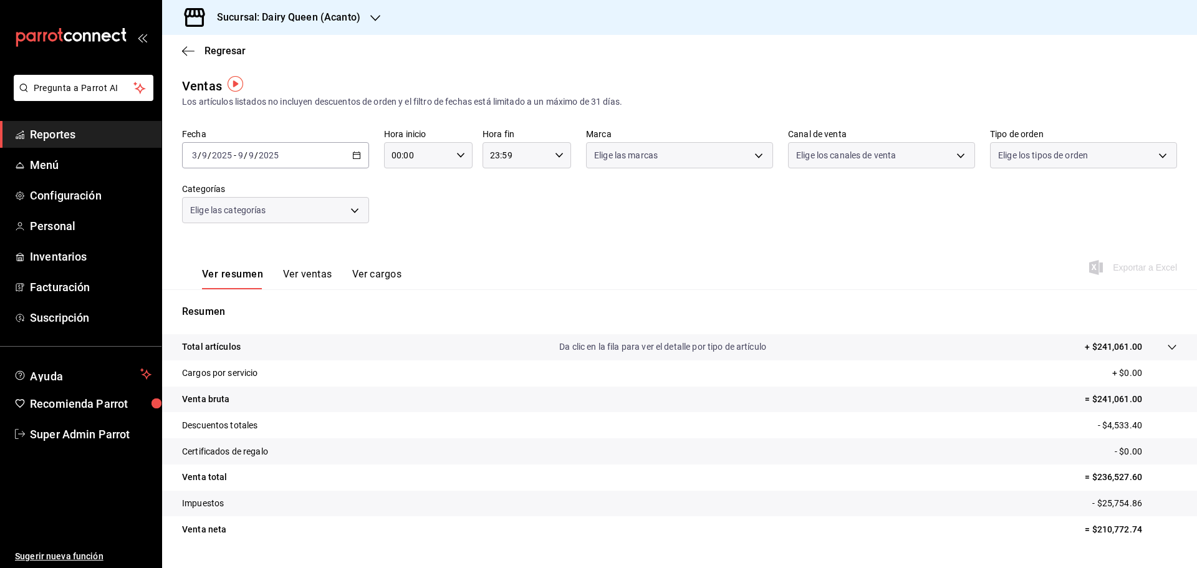
scroll to position [29, 0]
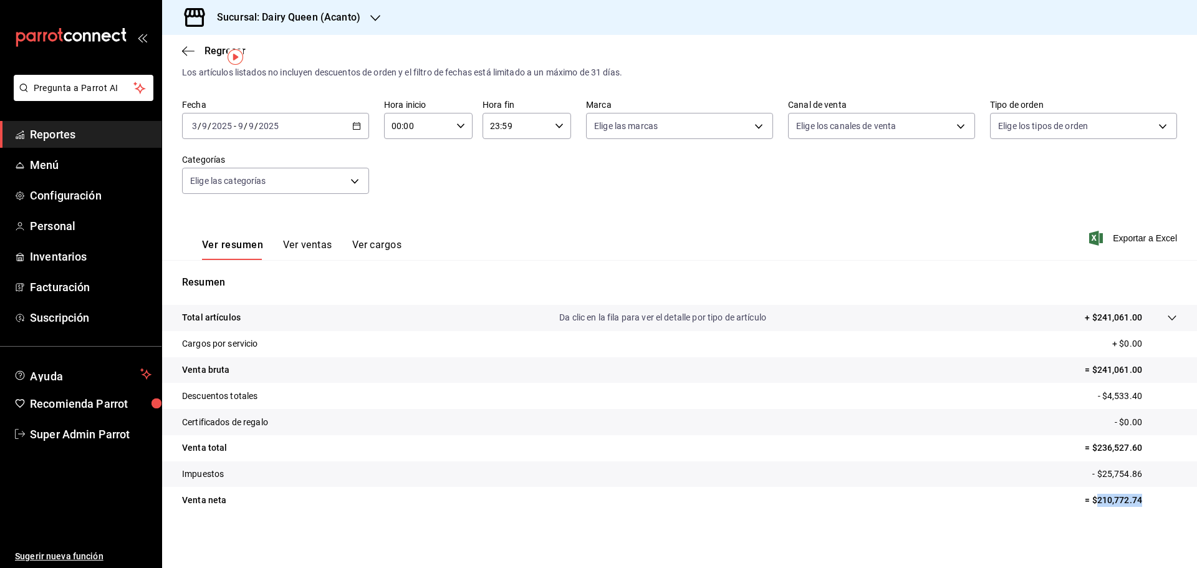
drag, startPoint x: 1131, startPoint y: 500, endPoint x: 1087, endPoint y: 499, distance: 44.3
click at [1087, 499] on p "= $210,772.74" at bounding box center [1131, 500] width 92 height 13
click at [359, 12] on div "Sucursal: Dairy Queen (Acanto)" at bounding box center [278, 17] width 213 height 35
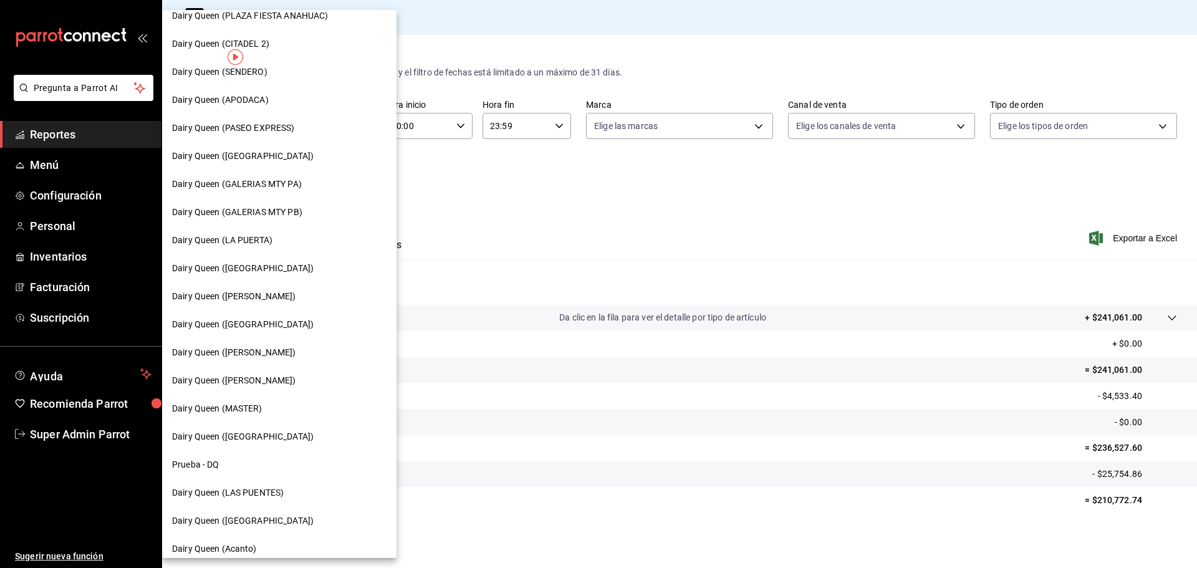
scroll to position [388, 0]
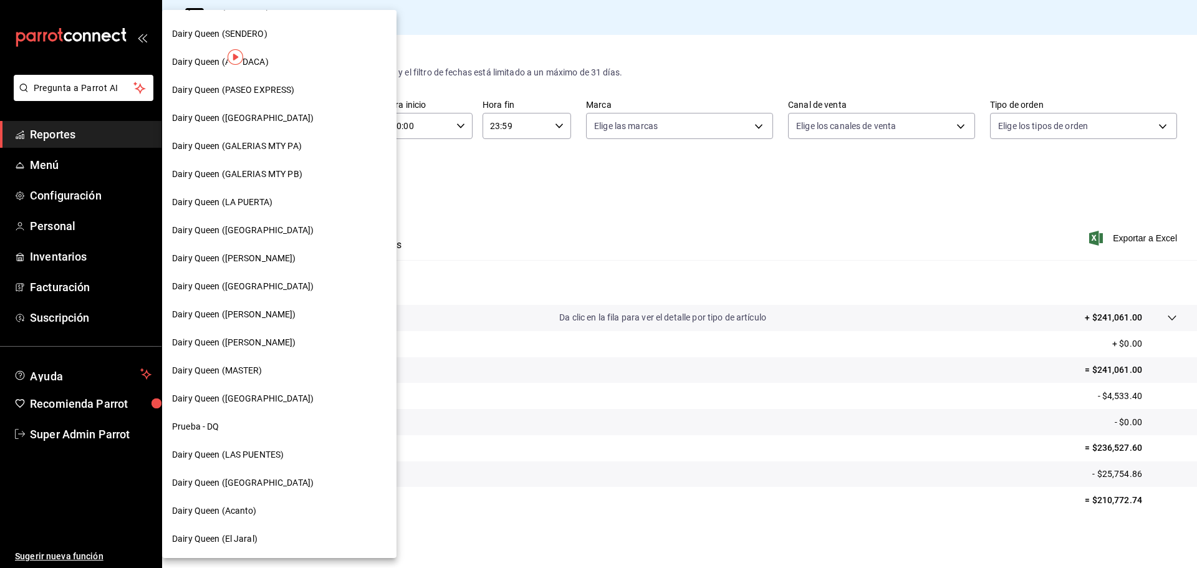
click at [264, 539] on div "Dairy Queen (El Jaral)" at bounding box center [279, 539] width 215 height 13
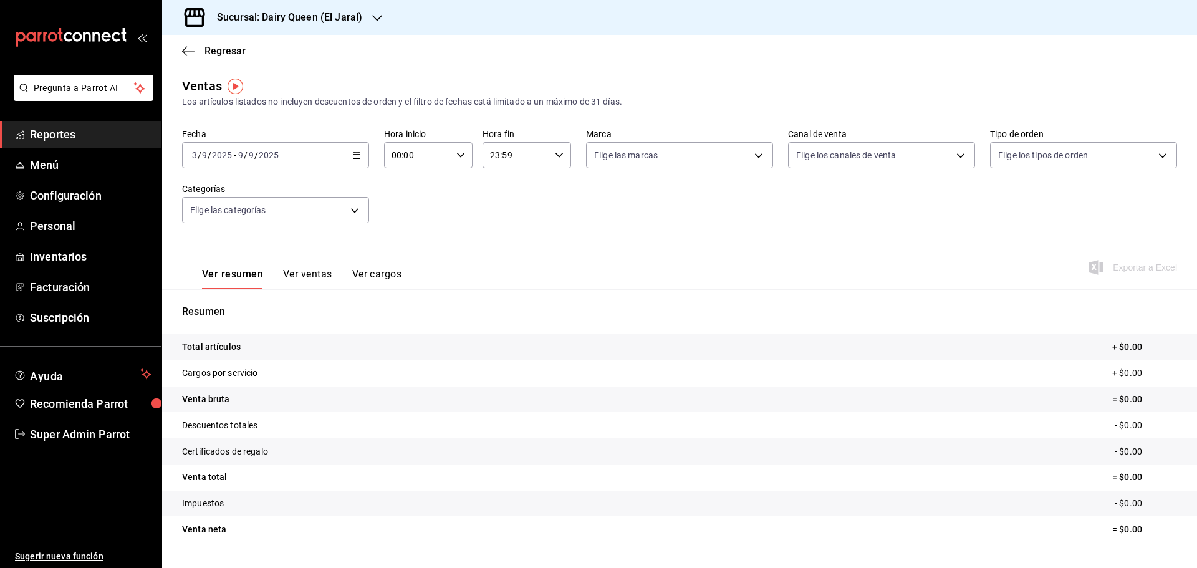
click at [77, 137] on span "Reportes" at bounding box center [91, 134] width 122 height 17
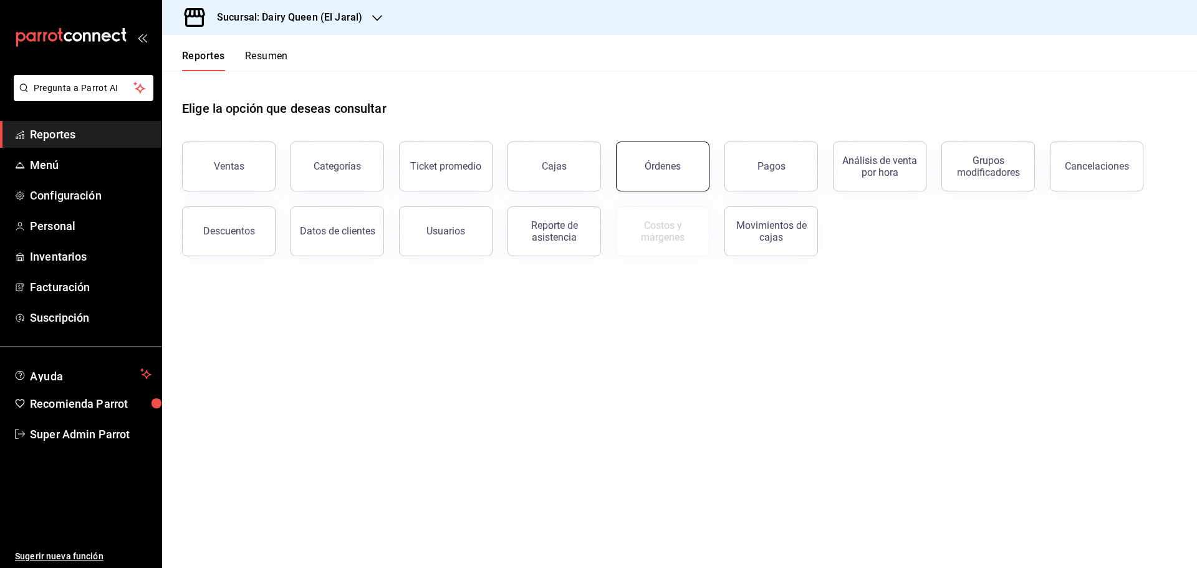
click at [665, 171] on div "Órdenes" at bounding box center [663, 166] width 36 height 12
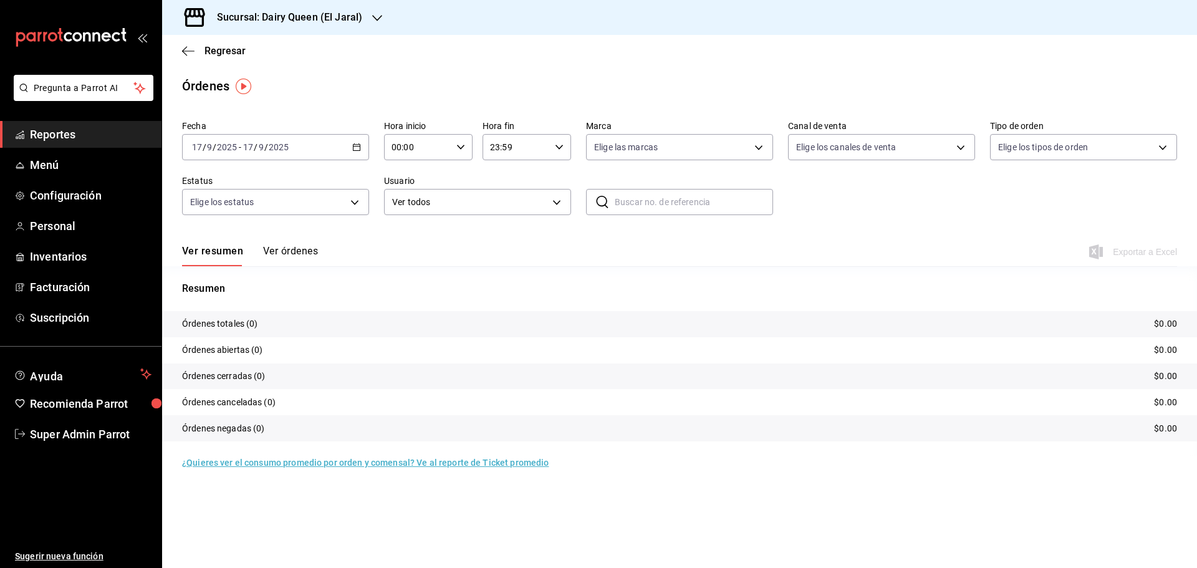
click at [340, 143] on div "[DATE] [DATE] - [DATE] [DATE]" at bounding box center [275, 147] width 187 height 26
click at [243, 324] on span "Rango de fechas" at bounding box center [241, 325] width 97 height 13
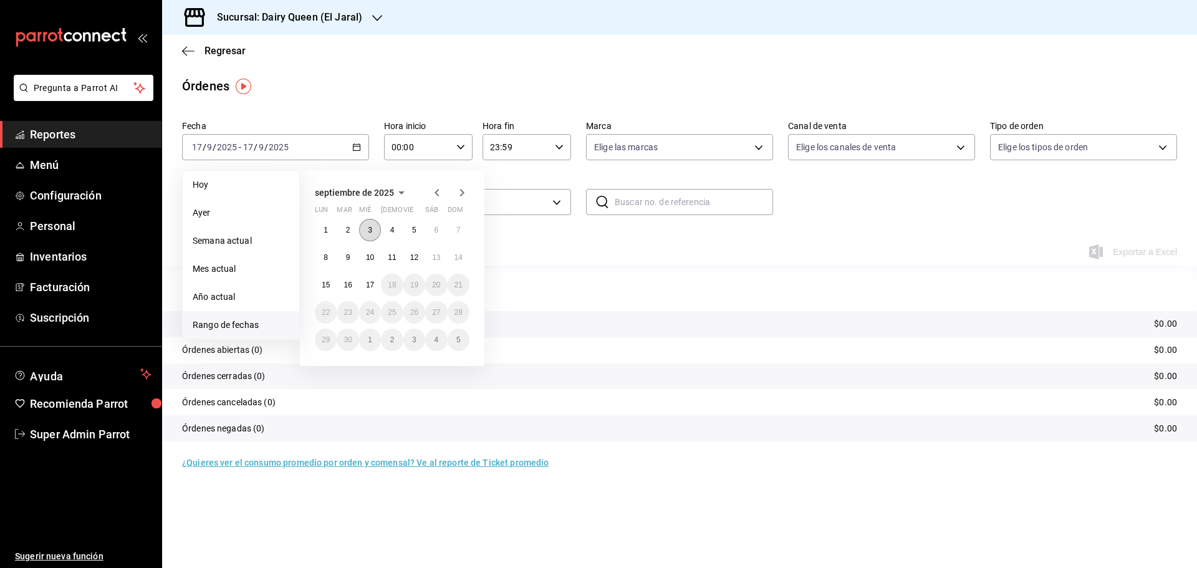
click at [372, 233] on abbr "3" at bounding box center [370, 230] width 4 height 9
click at [341, 259] on button "9" at bounding box center [348, 257] width 22 height 22
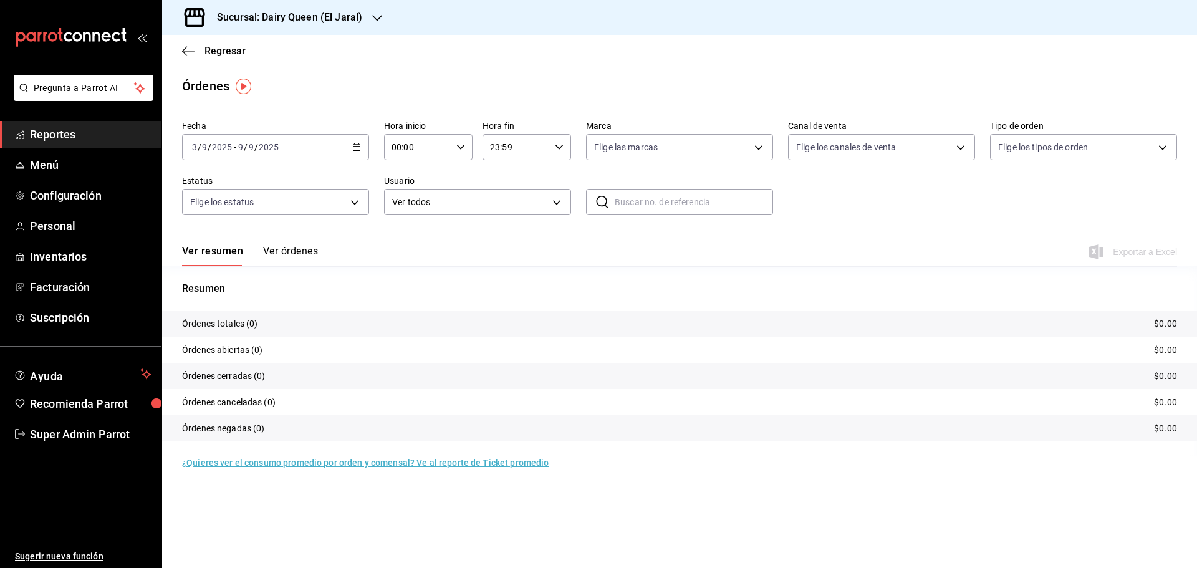
click at [376, 19] on icon "button" at bounding box center [377, 18] width 10 height 6
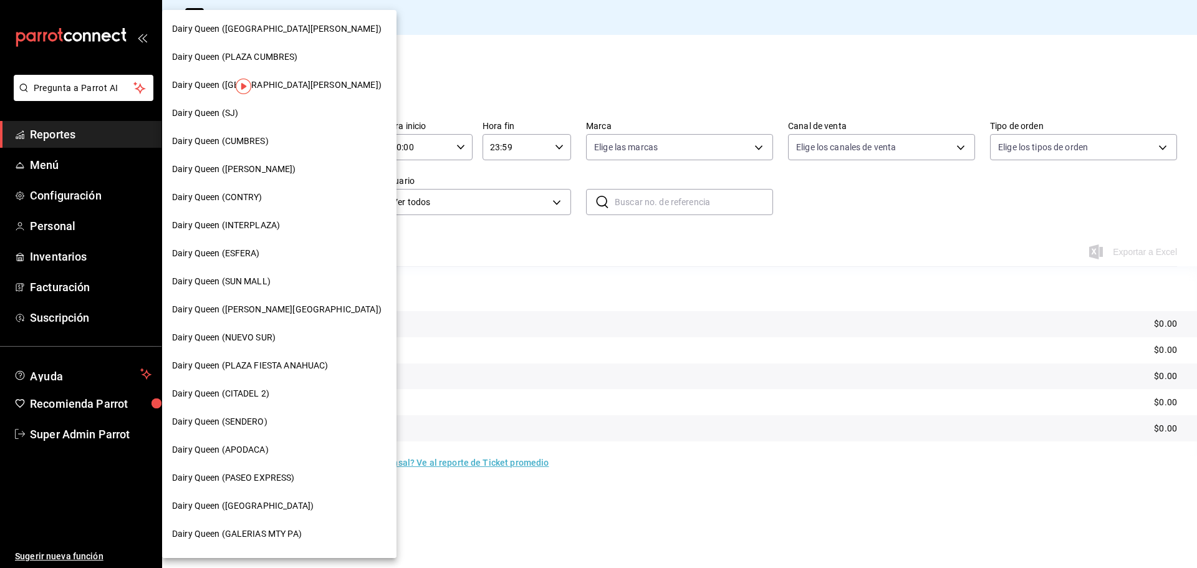
click at [296, 34] on span "Dairy Queen ([GEOGRAPHIC_DATA][PERSON_NAME])" at bounding box center [277, 28] width 210 height 13
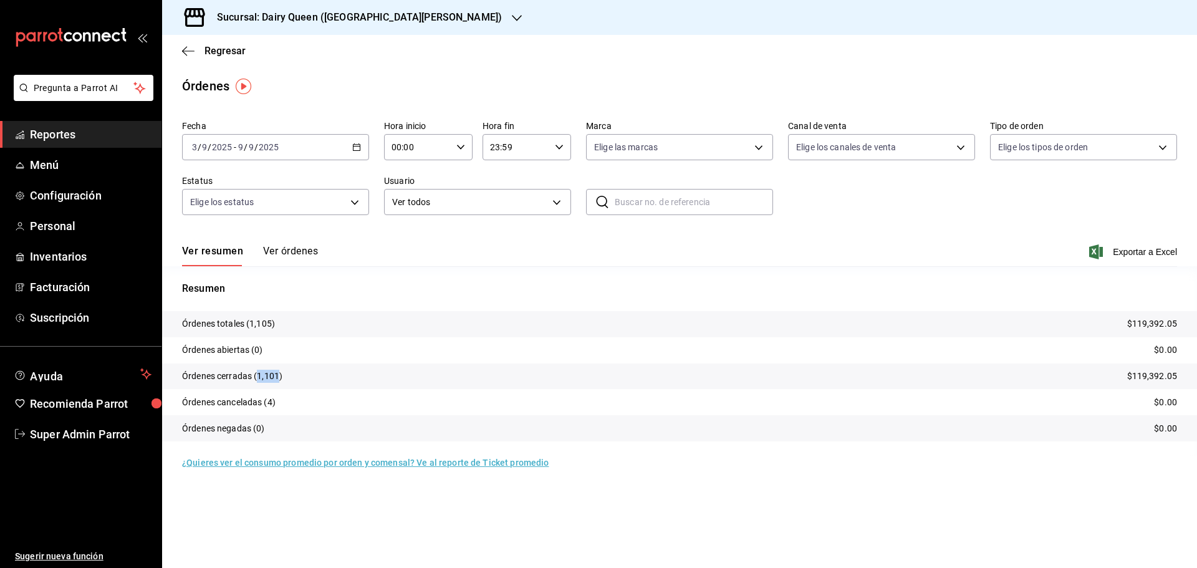
drag, startPoint x: 279, startPoint y: 375, endPoint x: 257, endPoint y: 372, distance: 22.1
click at [257, 372] on p "Órdenes cerradas (1,101)" at bounding box center [232, 376] width 100 height 13
click at [453, 12] on div "Sucursal: Dairy Queen ([GEOGRAPHIC_DATA][PERSON_NAME])" at bounding box center [349, 17] width 355 height 35
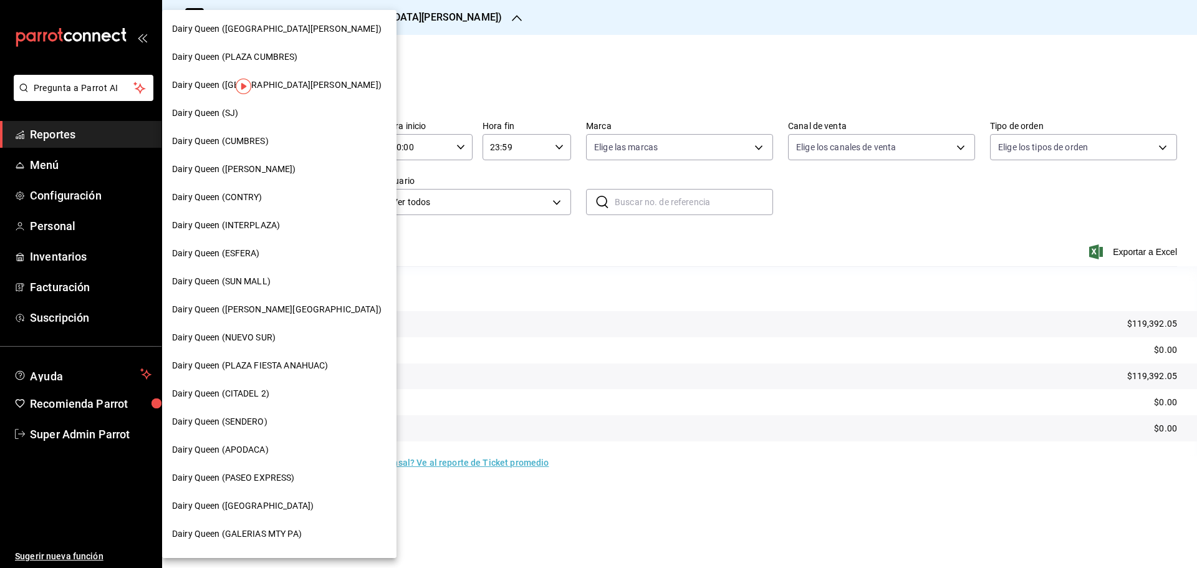
click at [284, 54] on span "Dairy Queen (PLAZA CUMBRES)" at bounding box center [235, 57] width 126 height 13
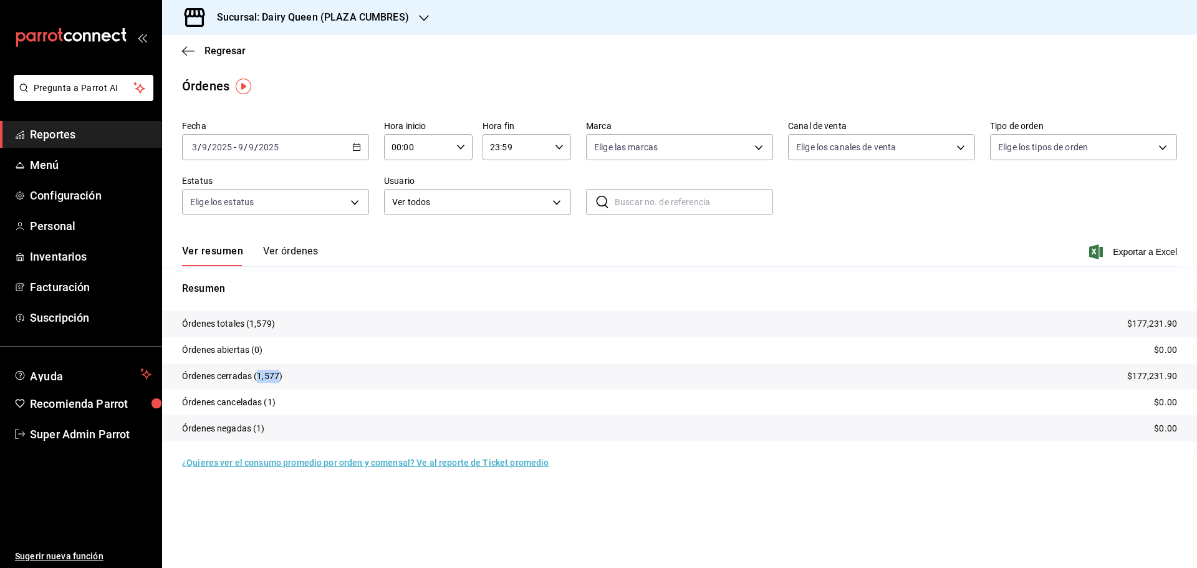
drag, startPoint x: 277, startPoint y: 379, endPoint x: 258, endPoint y: 377, distance: 19.4
click at [258, 377] on p "Órdenes cerradas (1,577)" at bounding box center [232, 376] width 100 height 13
click at [404, 11] on h3 "Sucursal: Dairy Queen (PLAZA CUMBRES)" at bounding box center [308, 17] width 202 height 15
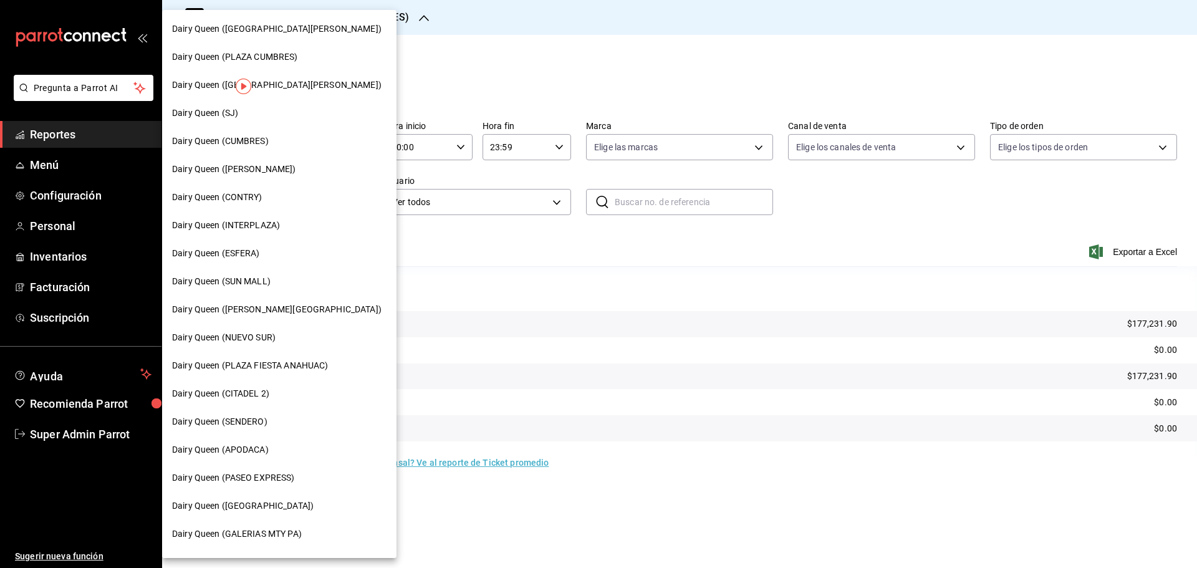
click at [307, 76] on div "Dairy Queen ([GEOGRAPHIC_DATA][PERSON_NAME])" at bounding box center [279, 85] width 234 height 28
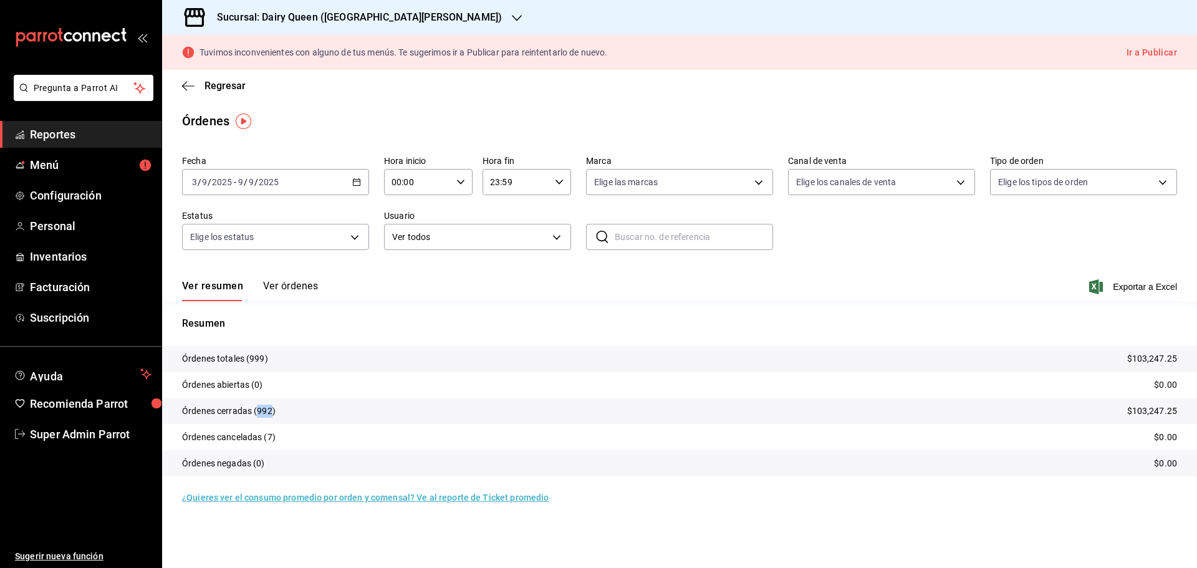
drag, startPoint x: 271, startPoint y: 411, endPoint x: 258, endPoint y: 412, distance: 13.7
click at [258, 412] on p "Órdenes cerradas (992)" at bounding box center [229, 411] width 94 height 13
click at [468, 19] on div "Sucursal: Dairy Queen ([GEOGRAPHIC_DATA][PERSON_NAME])" at bounding box center [349, 17] width 355 height 35
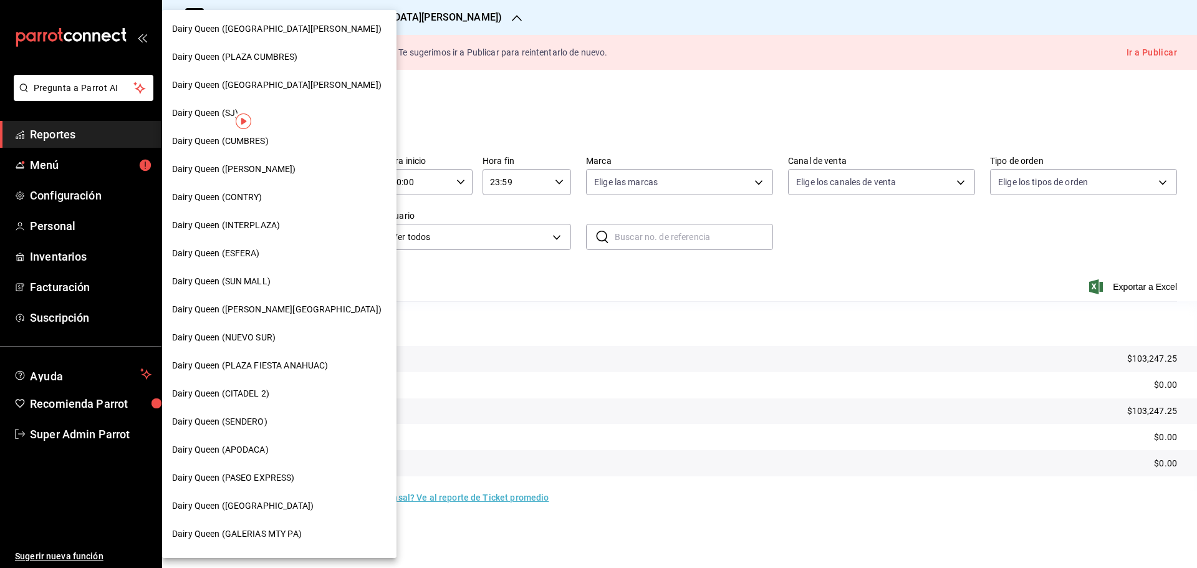
click at [295, 116] on div "Dairy Queen (SJ)" at bounding box center [279, 113] width 215 height 13
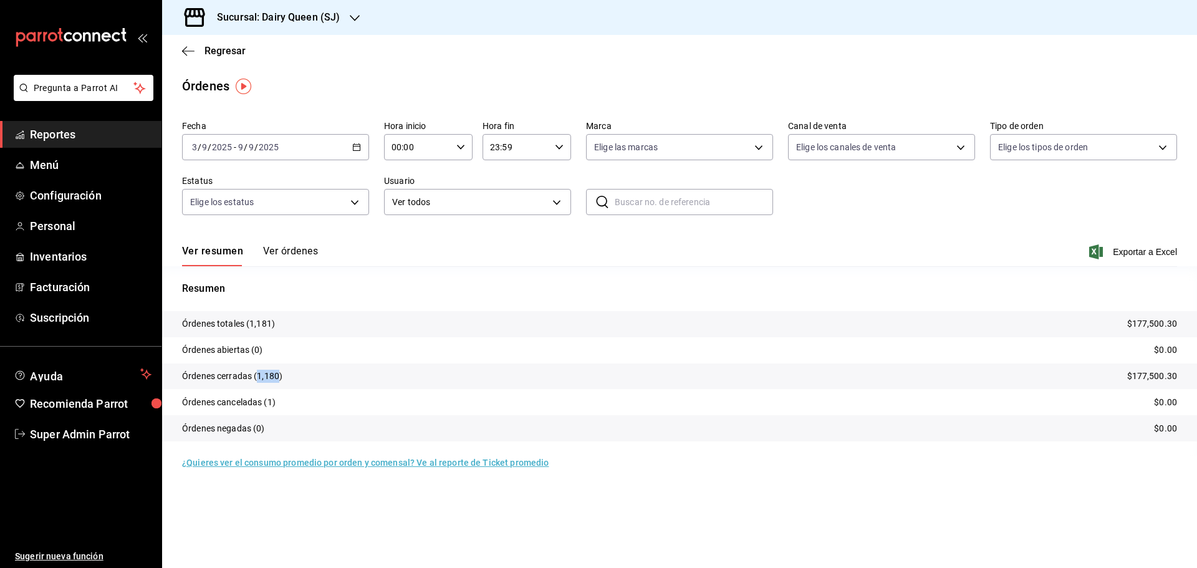
drag, startPoint x: 280, startPoint y: 374, endPoint x: 256, endPoint y: 372, distance: 24.4
click at [256, 372] on p "Órdenes cerradas (1,180)" at bounding box center [232, 376] width 100 height 13
click at [342, 19] on div "Sucursal: Dairy Queen (SJ)" at bounding box center [268, 17] width 193 height 35
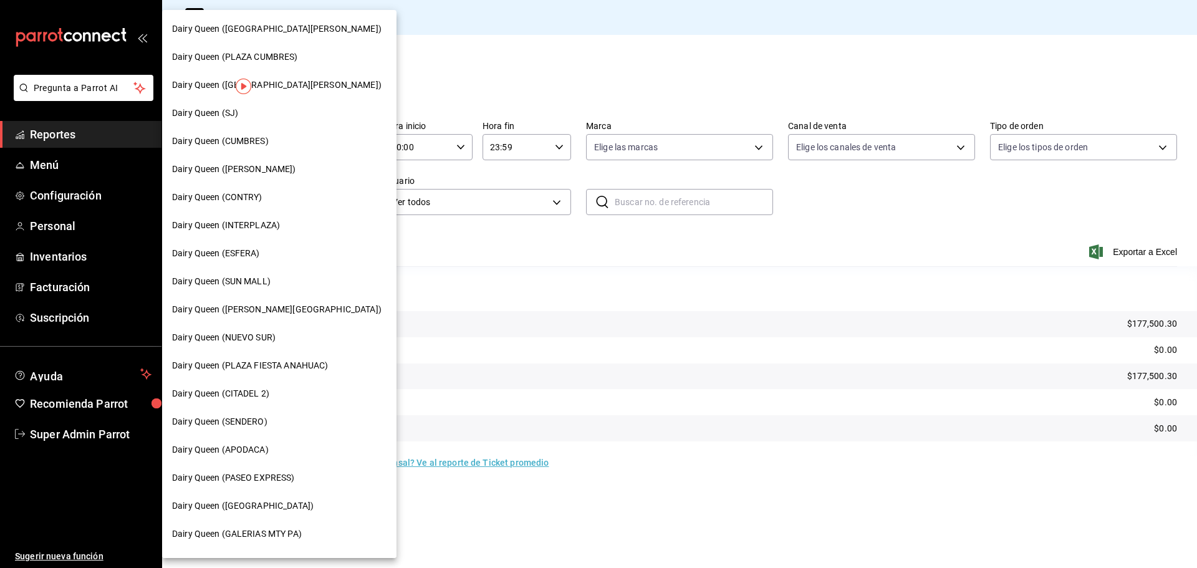
click at [269, 142] on div "Dairy Queen (CUMBRES)" at bounding box center [279, 141] width 215 height 13
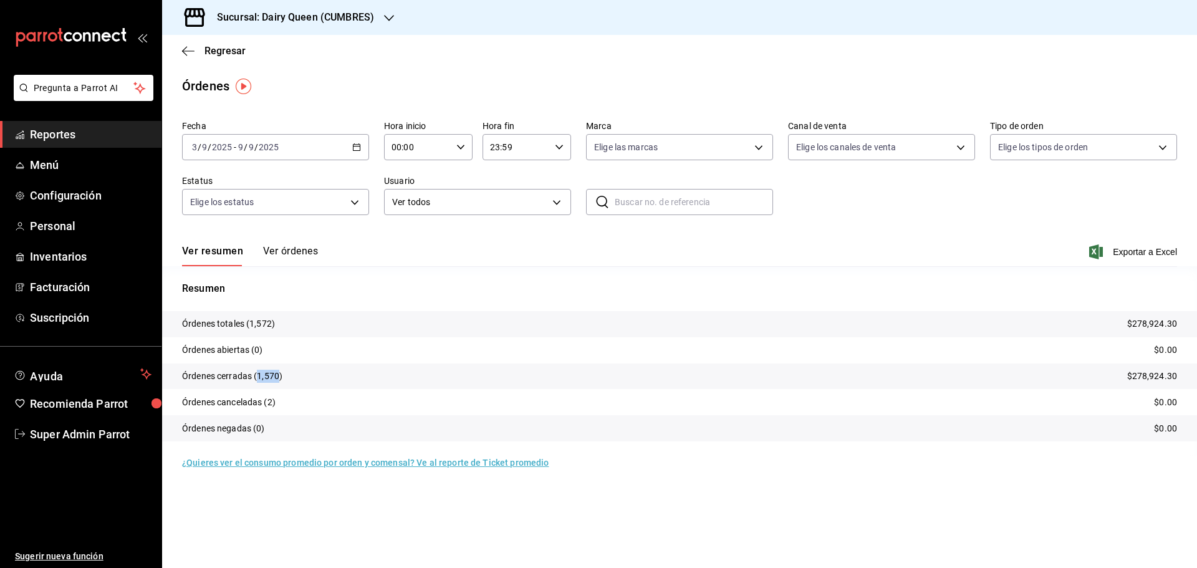
drag, startPoint x: 278, startPoint y: 374, endPoint x: 257, endPoint y: 369, distance: 21.8
click at [257, 369] on tr "Órdenes cerradas (1,570) $278,924.30" at bounding box center [679, 377] width 1035 height 26
click at [384, 11] on div at bounding box center [389, 17] width 10 height 13
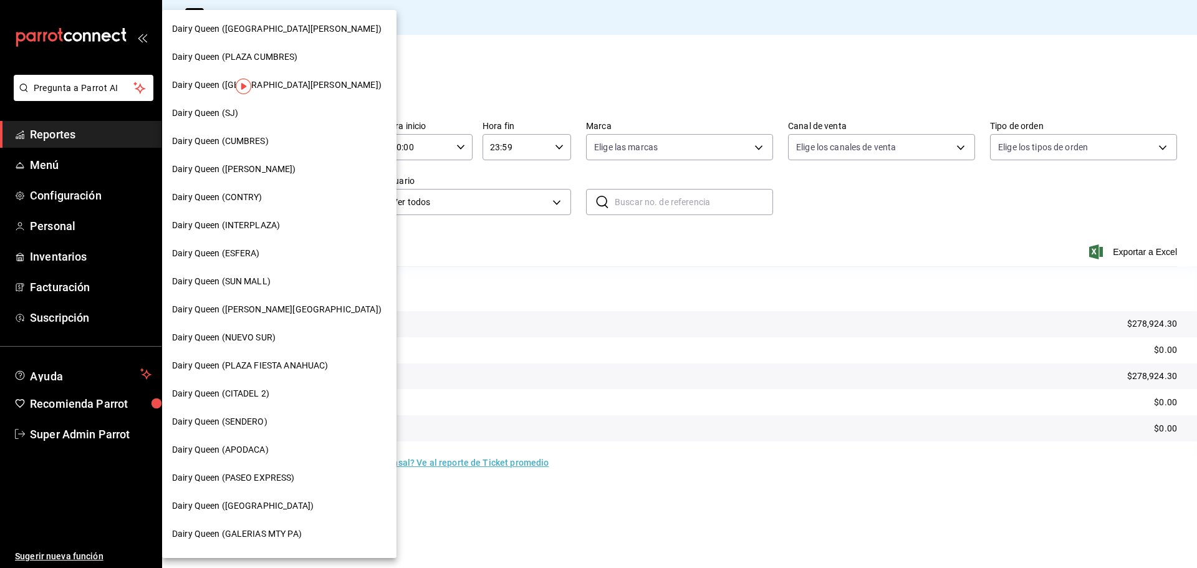
click at [291, 170] on div "Dairy Queen ([PERSON_NAME])" at bounding box center [279, 169] width 215 height 13
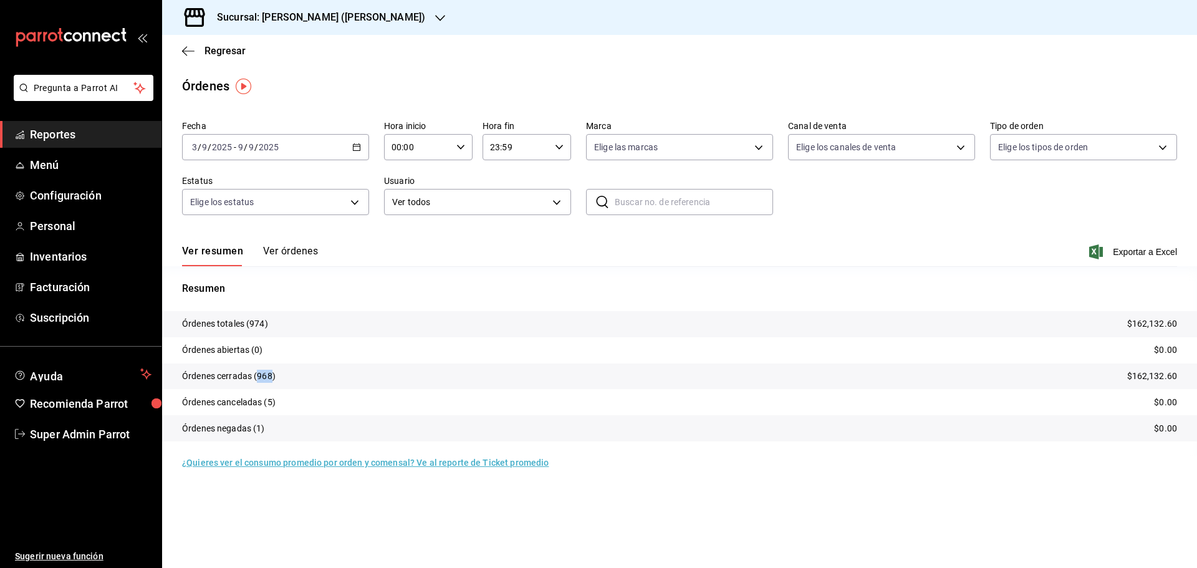
click at [257, 375] on p "Órdenes cerradas (968)" at bounding box center [229, 376] width 94 height 13
click at [388, 16] on div "Sucursal: [PERSON_NAME] ([PERSON_NAME])" at bounding box center [311, 17] width 278 height 35
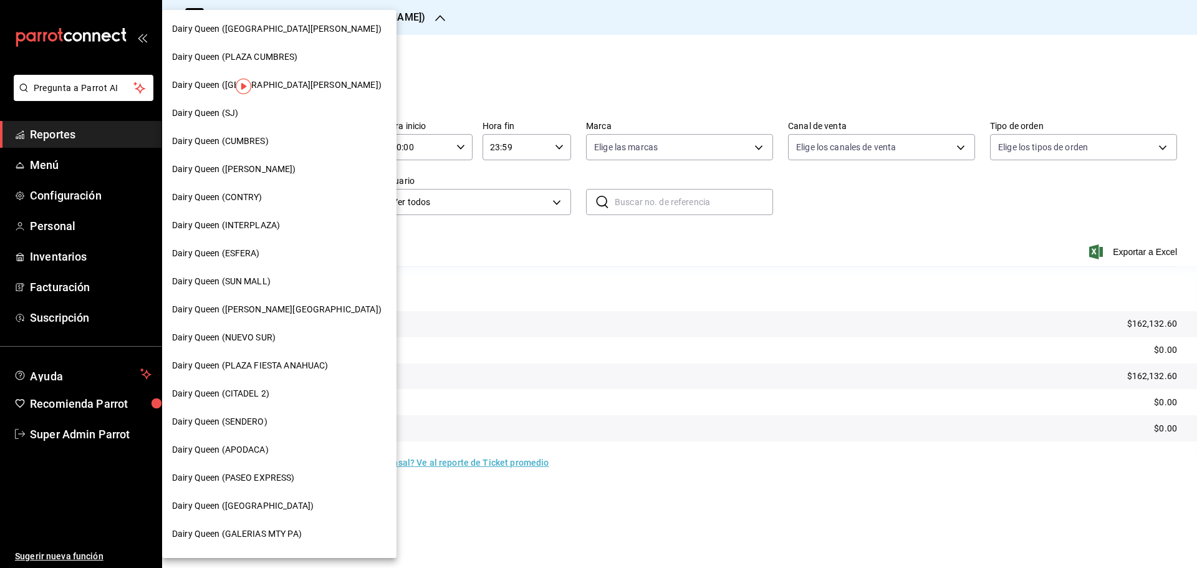
click at [272, 195] on div "Dairy Queen (CONTRY)" at bounding box center [279, 197] width 215 height 13
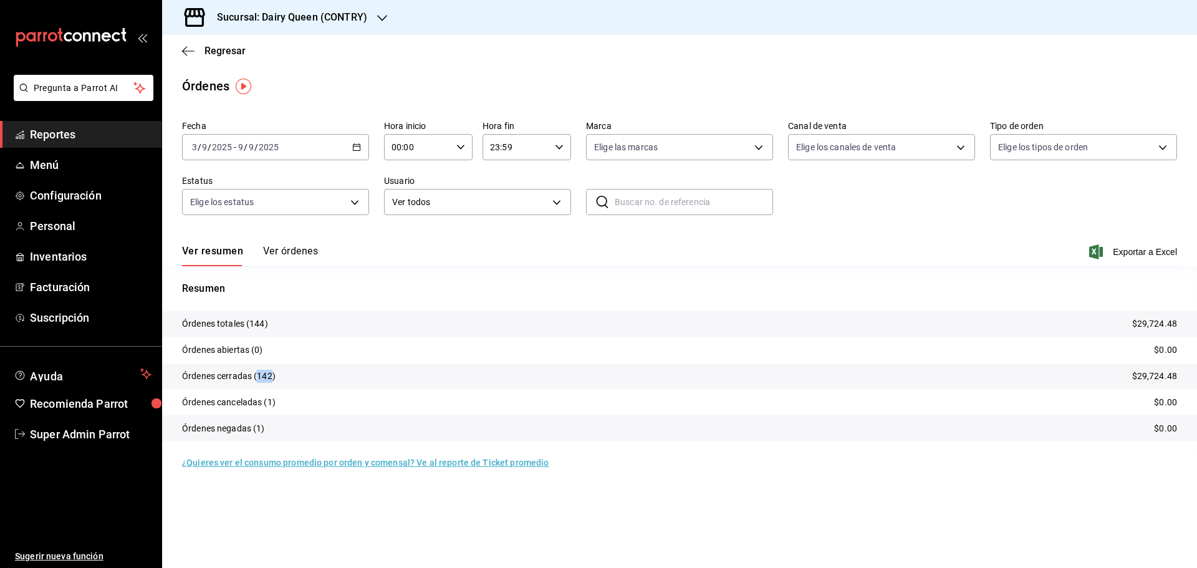
drag, startPoint x: 270, startPoint y: 377, endPoint x: 256, endPoint y: 376, distance: 13.8
click at [256, 376] on p "Órdenes cerradas (142)" at bounding box center [229, 376] width 94 height 13
click at [379, 9] on div "Sucursal: Dairy Queen (CONTRY)" at bounding box center [282, 17] width 220 height 35
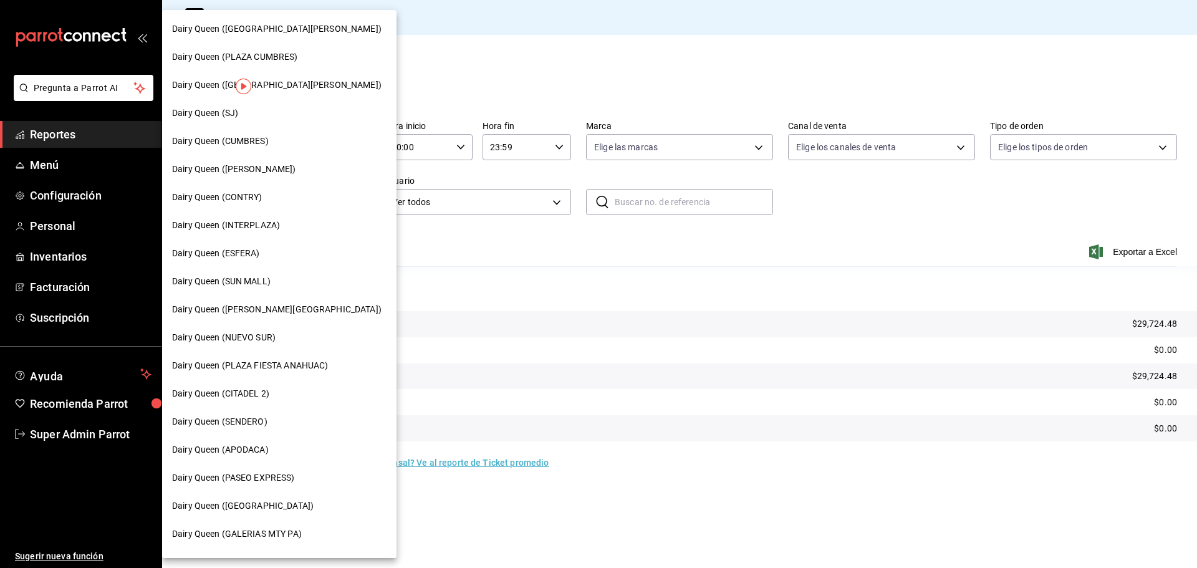
click at [285, 225] on div "Dairy Queen (INTERPLAZA)" at bounding box center [279, 225] width 215 height 13
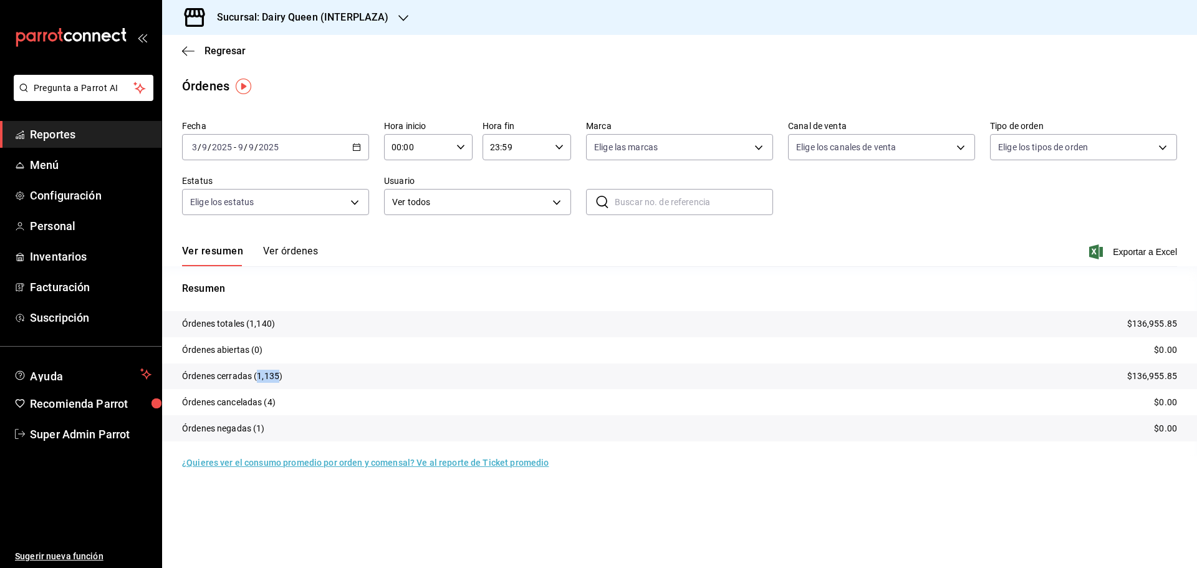
drag, startPoint x: 276, startPoint y: 375, endPoint x: 256, endPoint y: 375, distance: 20.0
click at [256, 375] on p "Órdenes cerradas (1,135)" at bounding box center [232, 376] width 100 height 13
click at [391, 16] on div "Sucursal: Dairy Queen (INTERPLAZA)" at bounding box center [292, 17] width 241 height 35
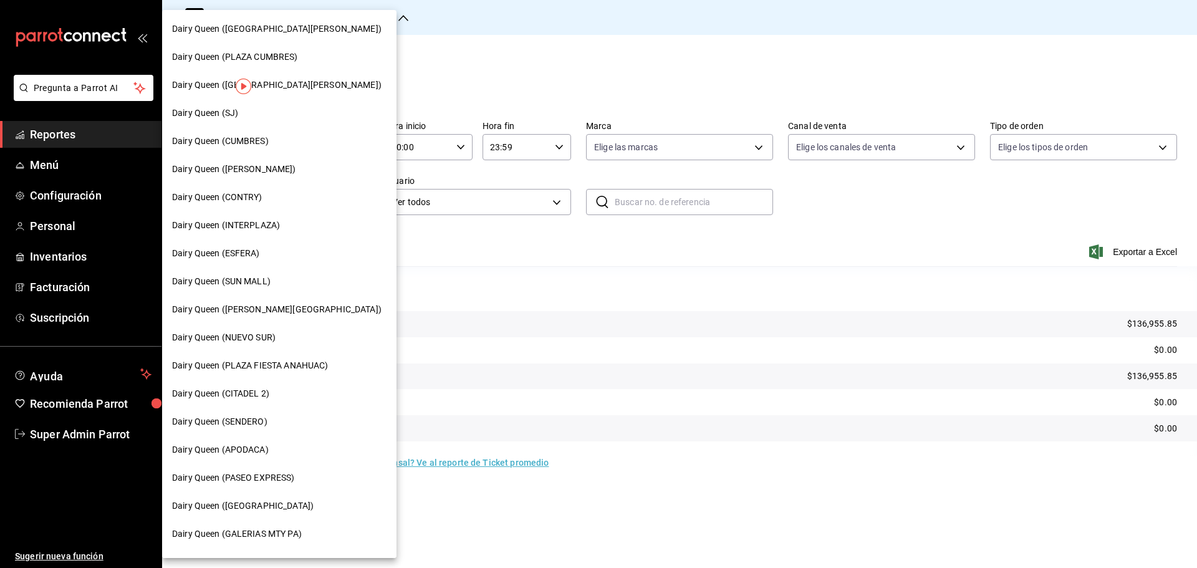
click at [287, 251] on div "Dairy Queen (ESFERA)" at bounding box center [279, 253] width 215 height 13
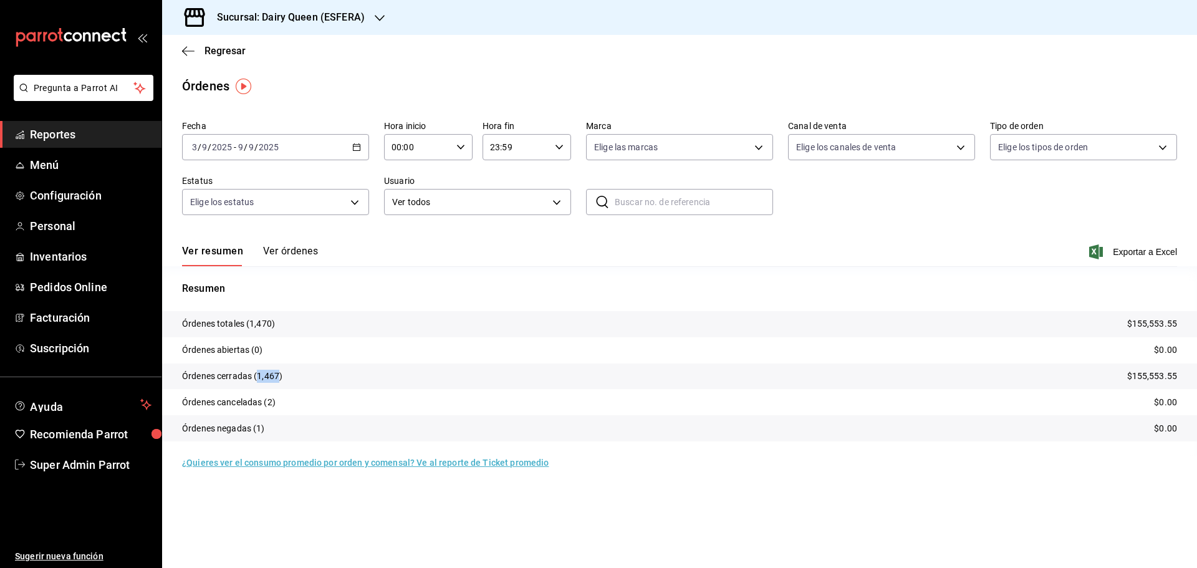
drag, startPoint x: 277, startPoint y: 376, endPoint x: 258, endPoint y: 378, distance: 20.0
click at [258, 378] on p "Órdenes cerradas (1,467)" at bounding box center [232, 376] width 100 height 13
click at [378, 20] on icon "button" at bounding box center [380, 18] width 10 height 6
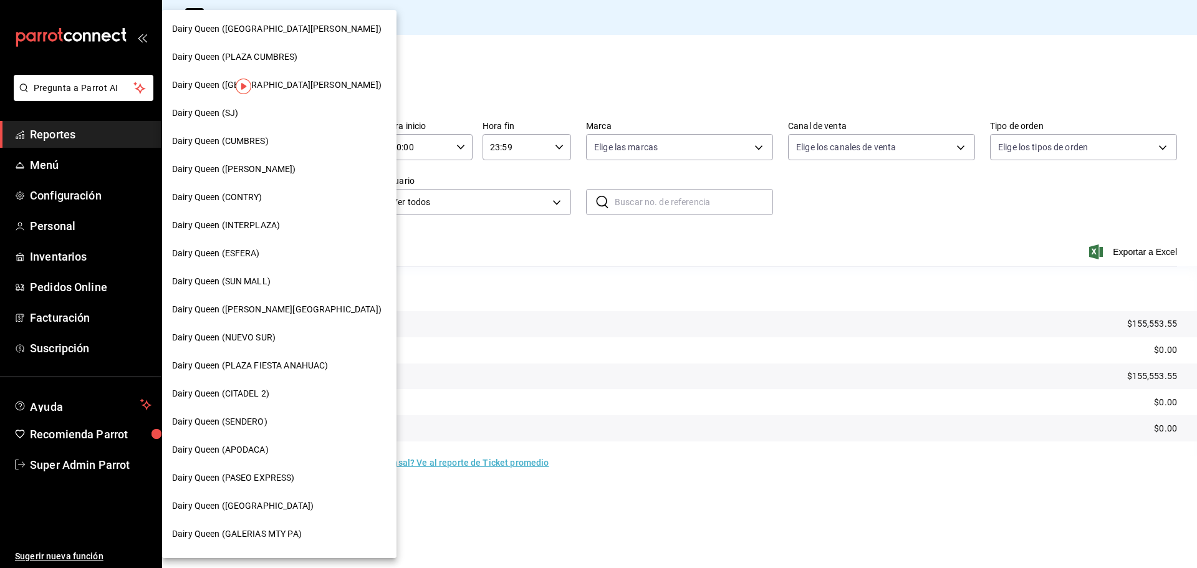
click at [251, 282] on span "Dairy Queen (SUN MALL)" at bounding box center [221, 281] width 99 height 13
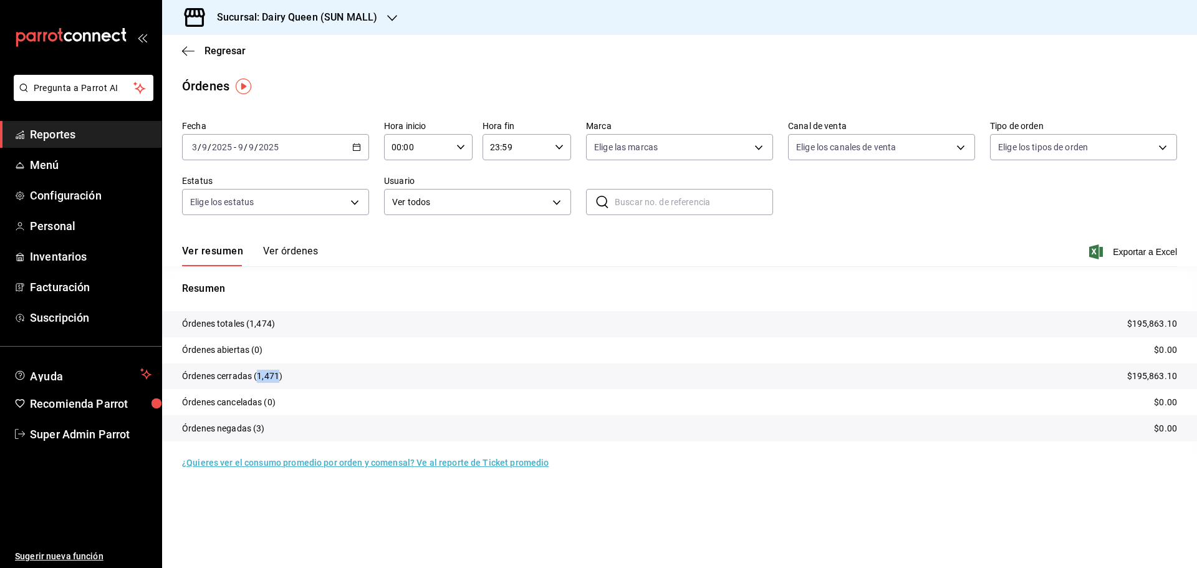
drag, startPoint x: 273, startPoint y: 372, endPoint x: 258, endPoint y: 370, distance: 15.1
click at [258, 370] on p "Órdenes cerradas (1,471)" at bounding box center [232, 376] width 100 height 13
click at [380, 7] on div "Sucursal: Dairy Queen (SUN MALL)" at bounding box center [287, 17] width 230 height 35
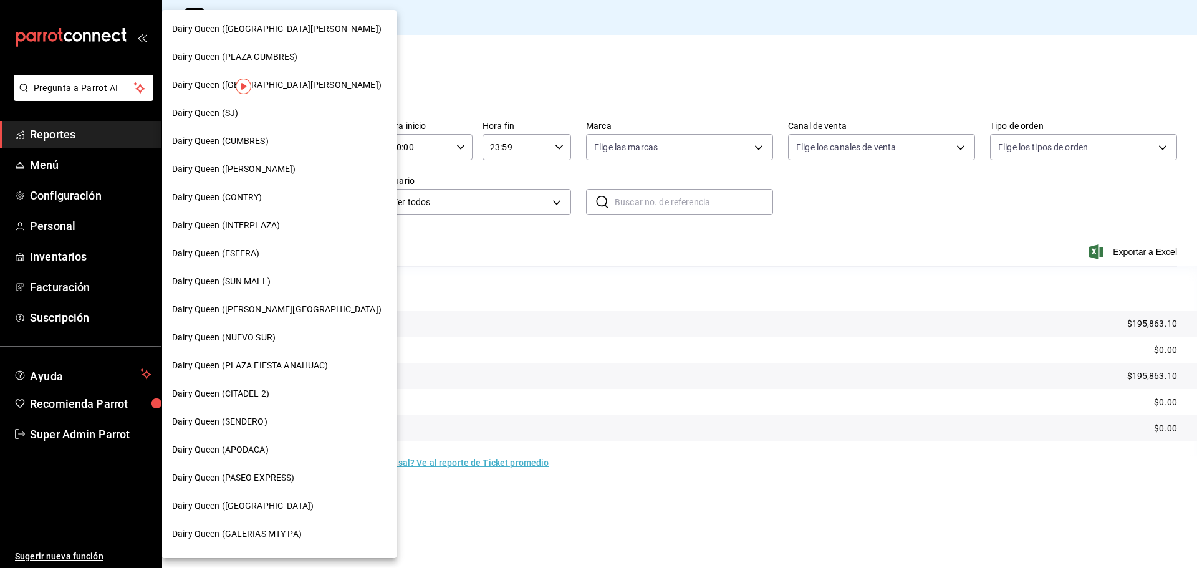
click at [280, 313] on div "Dairy Queen ([PERSON_NAME][GEOGRAPHIC_DATA])" at bounding box center [279, 309] width 215 height 13
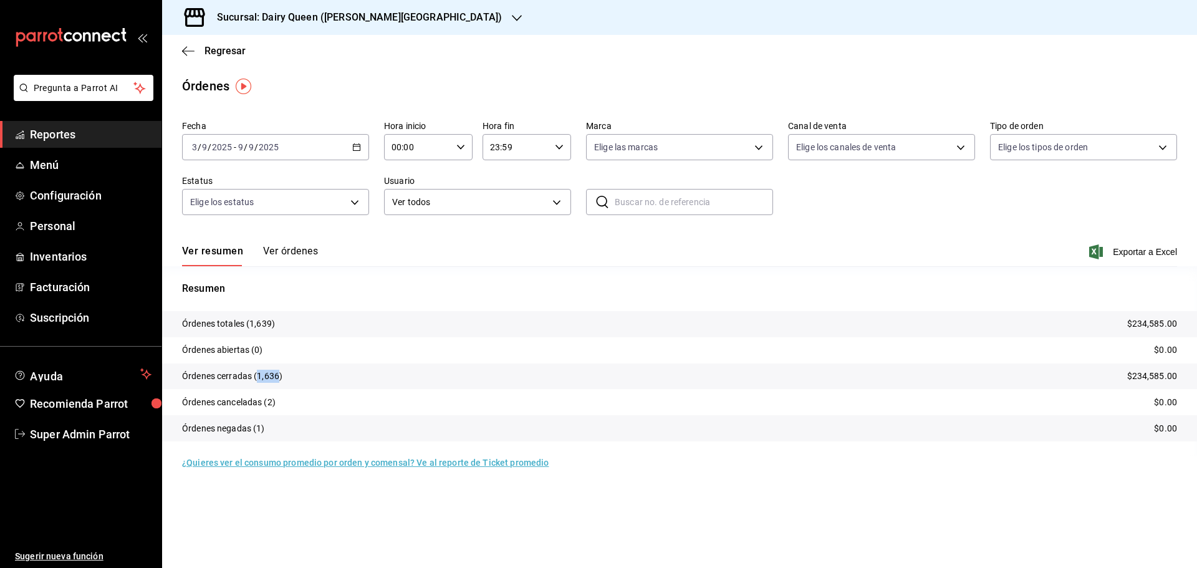
drag, startPoint x: 280, startPoint y: 379, endPoint x: 257, endPoint y: 377, distance: 23.1
click at [257, 377] on p "Órdenes cerradas (1,636)" at bounding box center [232, 376] width 100 height 13
click at [390, 16] on div "Sucursal: Dairy Queen ([PERSON_NAME][GEOGRAPHIC_DATA])" at bounding box center [349, 17] width 355 height 35
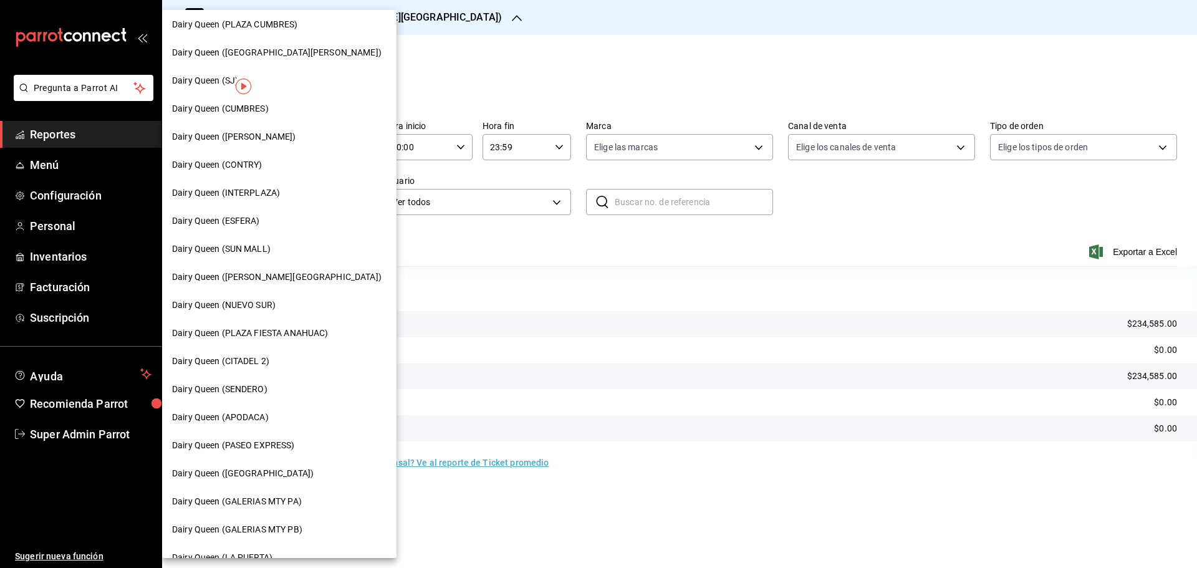
scroll to position [62, 0]
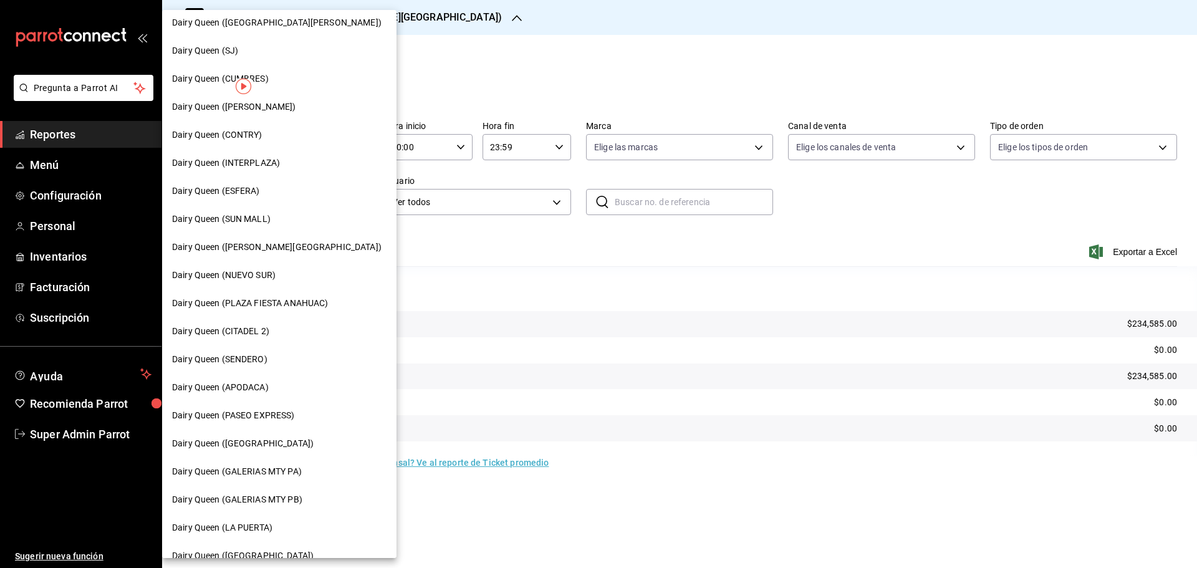
click at [277, 281] on div "Dairy Queen (NUEVO SUR)" at bounding box center [279, 275] width 215 height 13
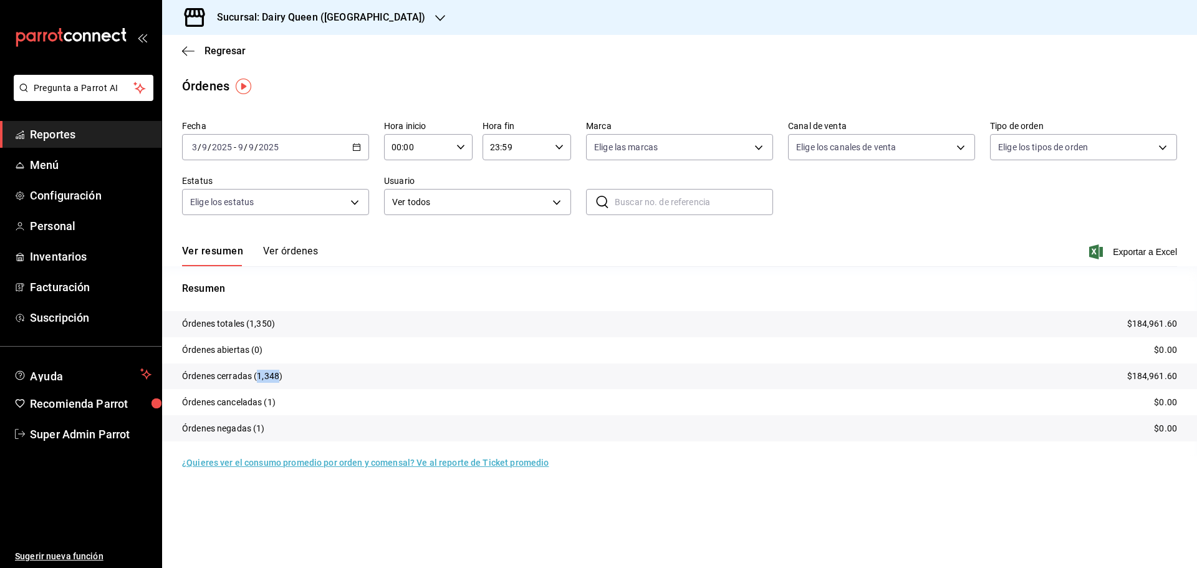
drag, startPoint x: 278, startPoint y: 375, endPoint x: 256, endPoint y: 374, distance: 22.5
click at [256, 374] on p "Órdenes cerradas (1,348)" at bounding box center [232, 376] width 100 height 13
click at [388, 9] on div "Sucursal: Dairy Queen ([GEOGRAPHIC_DATA])" at bounding box center [311, 17] width 278 height 35
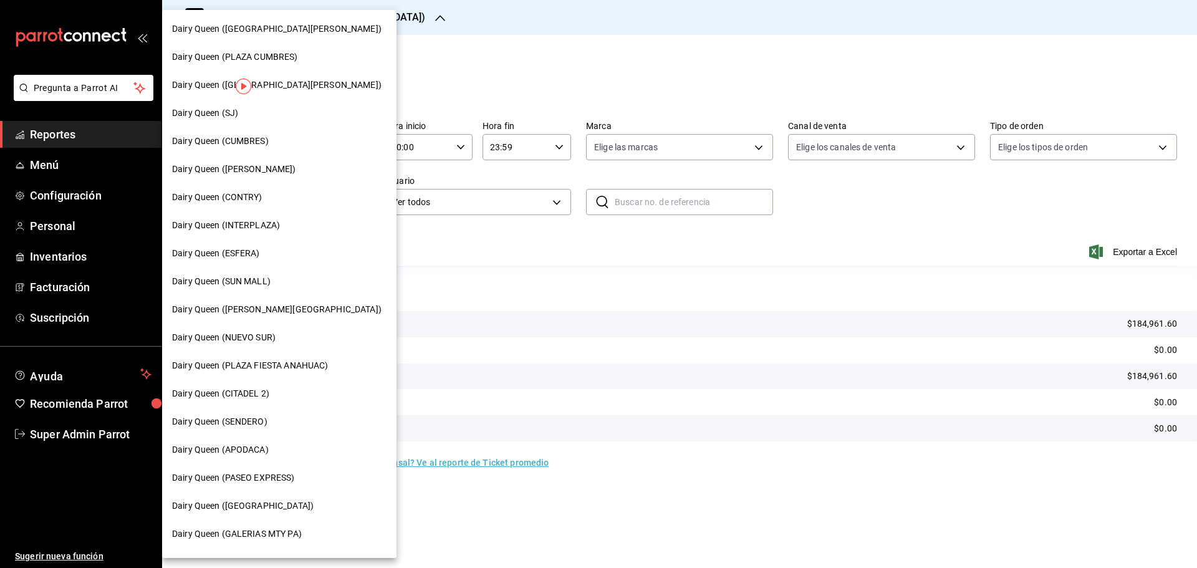
click at [279, 359] on div "Dairy Queen (PLAZA FIESTA ANAHUAC)" at bounding box center [279, 366] width 234 height 28
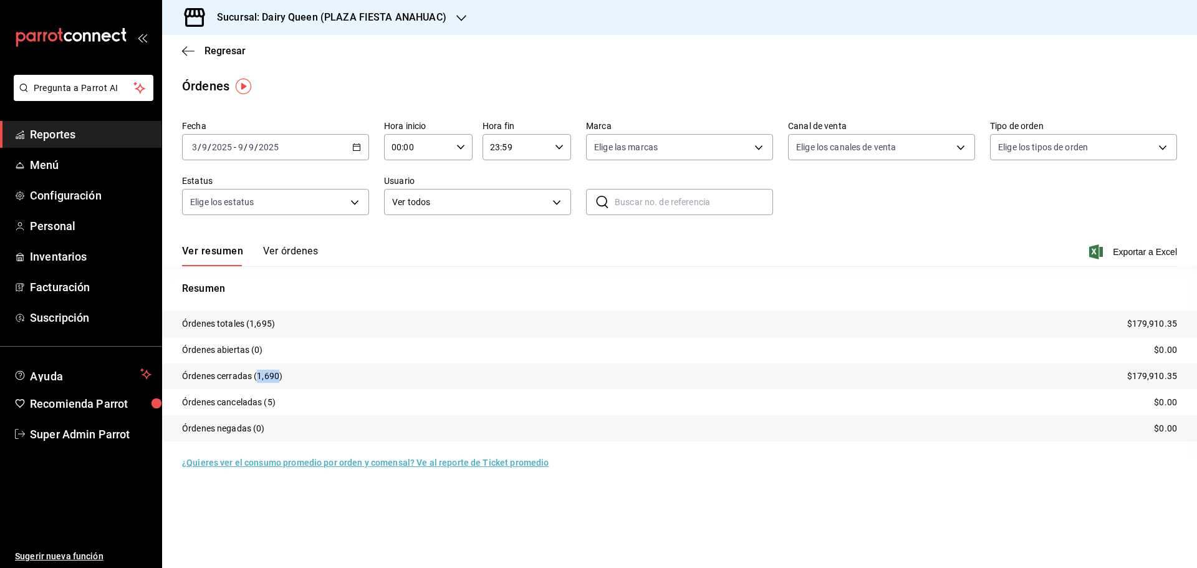
drag, startPoint x: 278, startPoint y: 372, endPoint x: 257, endPoint y: 371, distance: 21.2
click at [257, 371] on p "Órdenes cerradas (1,690)" at bounding box center [232, 376] width 100 height 13
click at [453, 14] on div "Sucursal: Dairy Queen (PLAZA FIESTA ANAHUAC)" at bounding box center [321, 17] width 299 height 35
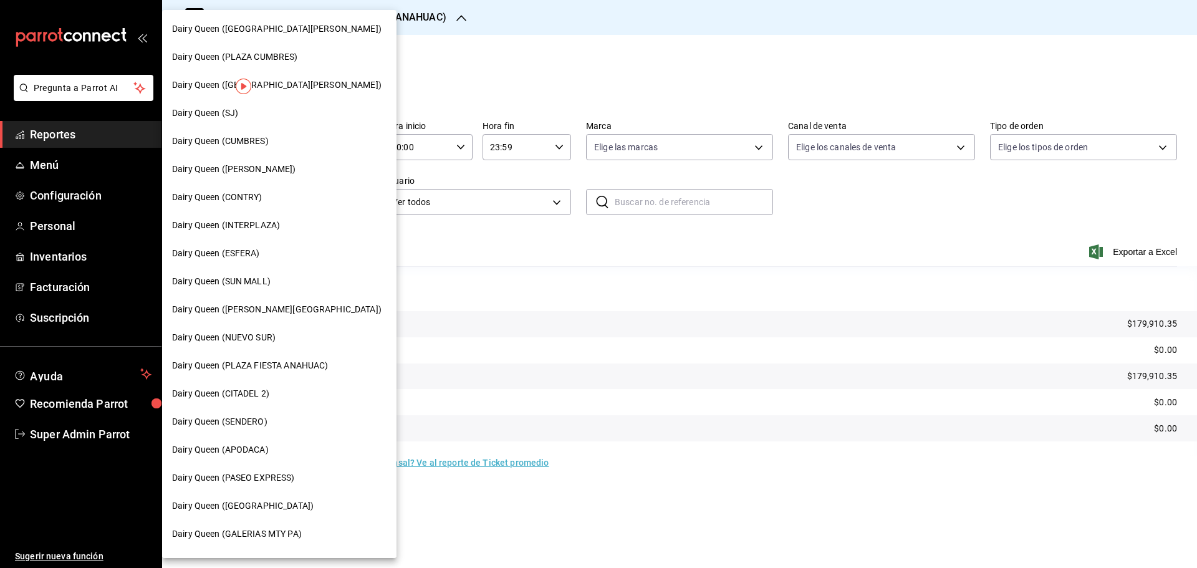
scroll to position [62, 0]
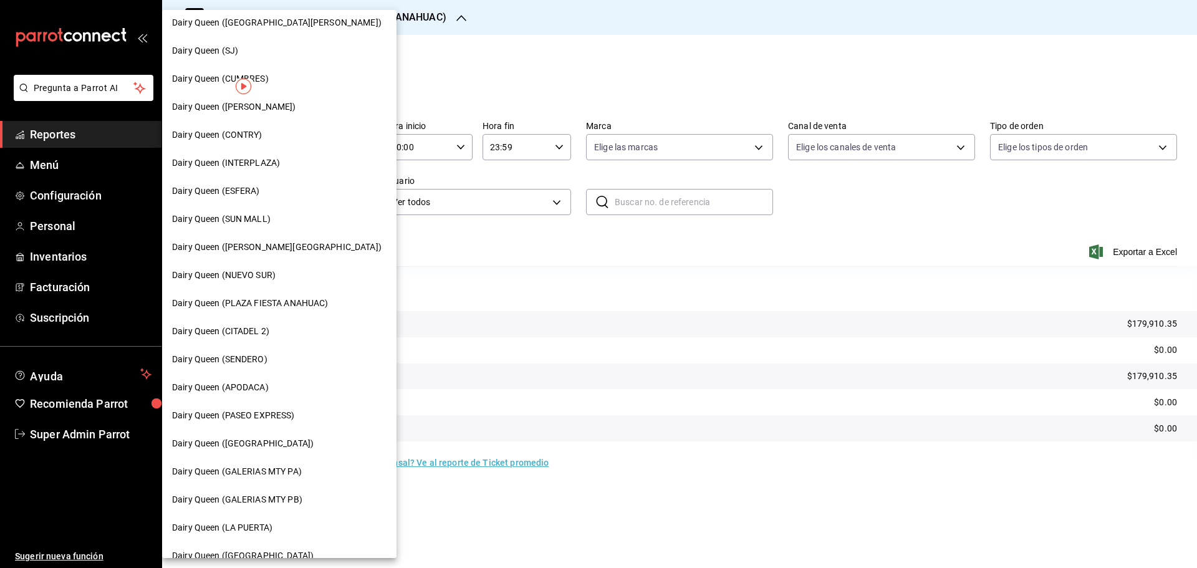
click at [258, 340] on div "Dairy Queen (CITADEL 2)" at bounding box center [279, 331] width 234 height 28
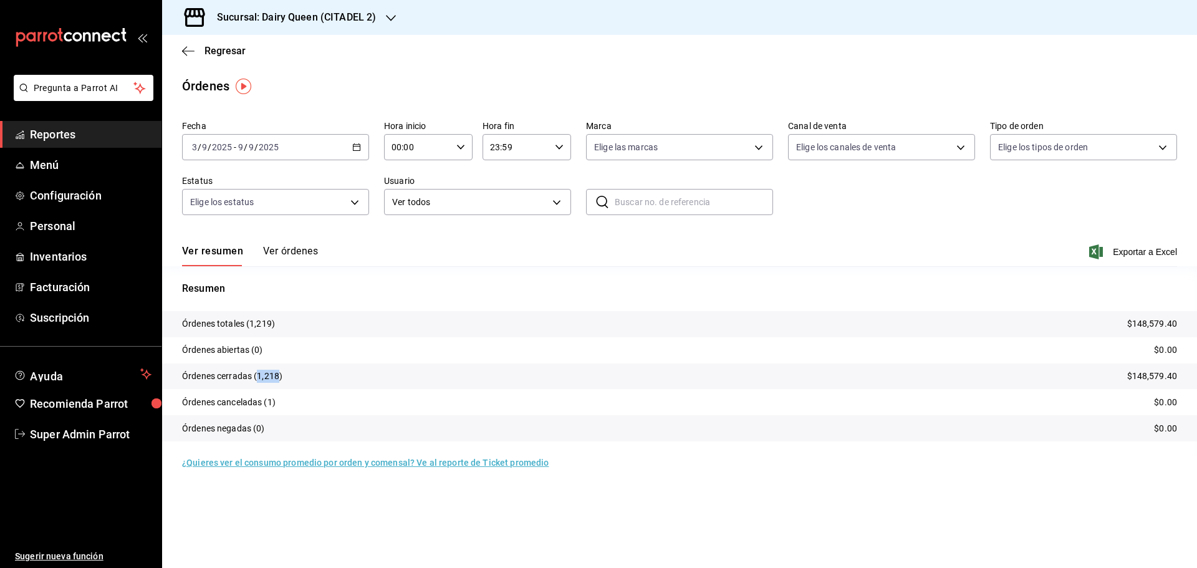
drag, startPoint x: 279, startPoint y: 373, endPoint x: 258, endPoint y: 369, distance: 21.6
click at [258, 369] on tr "Órdenes cerradas (1,218) $148,579.40" at bounding box center [679, 377] width 1035 height 26
click at [394, 19] on icon "button" at bounding box center [391, 18] width 10 height 10
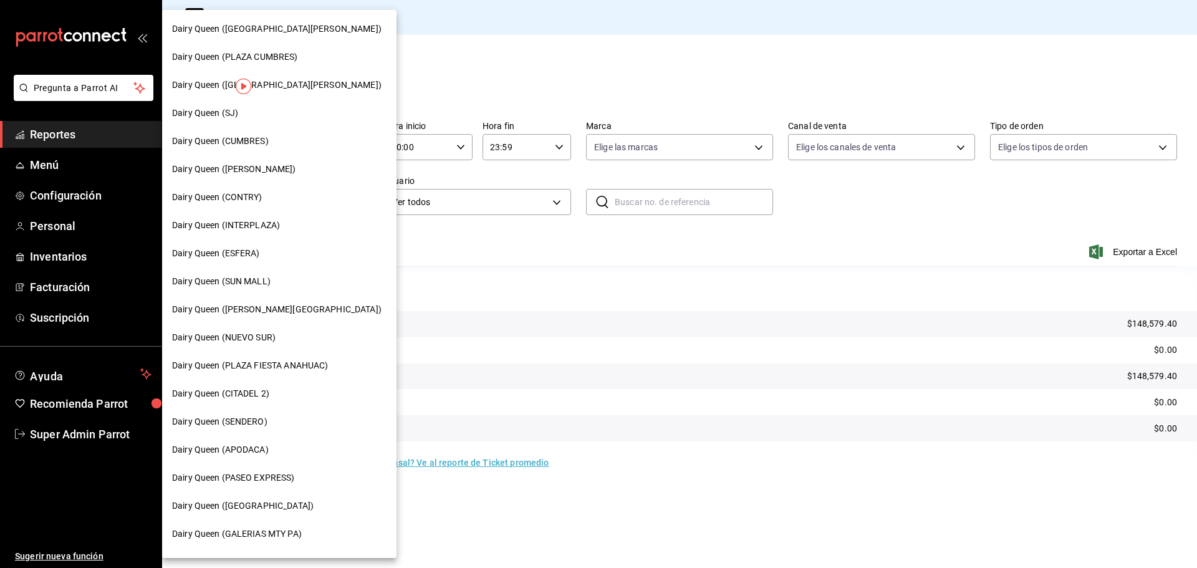
click at [263, 422] on span "Dairy Queen (SENDERO)" at bounding box center [219, 421] width 95 height 13
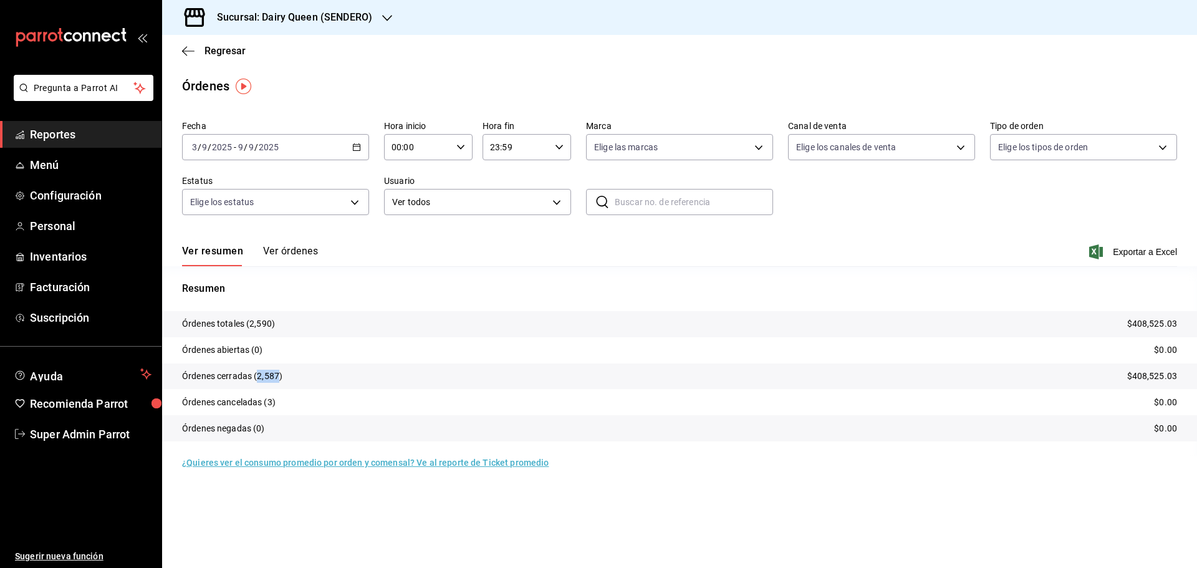
drag, startPoint x: 280, startPoint y: 376, endPoint x: 257, endPoint y: 378, distance: 23.1
click at [257, 378] on p "Órdenes cerradas (2,587)" at bounding box center [232, 376] width 100 height 13
click at [379, 19] on div "Sucursal: Dairy Queen (SENDERO)" at bounding box center [284, 17] width 225 height 35
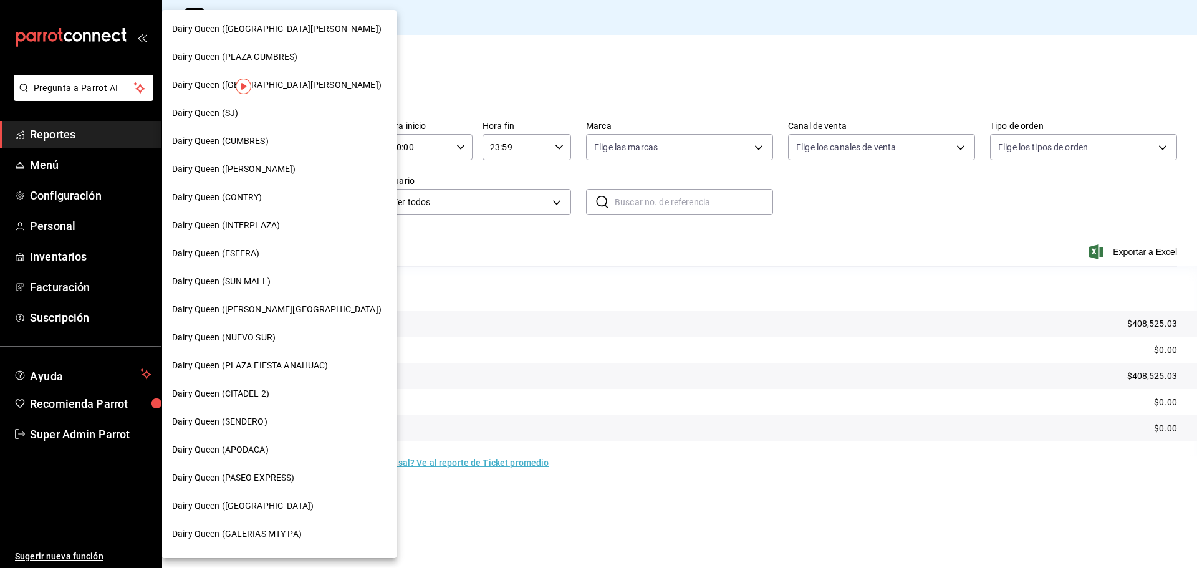
click at [256, 445] on span "Dairy Queen (APODACA)" at bounding box center [220, 449] width 97 height 13
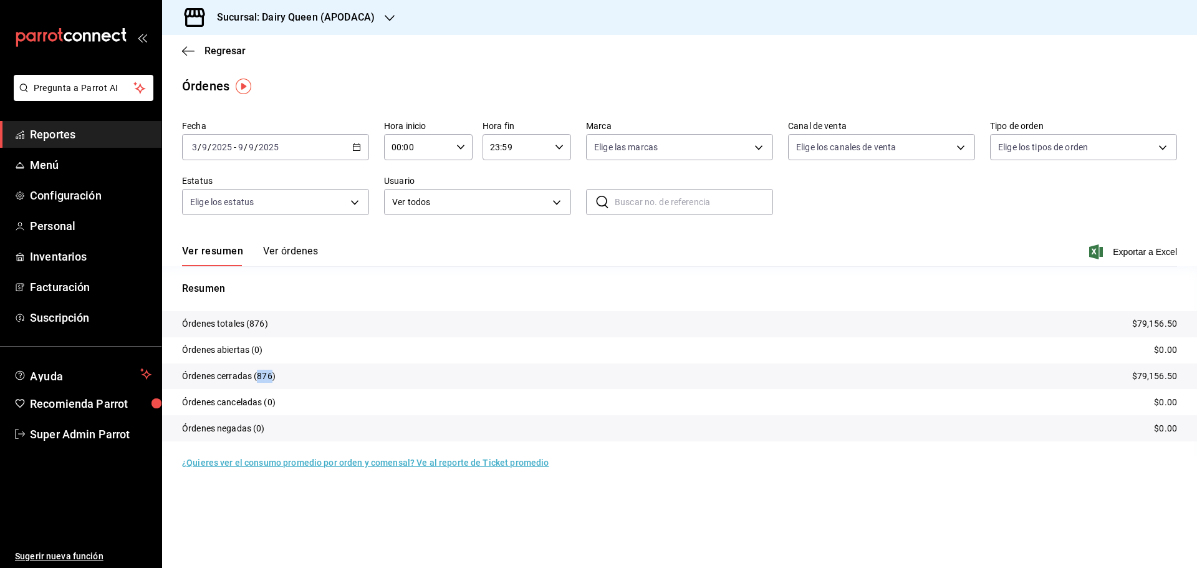
drag, startPoint x: 271, startPoint y: 375, endPoint x: 258, endPoint y: 372, distance: 13.9
click at [258, 372] on p "Órdenes cerradas (876)" at bounding box center [229, 376] width 94 height 13
click at [387, 19] on icon "button" at bounding box center [390, 18] width 10 height 6
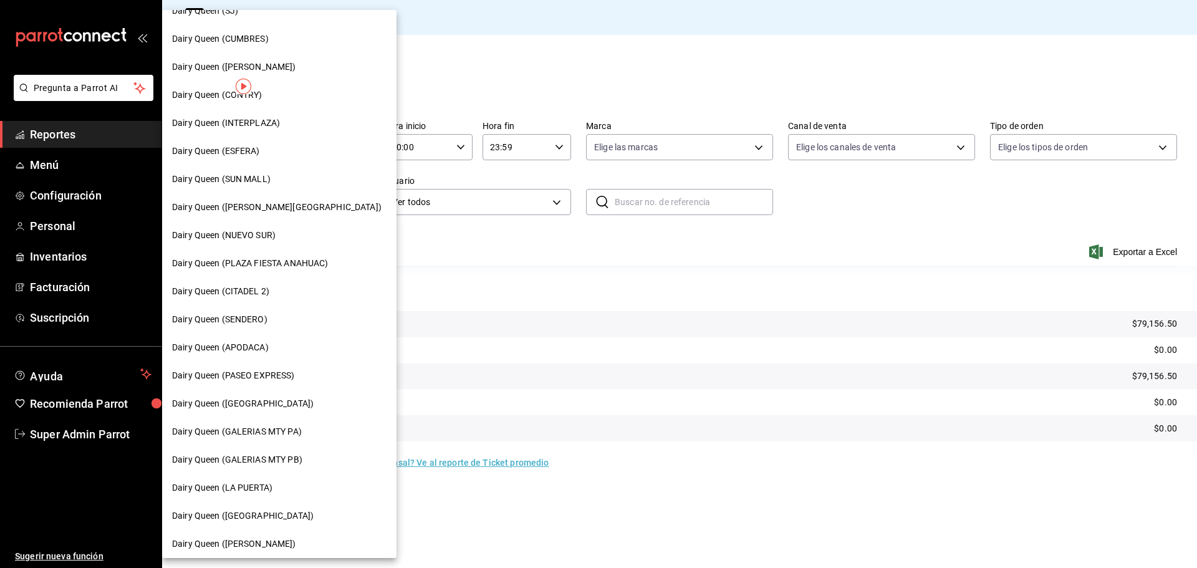
scroll to position [125, 0]
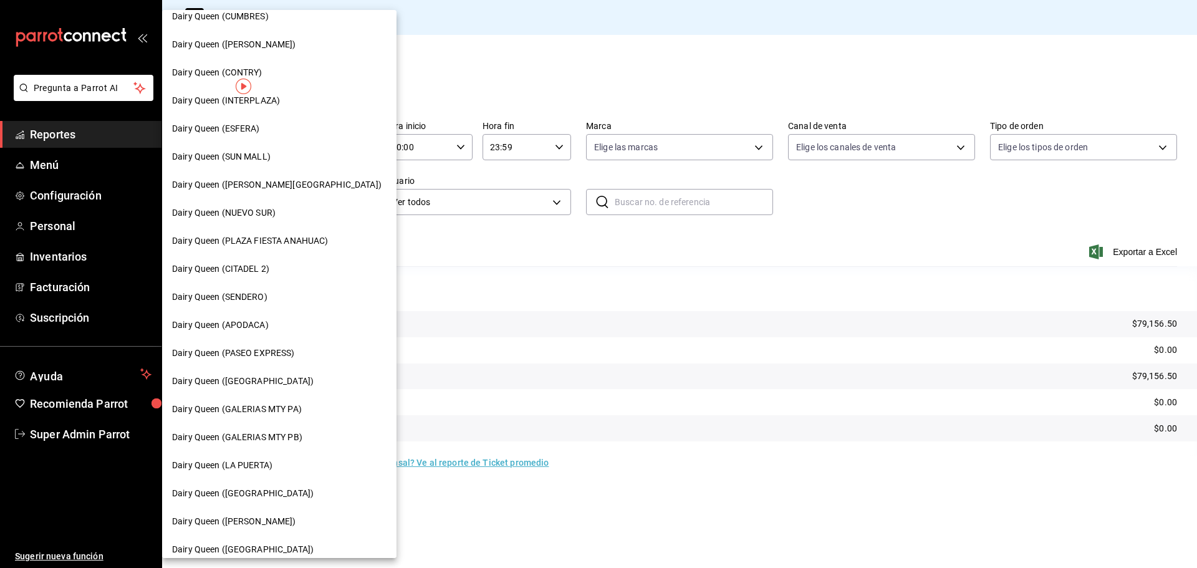
click at [261, 352] on span "Dairy Queen (PASEO EXPRESS)" at bounding box center [233, 353] width 123 height 13
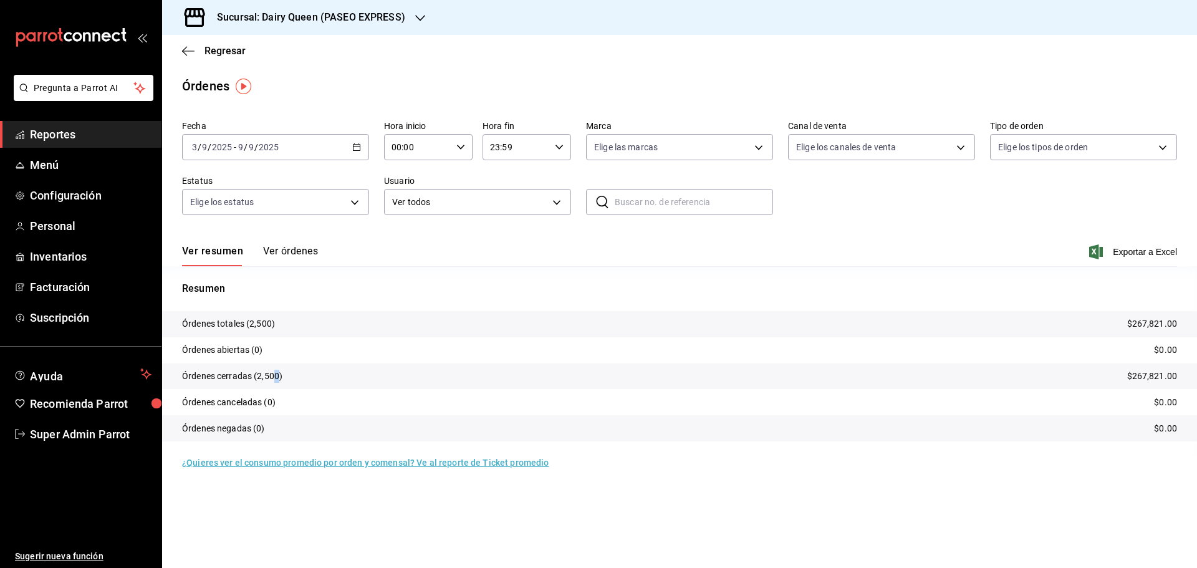
click at [275, 378] on p "Órdenes cerradas (2,500)" at bounding box center [232, 376] width 100 height 13
click at [276, 378] on p "Órdenes cerradas (2,500)" at bounding box center [232, 376] width 100 height 13
drag, startPoint x: 279, startPoint y: 377, endPoint x: 259, endPoint y: 370, distance: 20.7
click at [259, 371] on p "Órdenes cerradas (2,500)" at bounding box center [232, 376] width 100 height 13
click at [404, 13] on div "Sucursal: Dairy Queen (PASEO EXPRESS)" at bounding box center [301, 17] width 258 height 35
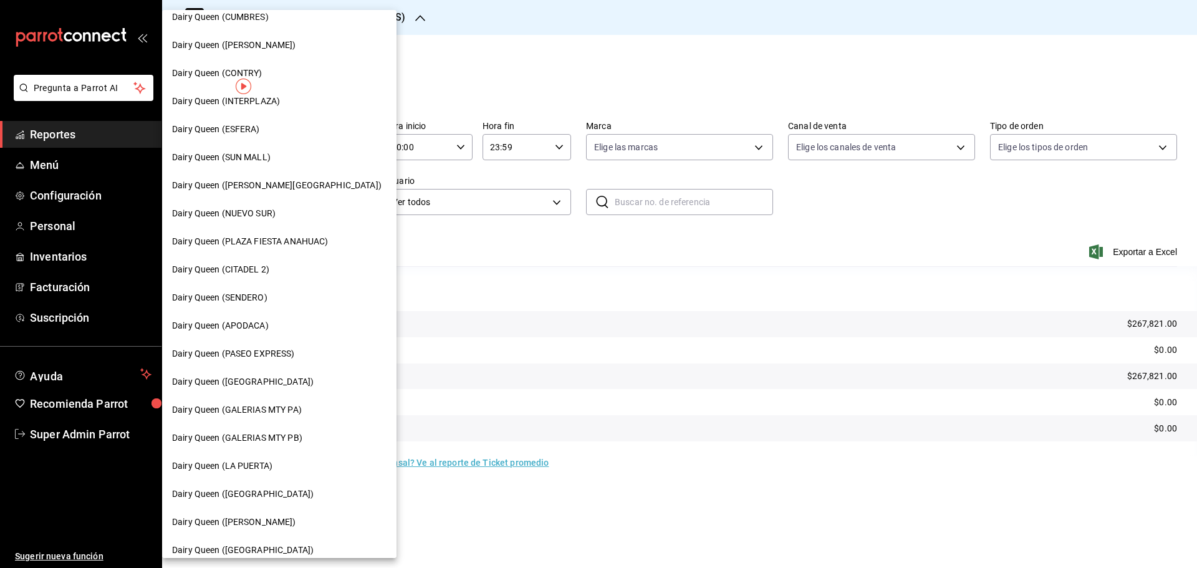
scroll to position [125, 0]
click at [252, 380] on span "Dairy Queen ([GEOGRAPHIC_DATA])" at bounding box center [243, 381] width 142 height 13
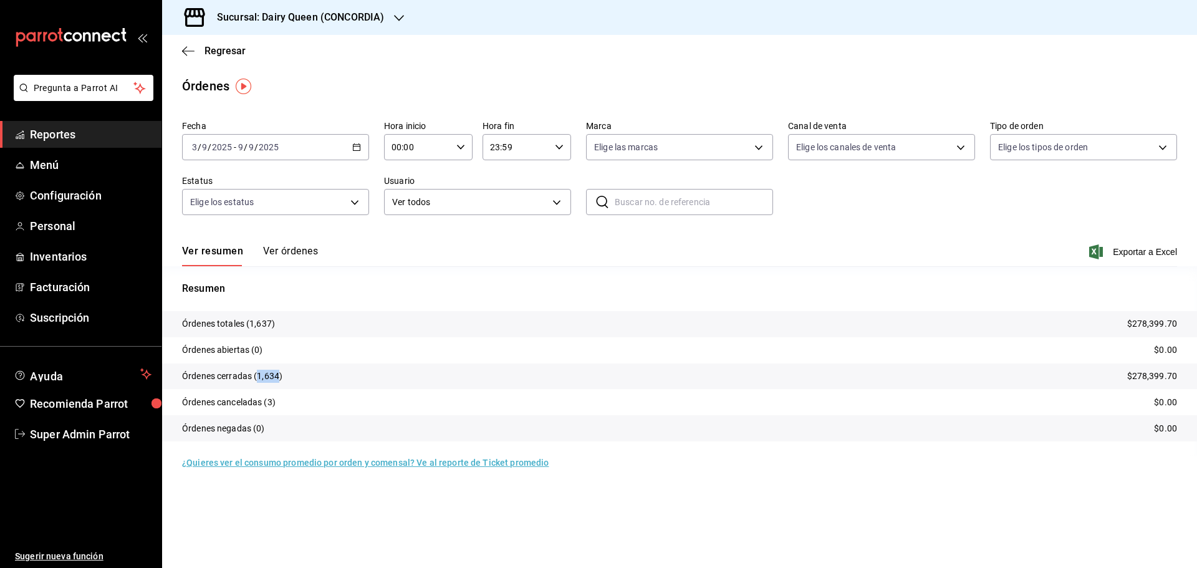
drag, startPoint x: 277, startPoint y: 375, endPoint x: 256, endPoint y: 370, distance: 21.6
click at [256, 370] on p "Órdenes cerradas (1,634)" at bounding box center [232, 376] width 100 height 13
copy p "1,634"
drag, startPoint x: 375, startPoint y: 19, endPoint x: 380, endPoint y: 15, distance: 6.6
click at [380, 15] on h3 "Sucursal: Dairy Queen (CONCORDIA)" at bounding box center [295, 17] width 177 height 15
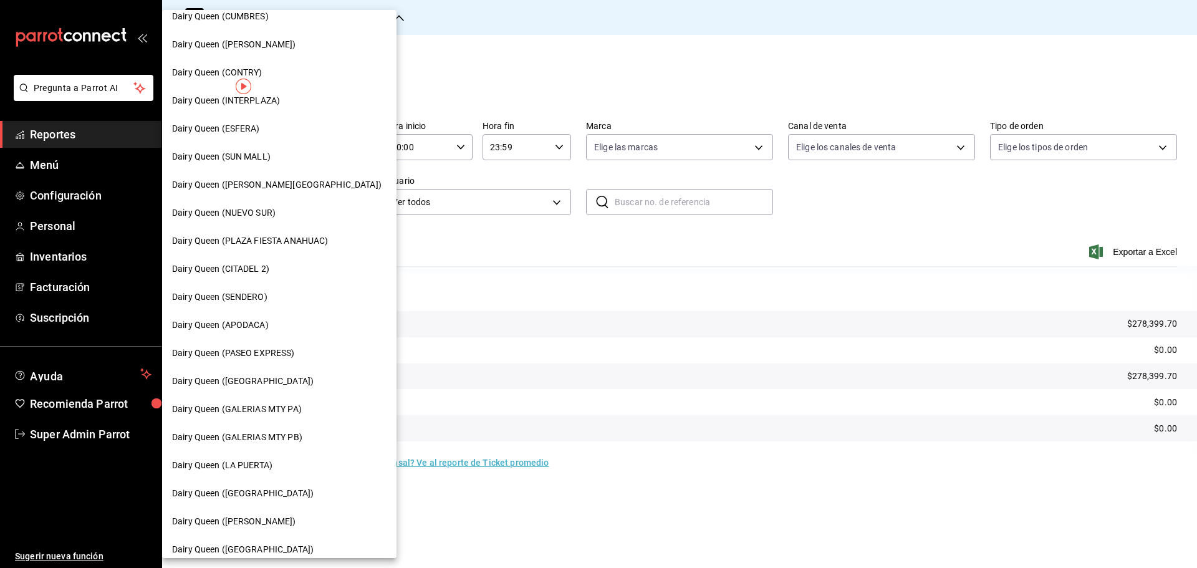
scroll to position [187, 0]
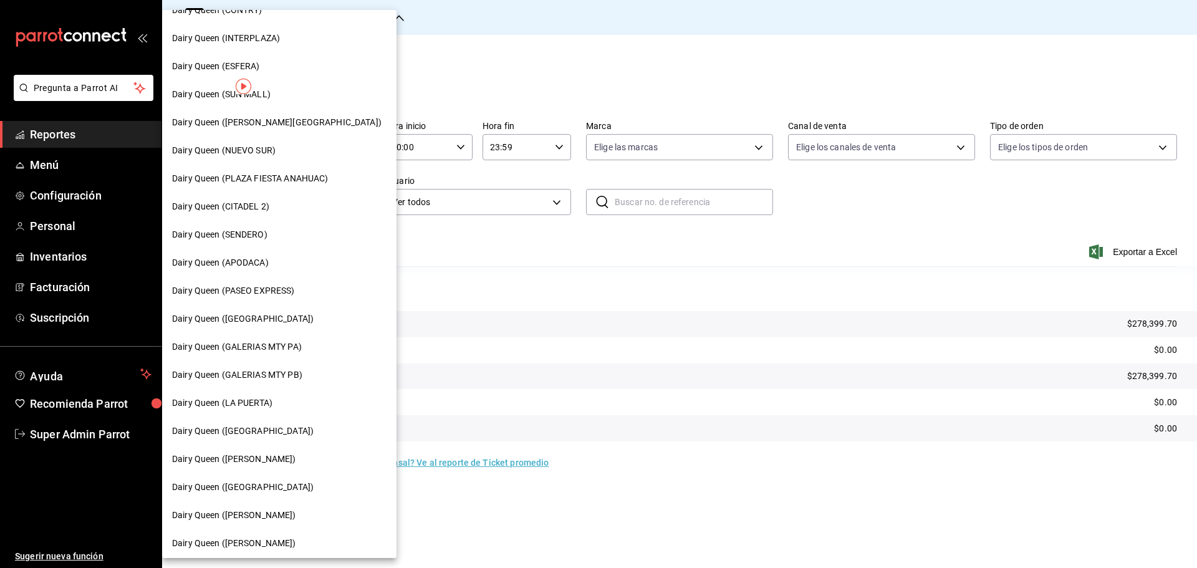
click at [276, 346] on span "Dairy Queen (GALERIAS MTY PA)" at bounding box center [237, 346] width 130 height 13
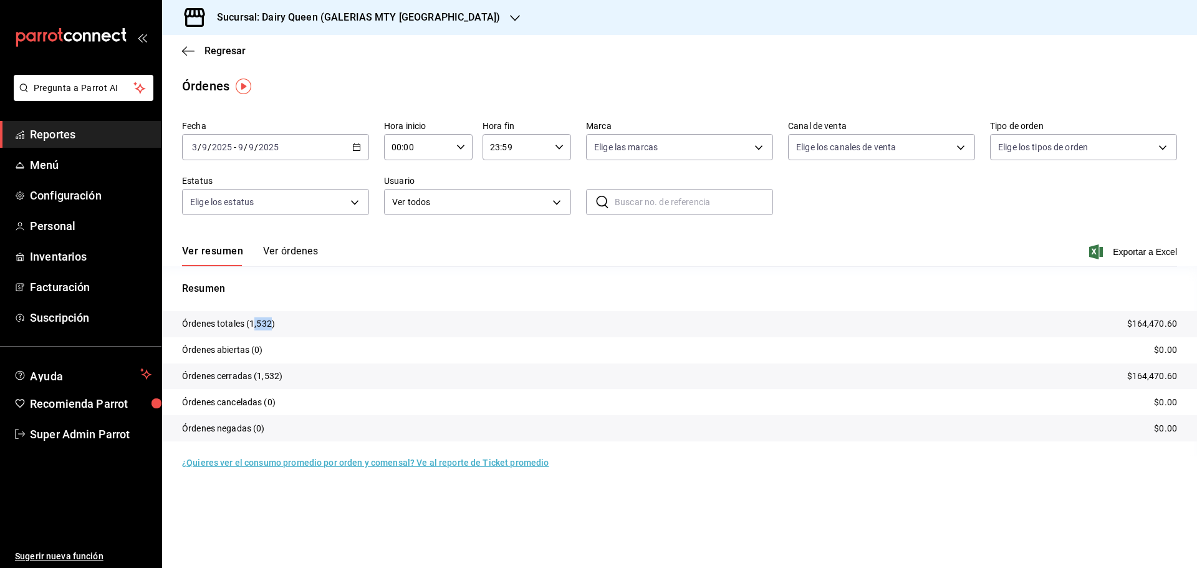
drag, startPoint x: 269, startPoint y: 324, endPoint x: 253, endPoint y: 322, distance: 16.3
click at [253, 322] on p "Órdenes totales (1,532)" at bounding box center [228, 323] width 93 height 13
click at [268, 373] on p "Órdenes cerradas (1,532)" at bounding box center [232, 376] width 100 height 13
click at [279, 374] on p "Órdenes cerradas (1,532)" at bounding box center [232, 376] width 100 height 13
drag, startPoint x: 279, startPoint y: 374, endPoint x: 273, endPoint y: 374, distance: 6.9
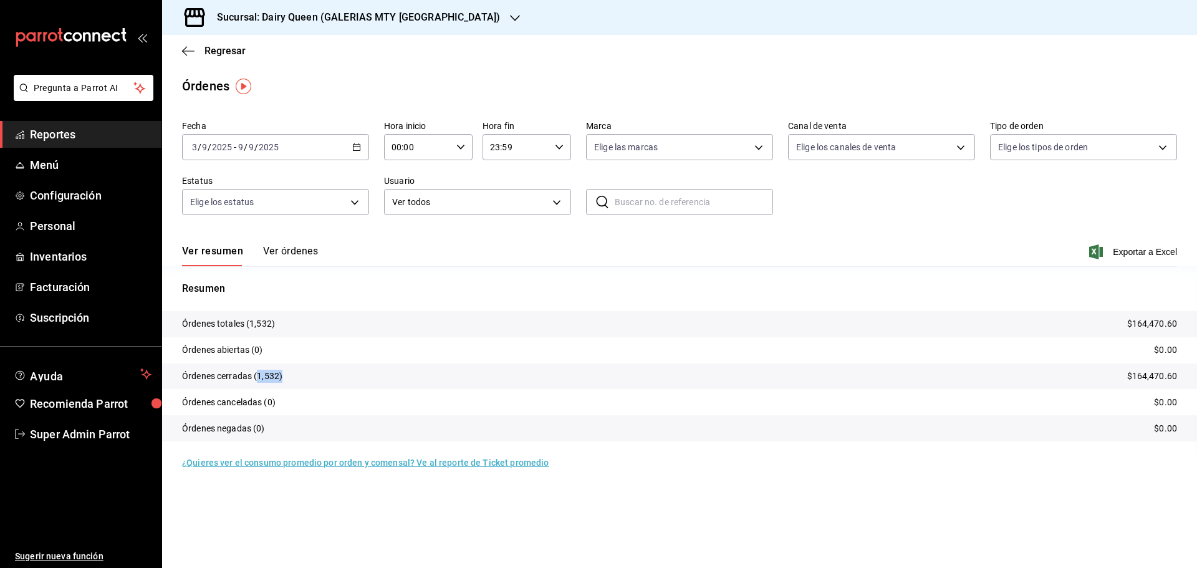
click at [266, 375] on p "Órdenes cerradas (1,532)" at bounding box center [232, 376] width 100 height 13
click at [276, 374] on p "Órdenes cerradas (1,532)" at bounding box center [232, 376] width 100 height 13
drag, startPoint x: 276, startPoint y: 374, endPoint x: 263, endPoint y: 375, distance: 13.8
click at [263, 375] on p "Órdenes cerradas (1,532)" at bounding box center [232, 376] width 100 height 13
click at [276, 378] on p "Órdenes cerradas (1,532)" at bounding box center [232, 376] width 100 height 13
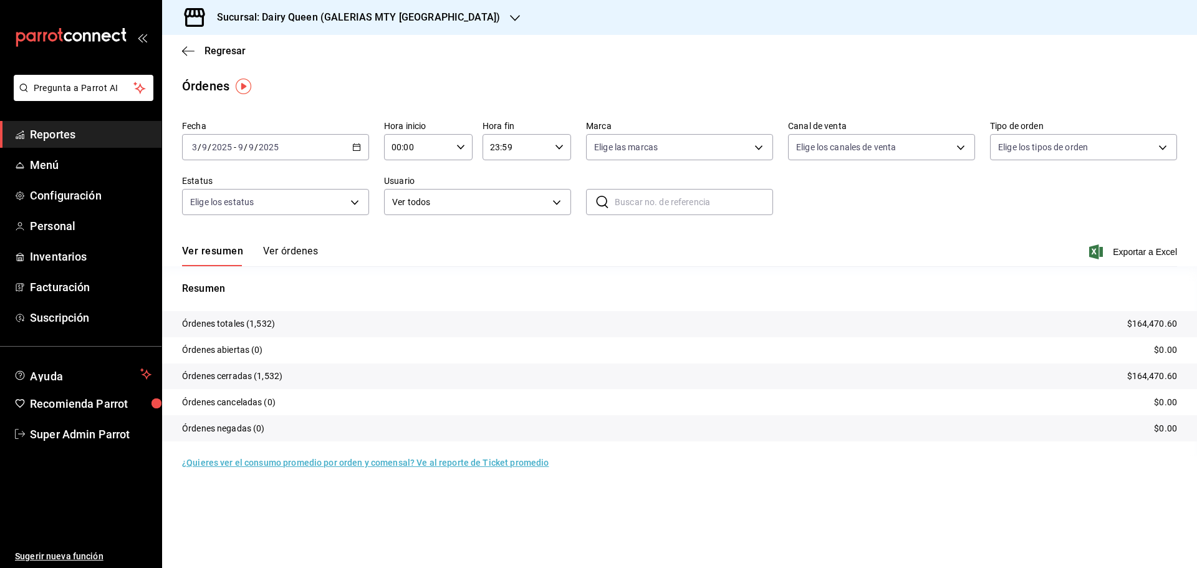
click at [279, 375] on p "Órdenes cerradas (1,532)" at bounding box center [232, 376] width 100 height 13
drag, startPoint x: 277, startPoint y: 375, endPoint x: 259, endPoint y: 377, distance: 18.2
click at [259, 377] on p "Órdenes cerradas (1,532)" at bounding box center [232, 376] width 100 height 13
copy p "1,532"
click at [435, 307] on div "Resumen Órdenes totales (1,532) $164,470.60 Órdenes abiertas (0) $0.00 Órdenes …" at bounding box center [679, 368] width 1035 height 175
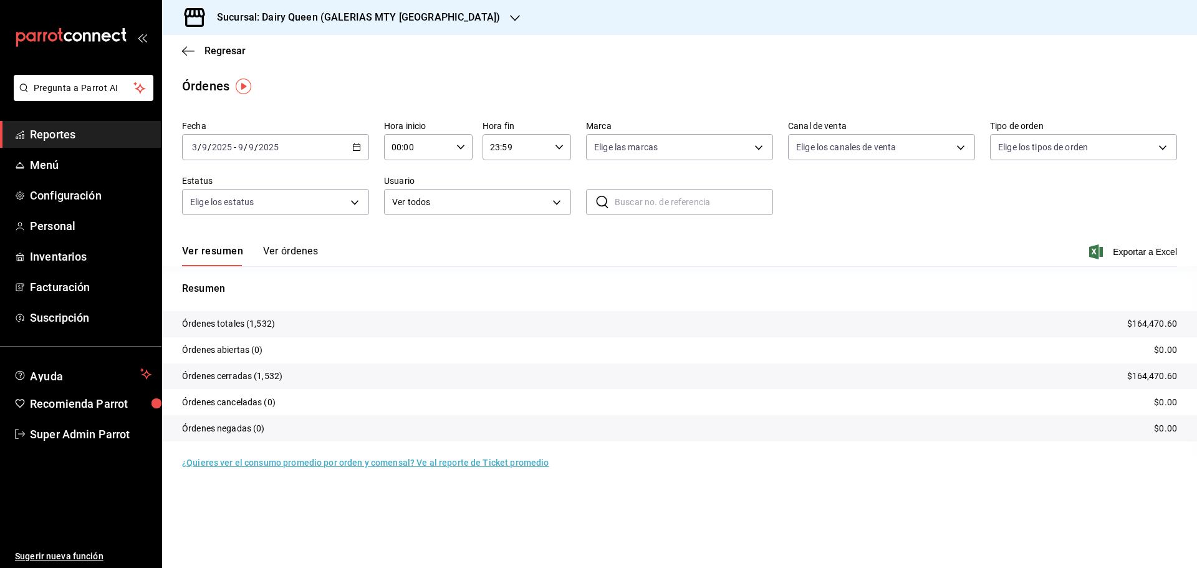
click at [510, 20] on icon "button" at bounding box center [515, 18] width 10 height 10
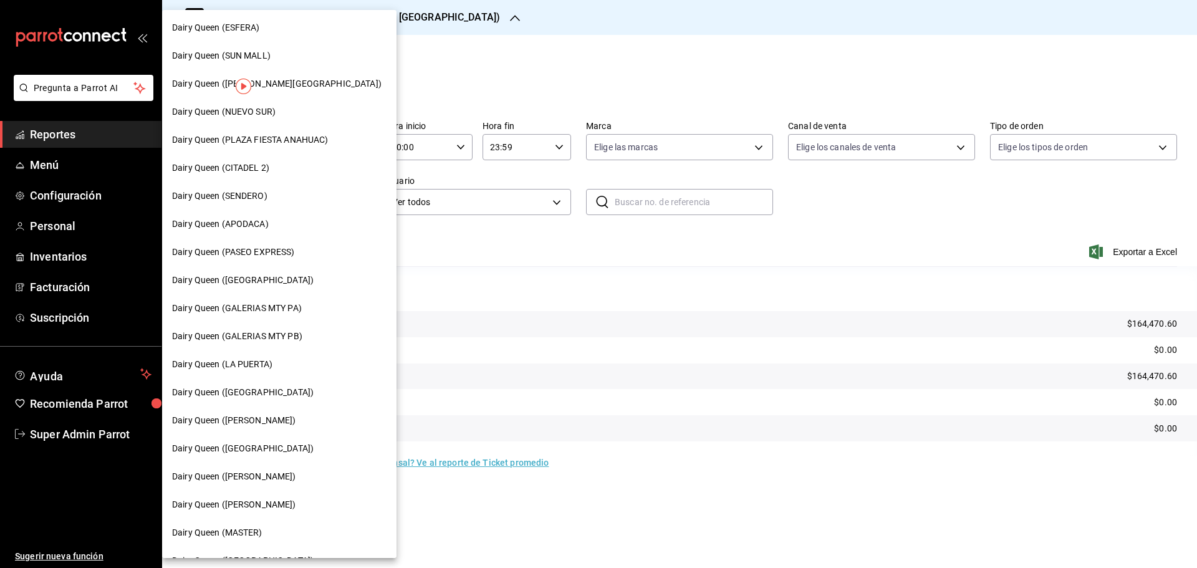
scroll to position [312, 0]
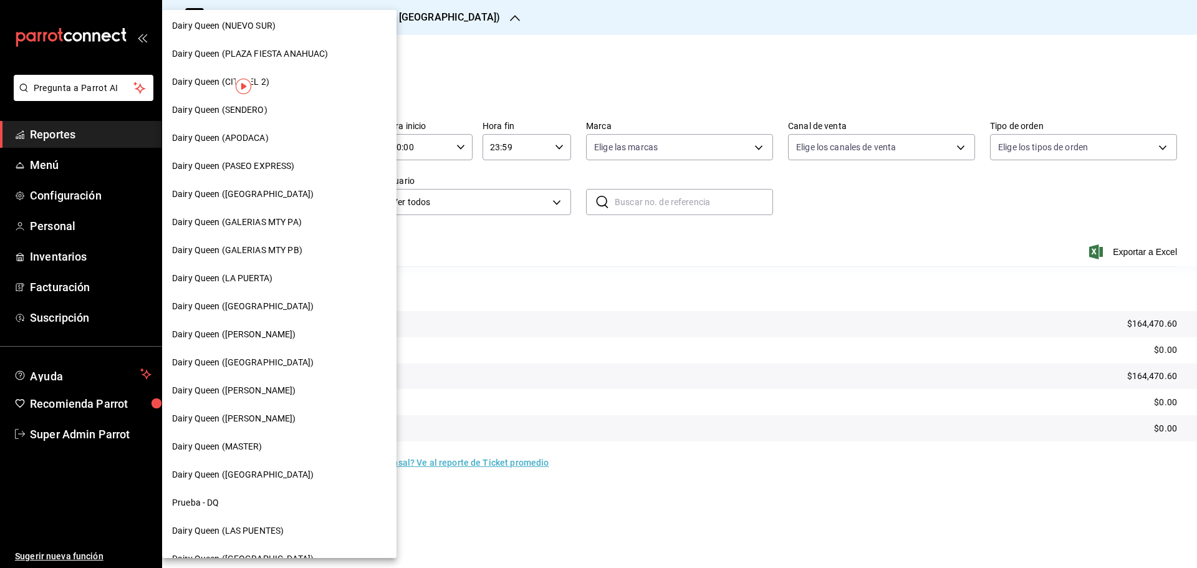
click at [248, 249] on span "Dairy Queen (GALERIAS MTY PB)" at bounding box center [237, 250] width 130 height 13
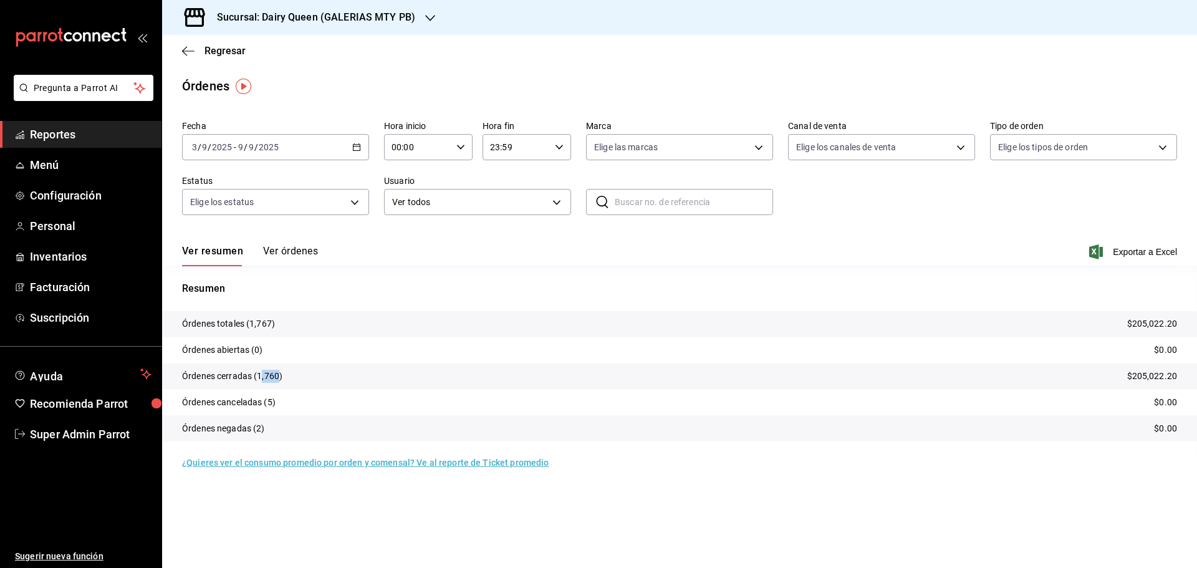
drag, startPoint x: 277, startPoint y: 375, endPoint x: 258, endPoint y: 375, distance: 18.7
click at [258, 375] on p "Órdenes cerradas (1,760)" at bounding box center [232, 376] width 100 height 13
copy p "1,760"
click at [402, 21] on h3 "Sucursal: Dairy Queen (GALERIAS MTY PB)" at bounding box center [311, 17] width 208 height 15
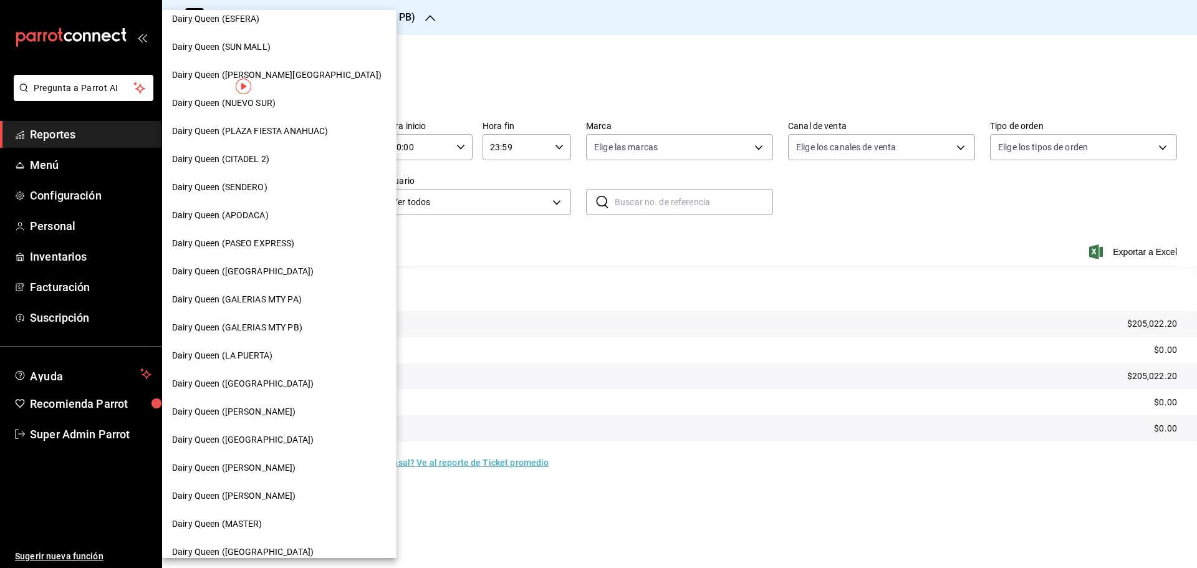
scroll to position [312, 0]
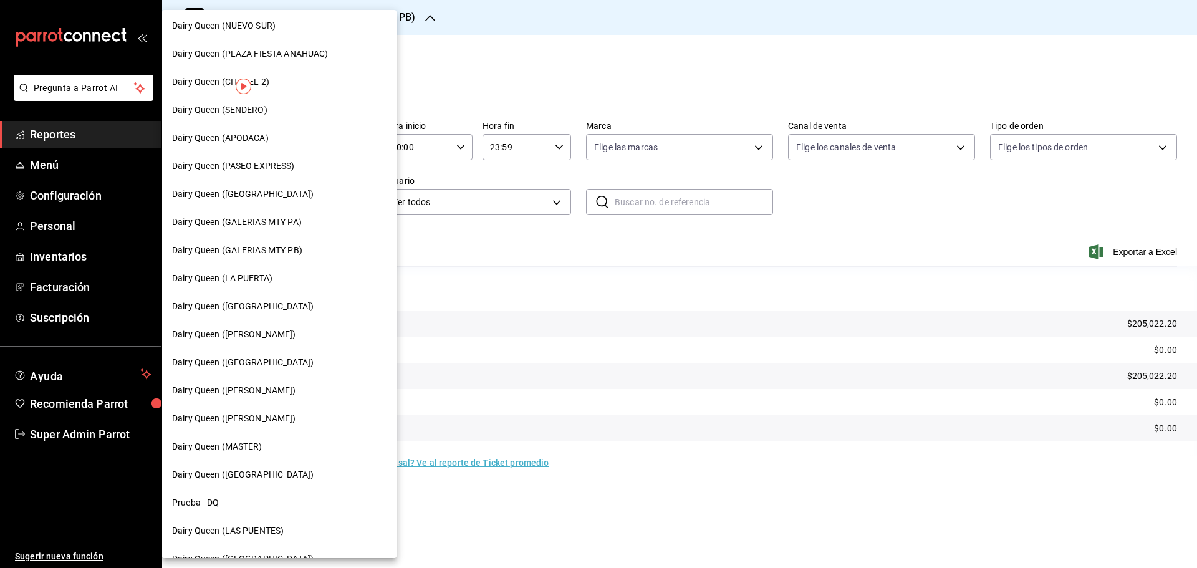
click at [283, 277] on div "Dairy Queen (LA PUERTA)" at bounding box center [279, 278] width 215 height 13
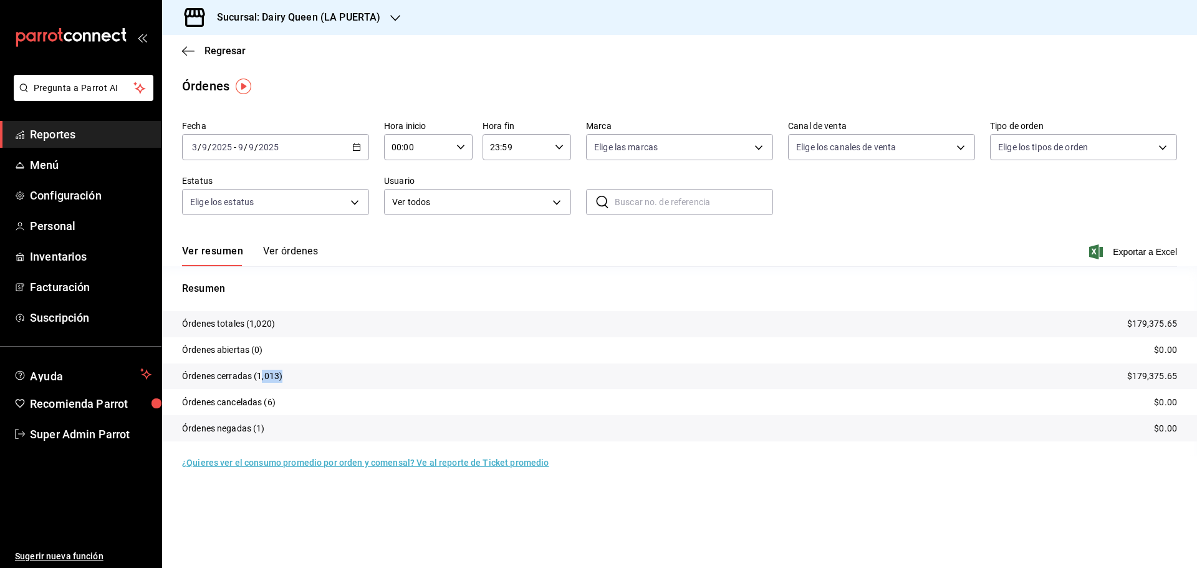
drag, startPoint x: 274, startPoint y: 374, endPoint x: 260, endPoint y: 374, distance: 13.7
click at [260, 374] on p "Órdenes cerradas (1,013)" at bounding box center [232, 376] width 100 height 13
click at [269, 376] on p "Órdenes cerradas (1,013)" at bounding box center [232, 376] width 100 height 13
click at [279, 376] on p "Órdenes cerradas (1,013)" at bounding box center [232, 376] width 100 height 13
drag, startPoint x: 277, startPoint y: 376, endPoint x: 259, endPoint y: 372, distance: 17.9
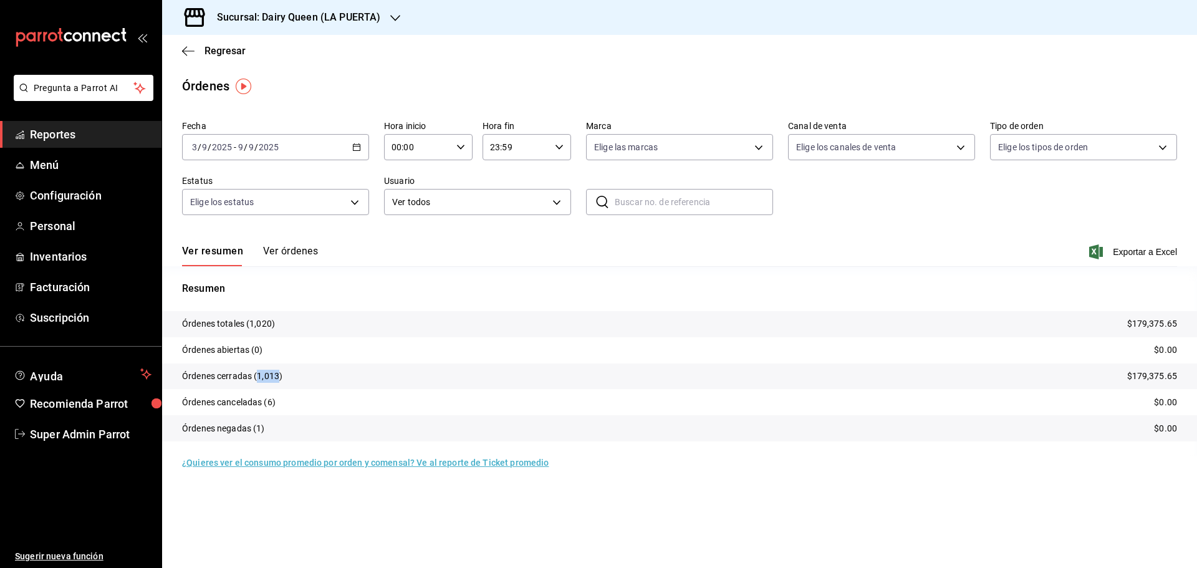
click at [259, 372] on p "Órdenes cerradas (1,013)" at bounding box center [232, 376] width 100 height 13
copy p "1,013"
click at [397, 16] on icon "button" at bounding box center [395, 18] width 10 height 6
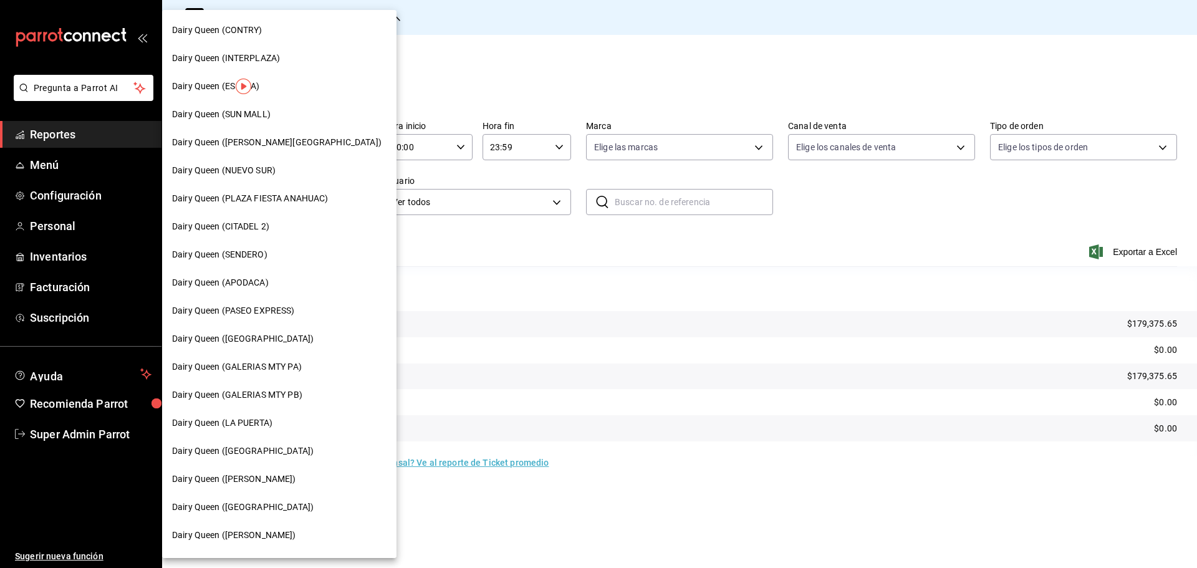
scroll to position [187, 0]
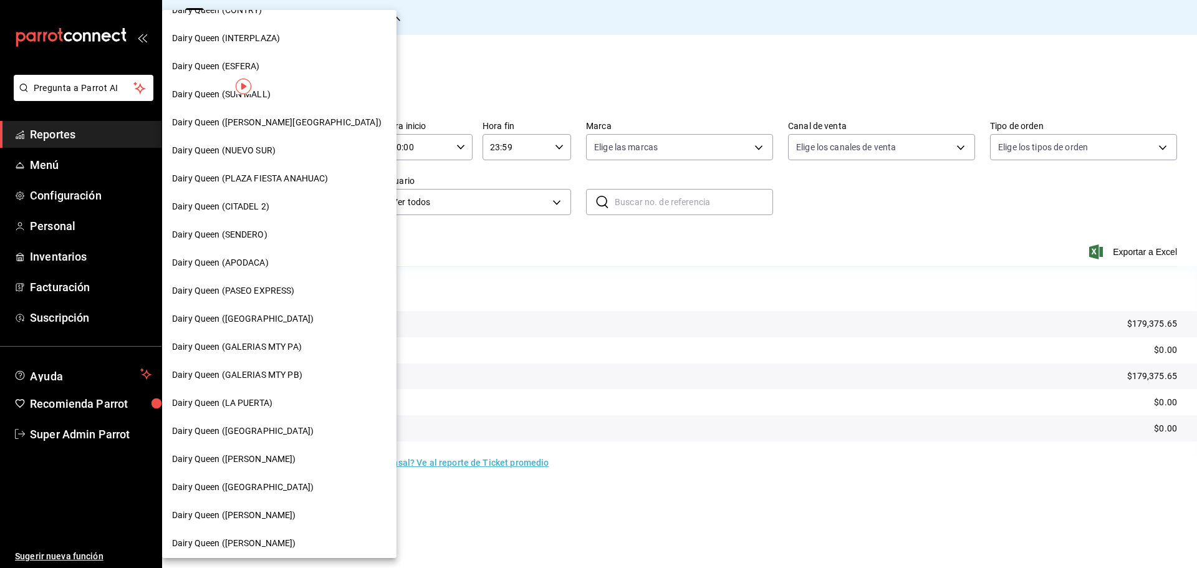
click at [268, 453] on div "Dairy Queen ([PERSON_NAME])" at bounding box center [279, 459] width 215 height 13
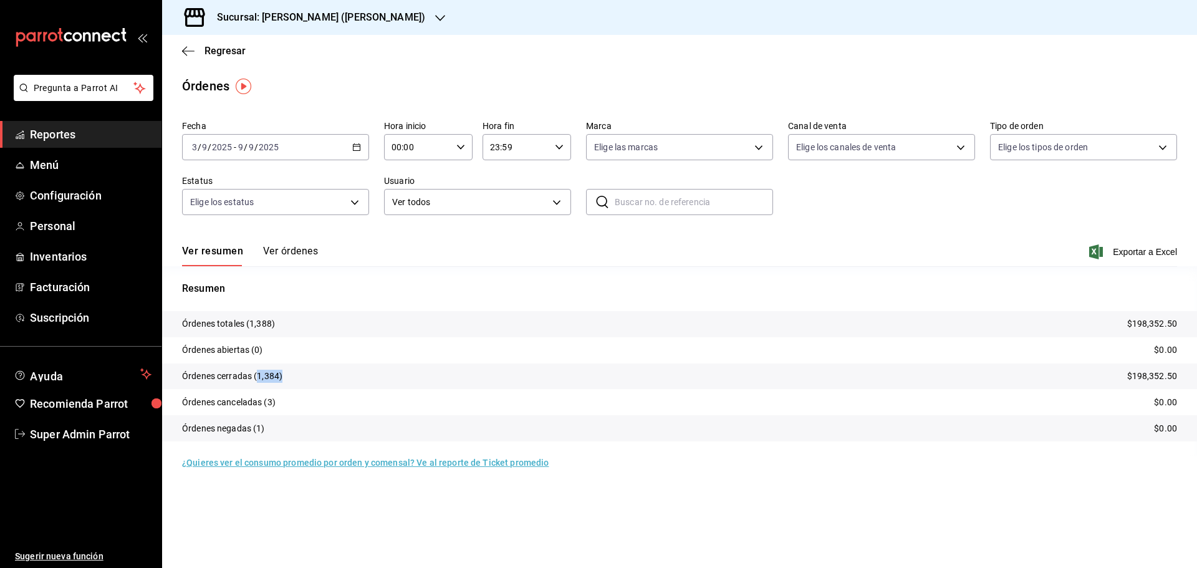
click at [258, 375] on p "Órdenes cerradas (1,384)" at bounding box center [232, 376] width 100 height 13
drag, startPoint x: 259, startPoint y: 376, endPoint x: 277, endPoint y: 378, distance: 17.6
click at [277, 378] on p "Órdenes cerradas (1,384)" at bounding box center [232, 376] width 100 height 13
copy p "1,384"
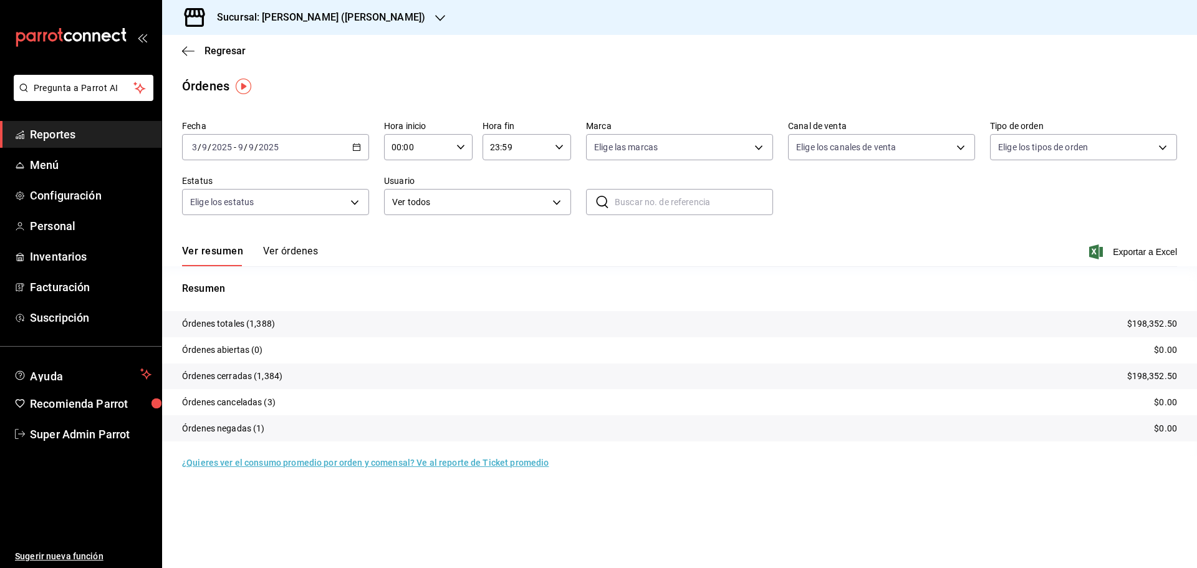
click at [370, 17] on div "Sucursal: [PERSON_NAME] ([PERSON_NAME])" at bounding box center [311, 17] width 278 height 35
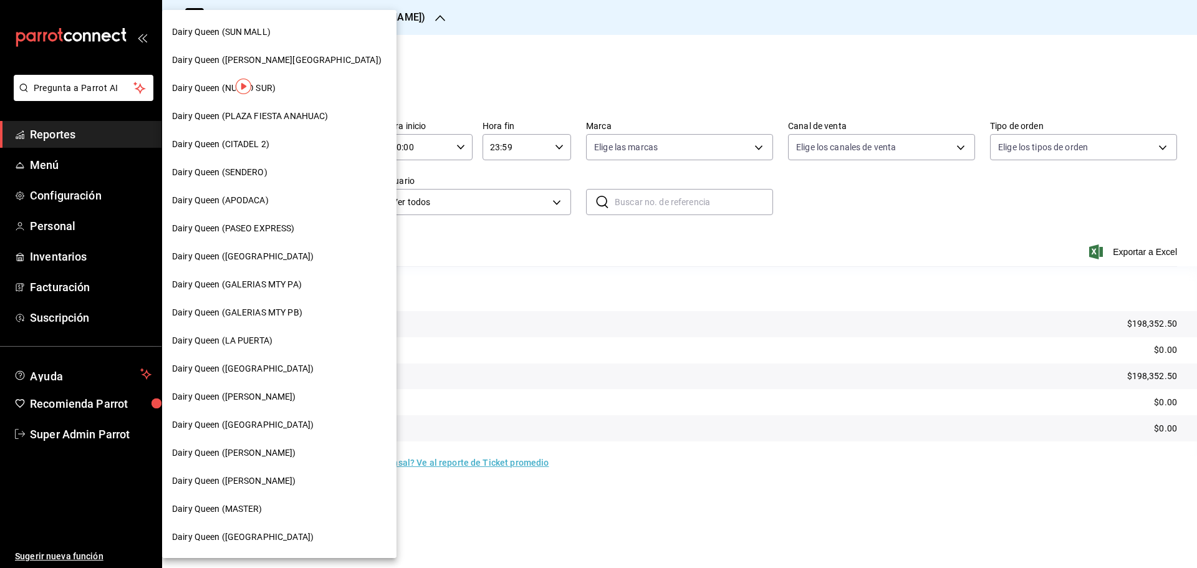
scroll to position [312, 0]
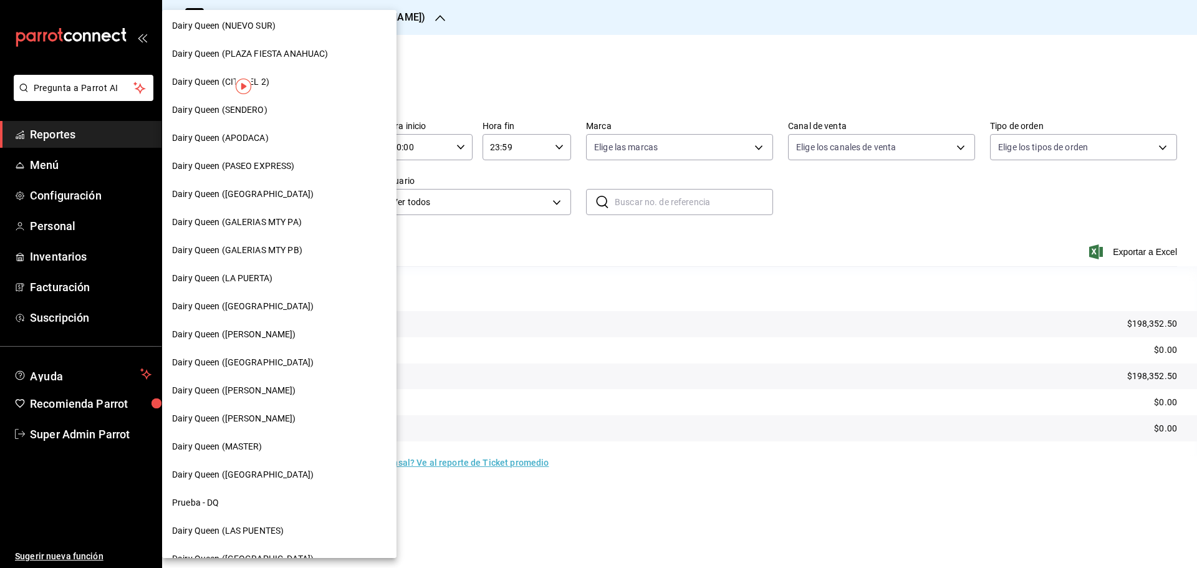
click at [273, 358] on span "Dairy Queen ([GEOGRAPHIC_DATA])" at bounding box center [243, 362] width 142 height 13
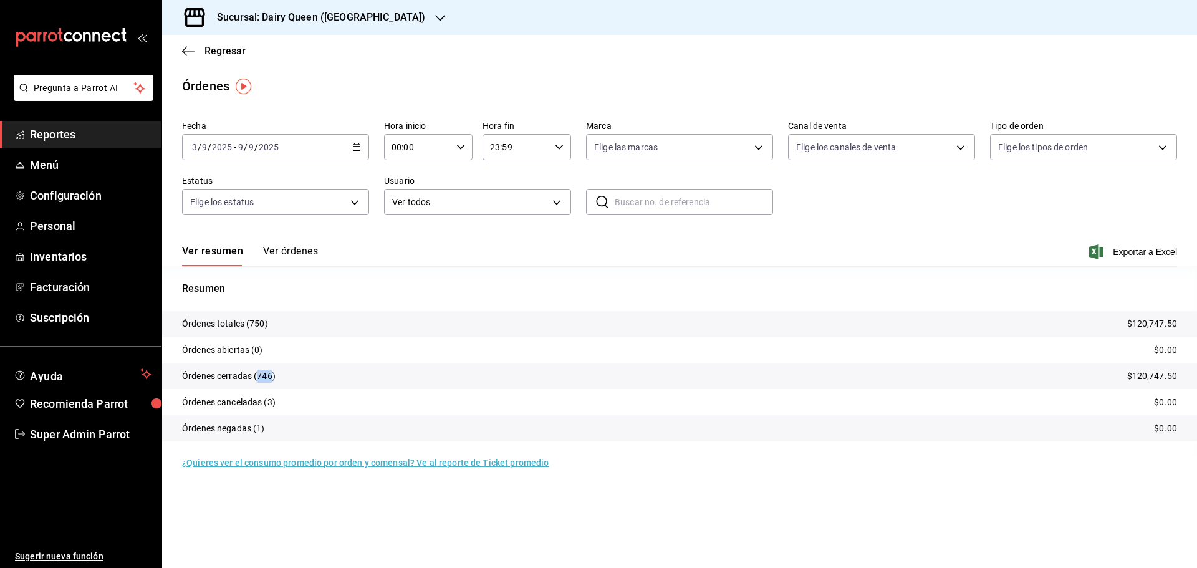
drag, startPoint x: 266, startPoint y: 374, endPoint x: 256, endPoint y: 373, distance: 9.4
click at [256, 373] on p "Órdenes cerradas (746)" at bounding box center [229, 376] width 94 height 13
copy p "746"
click at [435, 21] on icon "button" at bounding box center [440, 18] width 10 height 10
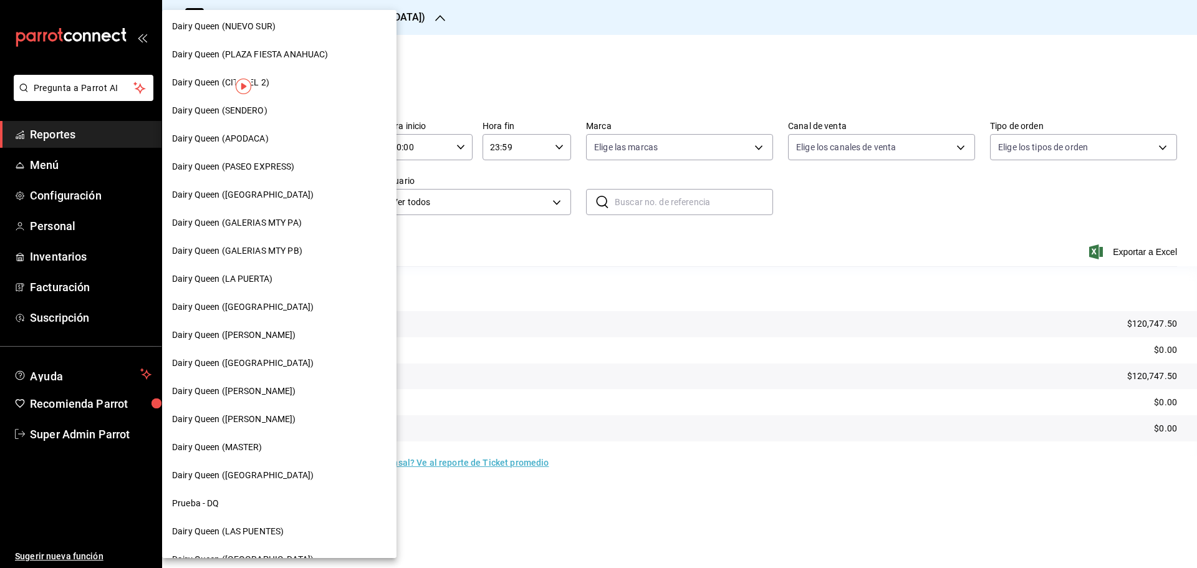
scroll to position [312, 0]
click at [278, 387] on span "Dairy Queen ([PERSON_NAME])" at bounding box center [234, 390] width 124 height 13
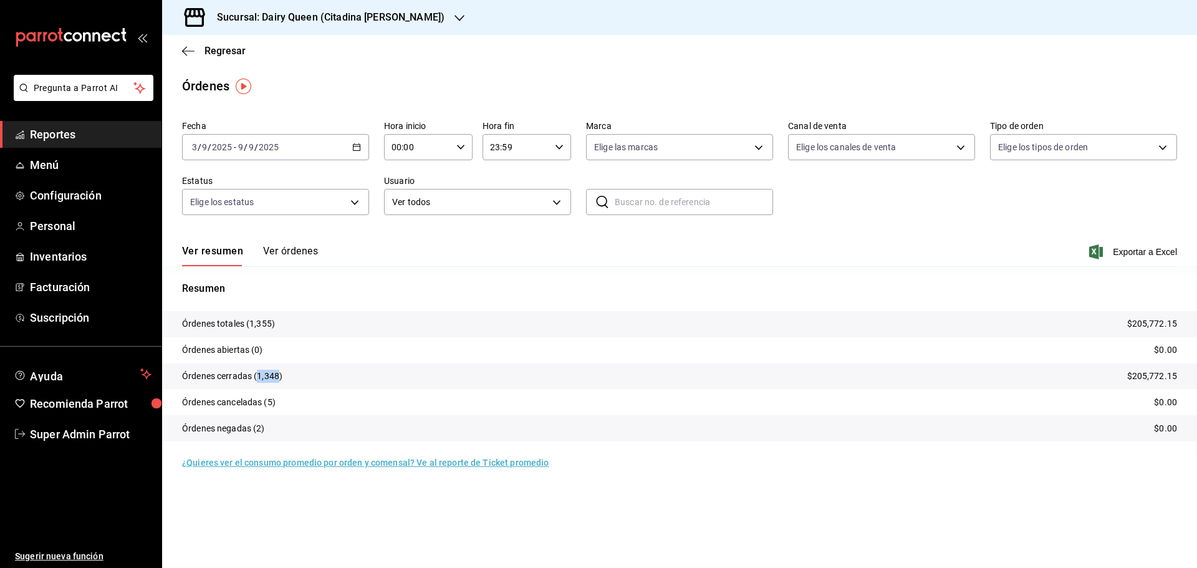
drag, startPoint x: 280, startPoint y: 373, endPoint x: 258, endPoint y: 374, distance: 22.5
click at [258, 374] on p "Órdenes cerradas (1,348)" at bounding box center [232, 376] width 100 height 13
copy p "1,348"
click at [427, 9] on div "Sucursal: Dairy Queen (Citadina [PERSON_NAME])" at bounding box center [320, 17] width 297 height 35
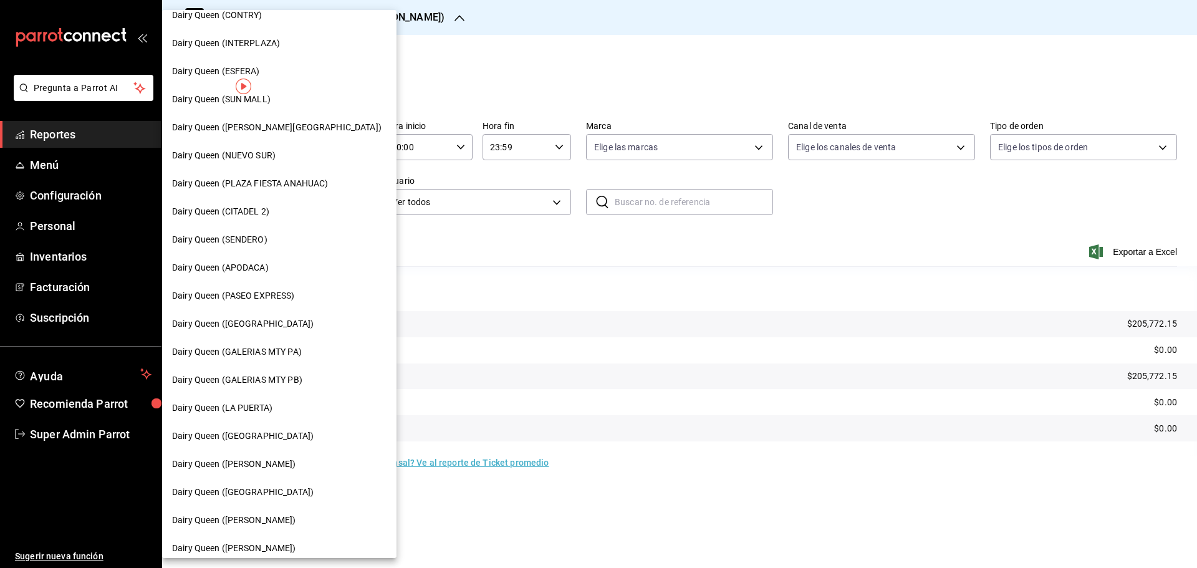
scroll to position [388, 0]
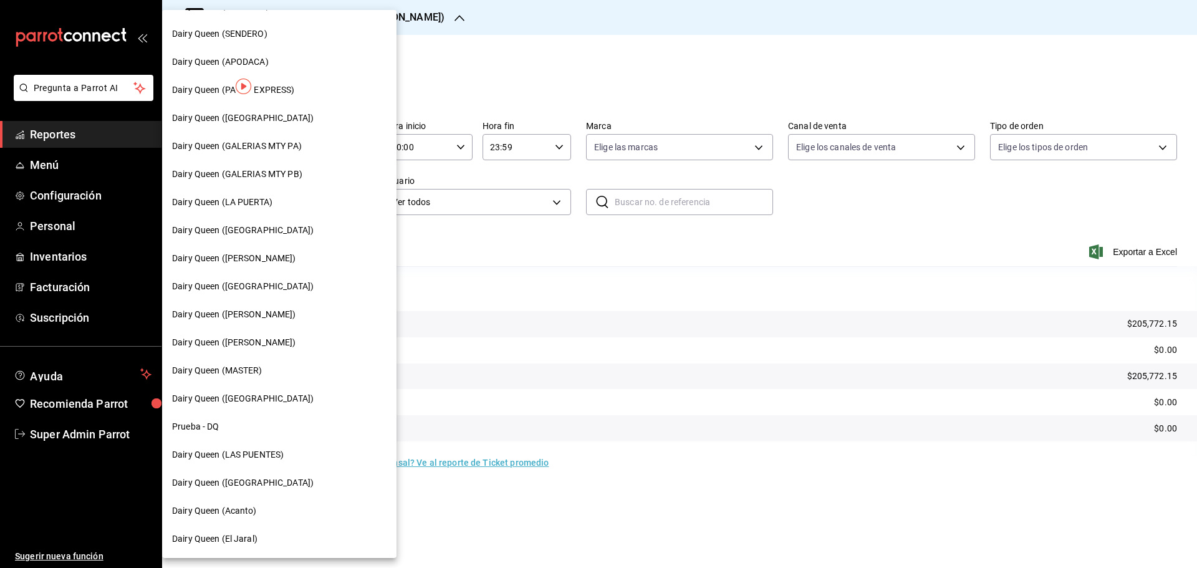
click at [276, 343] on span "Dairy Queen ([PERSON_NAME])" at bounding box center [234, 342] width 124 height 13
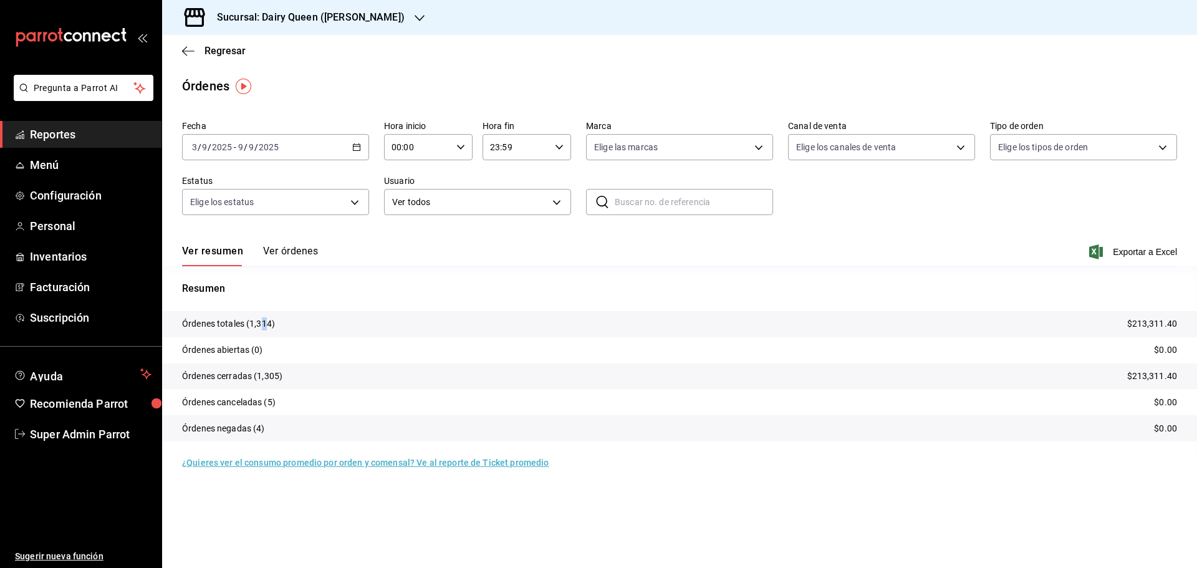
drag, startPoint x: 268, startPoint y: 324, endPoint x: 261, endPoint y: 324, distance: 7.5
click at [261, 324] on p "Órdenes totales (1,314)" at bounding box center [228, 323] width 93 height 13
click at [267, 324] on p "Órdenes totales (1,314)" at bounding box center [228, 323] width 93 height 13
click at [271, 324] on p "Órdenes totales (1,314)" at bounding box center [228, 323] width 93 height 13
click at [265, 324] on p "Órdenes totales (1,314)" at bounding box center [228, 323] width 93 height 13
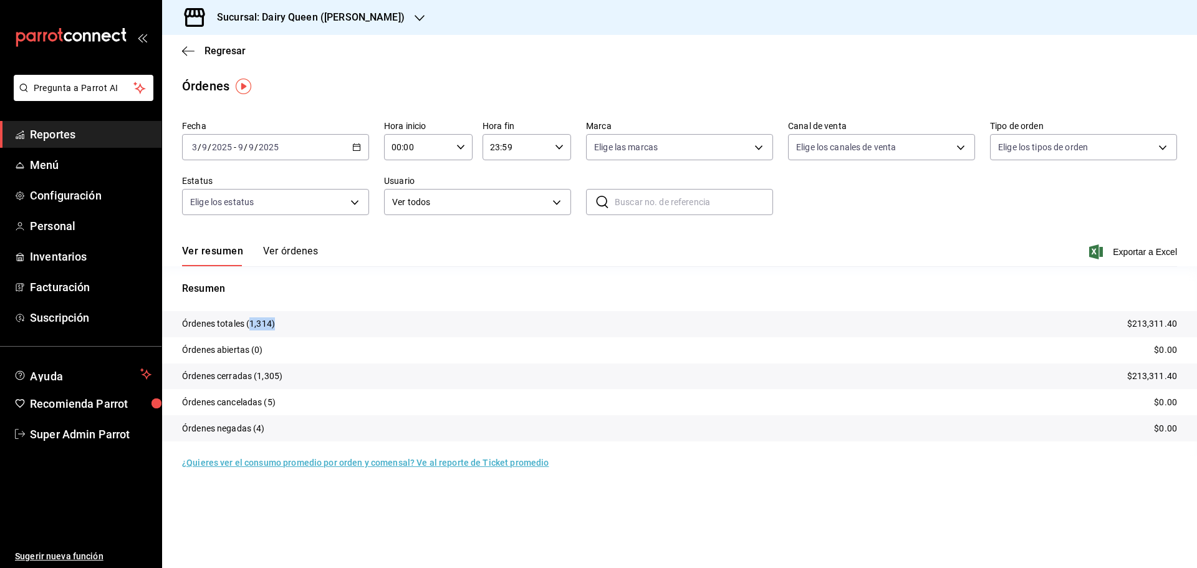
click at [268, 324] on p "Órdenes totales (1,314)" at bounding box center [228, 323] width 93 height 13
drag, startPoint x: 270, startPoint y: 324, endPoint x: 251, endPoint y: 326, distance: 19.4
click at [251, 326] on p "Órdenes totales (1,314)" at bounding box center [228, 323] width 93 height 13
copy p "1,314"
click at [415, 14] on icon "button" at bounding box center [420, 18] width 10 height 10
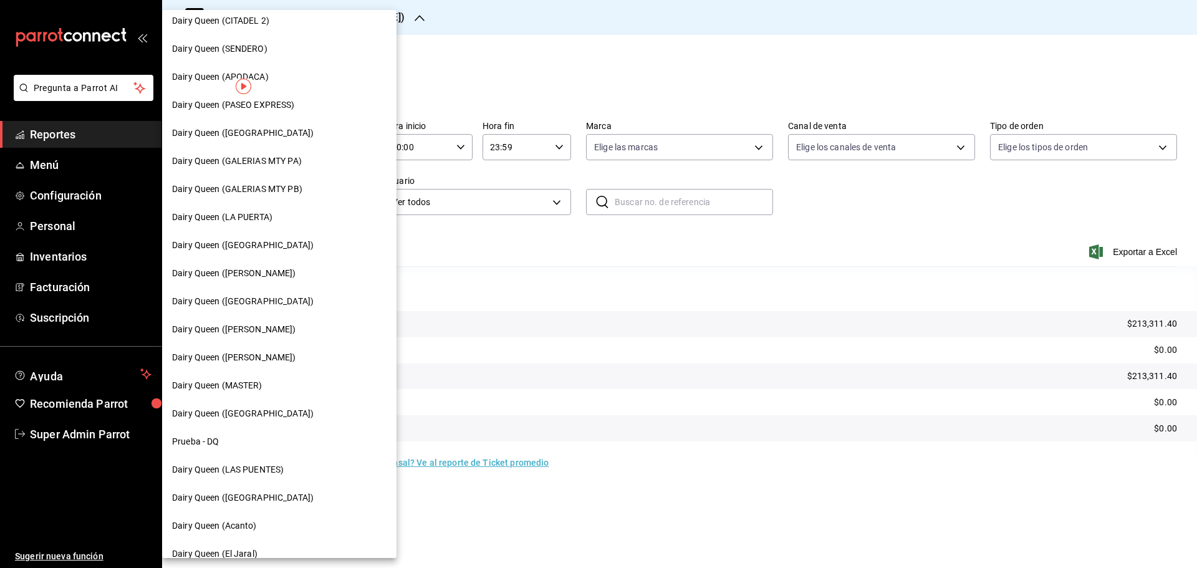
scroll to position [388, 0]
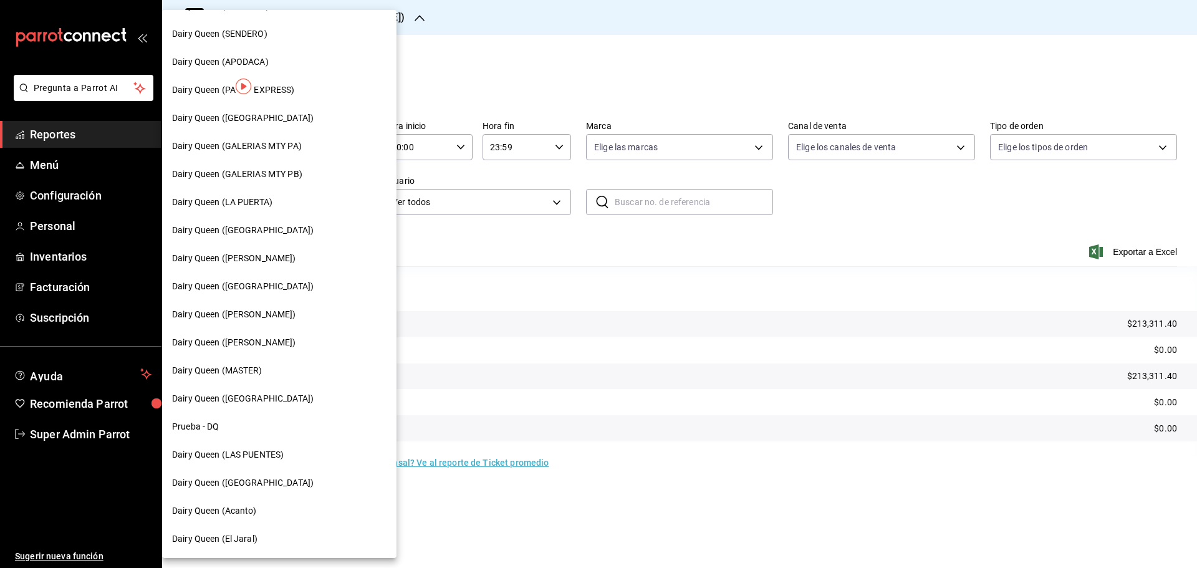
click at [275, 395] on span "Dairy Queen ([GEOGRAPHIC_DATA])" at bounding box center [243, 398] width 142 height 13
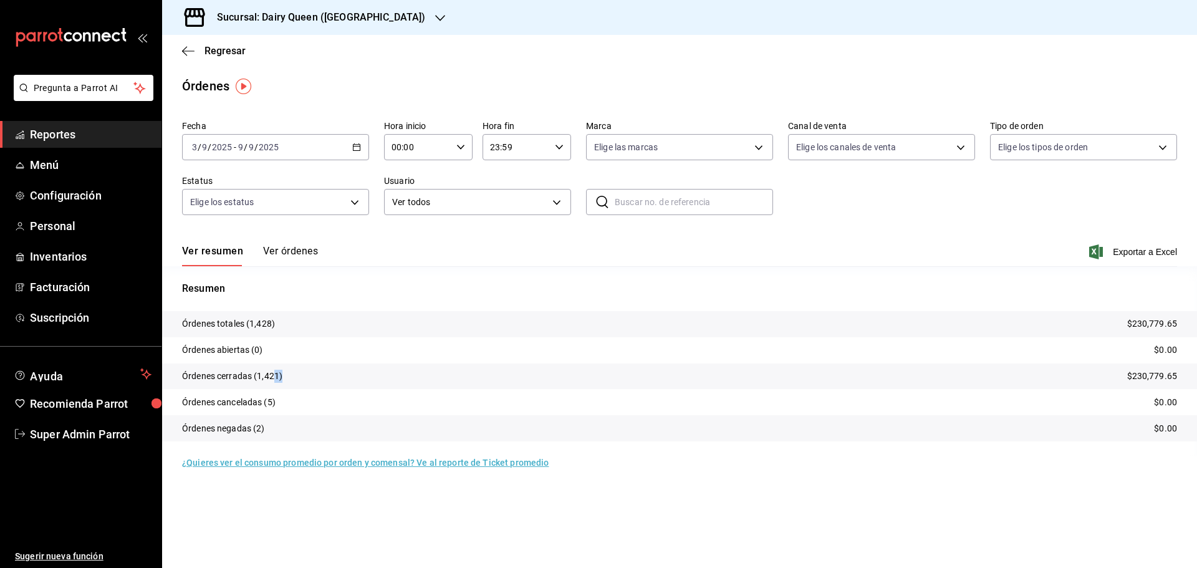
drag, startPoint x: 281, startPoint y: 377, endPoint x: 273, endPoint y: 378, distance: 7.6
click at [273, 378] on p "Órdenes cerradas (1,421)" at bounding box center [232, 376] width 100 height 13
click at [276, 378] on p "Órdenes cerradas (1,421)" at bounding box center [232, 376] width 100 height 13
click at [277, 377] on p "Órdenes cerradas (1,421)" at bounding box center [232, 376] width 100 height 13
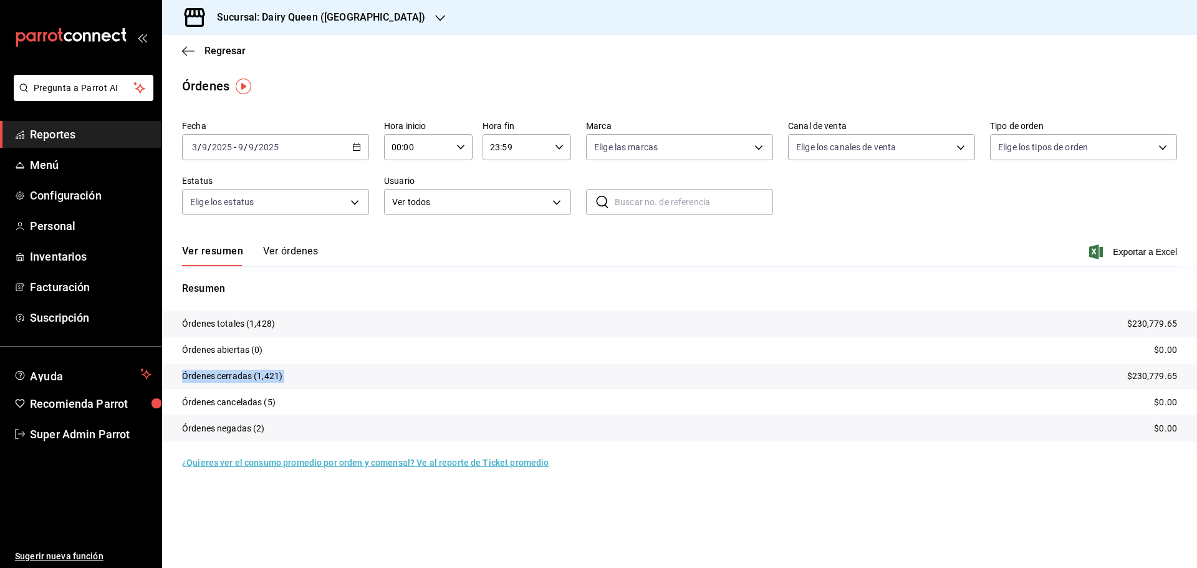
click at [277, 377] on p "Órdenes cerradas (1,421)" at bounding box center [232, 376] width 100 height 13
drag, startPoint x: 276, startPoint y: 377, endPoint x: 258, endPoint y: 375, distance: 18.1
click at [258, 375] on p "Órdenes cerradas (1,421)" at bounding box center [232, 376] width 100 height 13
drag, startPoint x: 277, startPoint y: 374, endPoint x: 256, endPoint y: 375, distance: 21.2
click at [256, 375] on p "Órdenes cerradas (1,421)" at bounding box center [232, 376] width 100 height 13
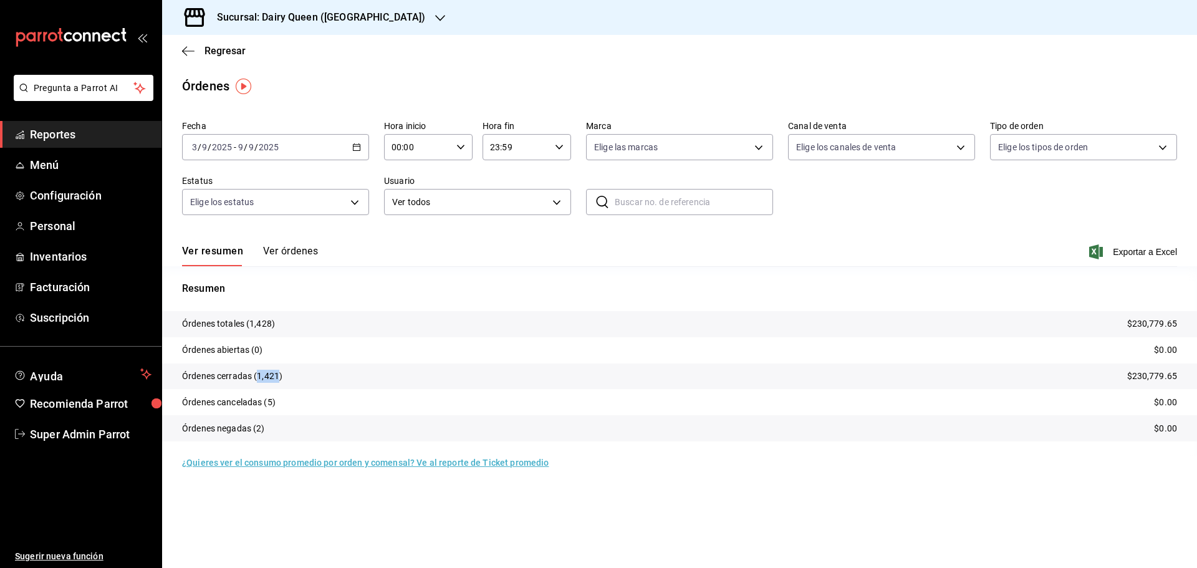
copy p "1,421"
click at [397, 14] on div "Sucursal: Dairy Queen ([GEOGRAPHIC_DATA])" at bounding box center [311, 17] width 278 height 35
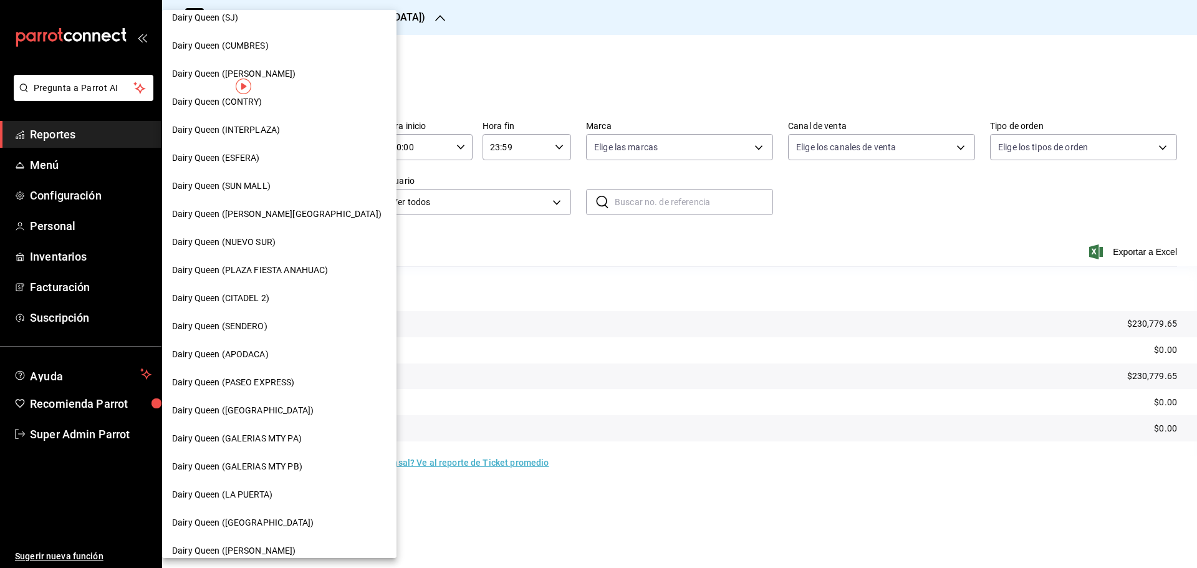
scroll to position [388, 0]
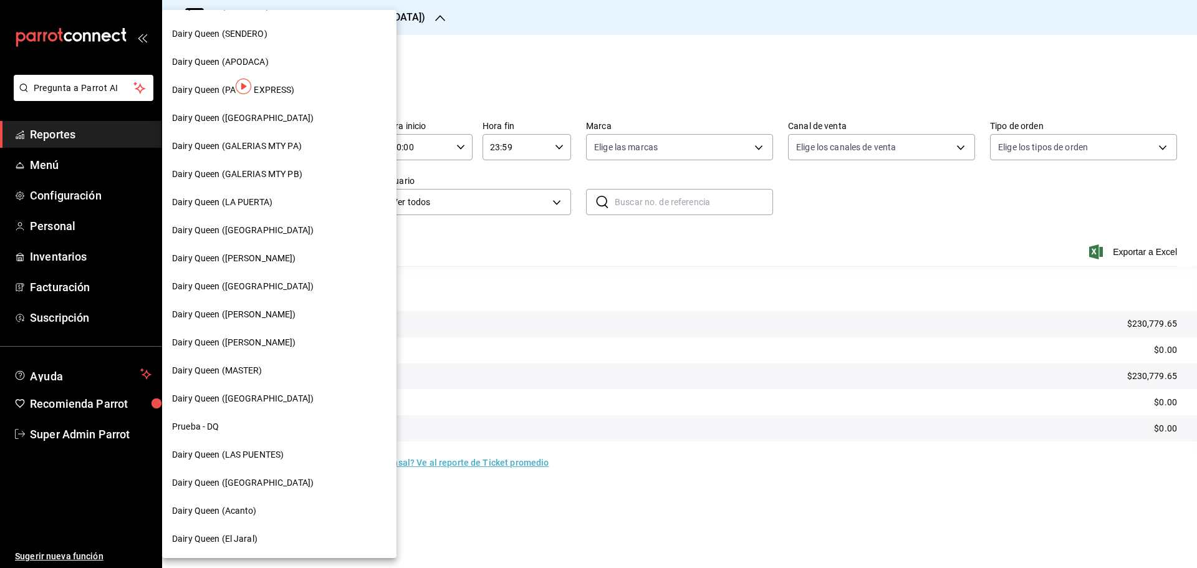
click at [261, 456] on span "Dairy Queen (LAS PUENTES)" at bounding box center [228, 454] width 112 height 13
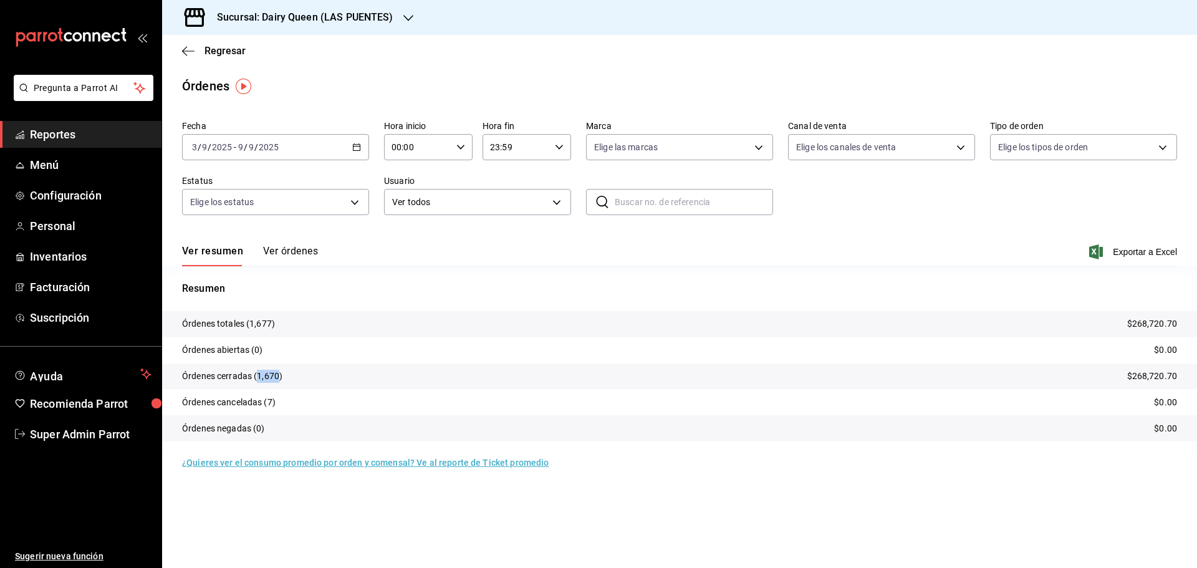
drag, startPoint x: 279, startPoint y: 375, endPoint x: 256, endPoint y: 377, distance: 23.8
click at [256, 377] on p "Órdenes cerradas (1,670)" at bounding box center [232, 376] width 100 height 13
copy p "1,670"
drag, startPoint x: 406, startPoint y: 21, endPoint x: 404, endPoint y: 28, distance: 7.1
click at [404, 28] on div "Sucursal: Dairy Queen (LAS PUENTES)" at bounding box center [295, 17] width 246 height 35
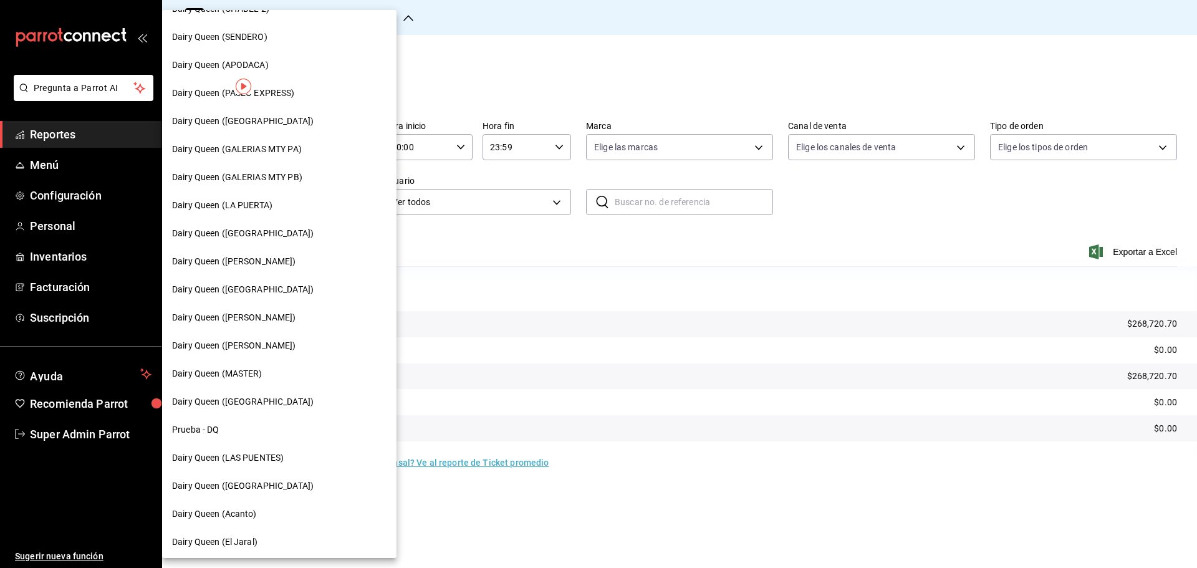
scroll to position [388, 0]
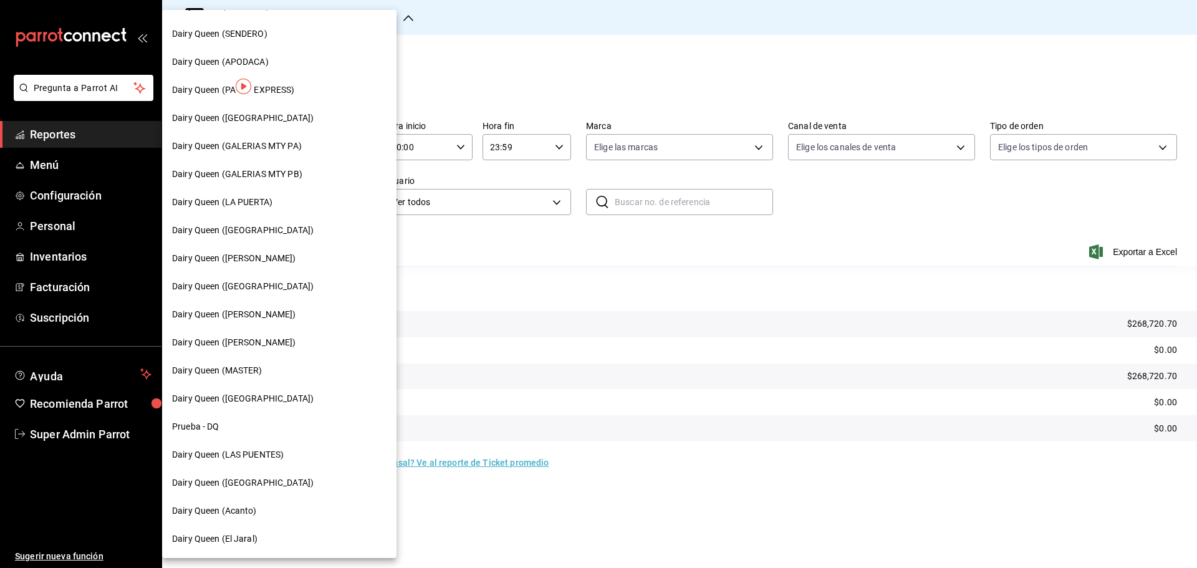
click at [268, 478] on span "Dairy Queen ([GEOGRAPHIC_DATA])" at bounding box center [243, 482] width 142 height 13
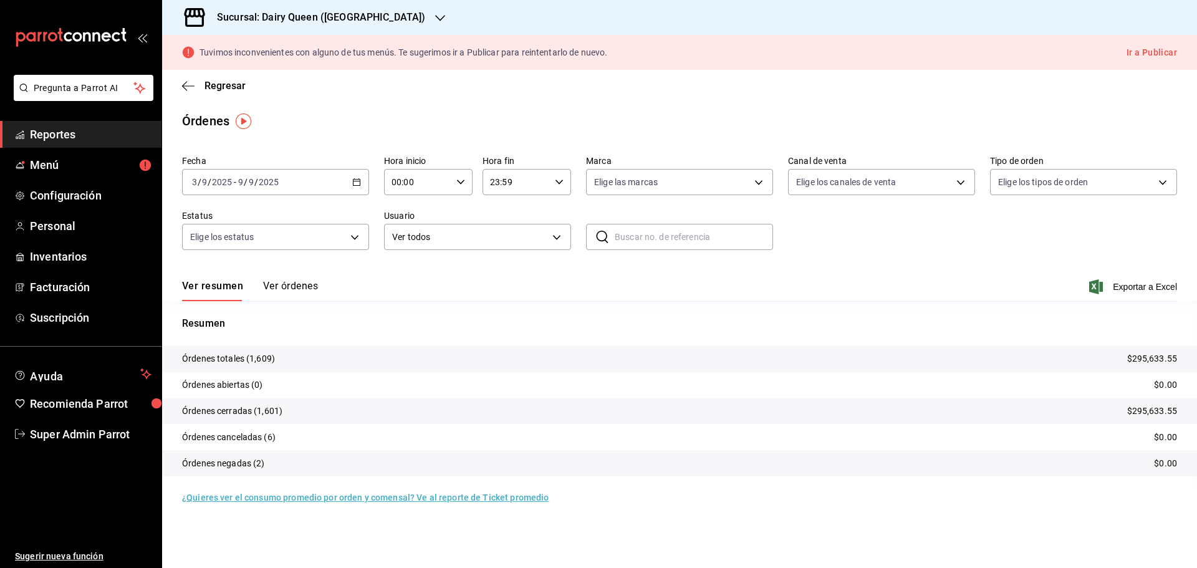
click at [277, 410] on p "Órdenes cerradas (1,601)" at bounding box center [232, 411] width 100 height 13
click at [273, 411] on p "Órdenes cerradas (1,601)" at bounding box center [232, 411] width 100 height 13
drag, startPoint x: 277, startPoint y: 412, endPoint x: 257, endPoint y: 410, distance: 20.7
click at [257, 410] on p "Órdenes cerradas (1,601)" at bounding box center [232, 411] width 100 height 13
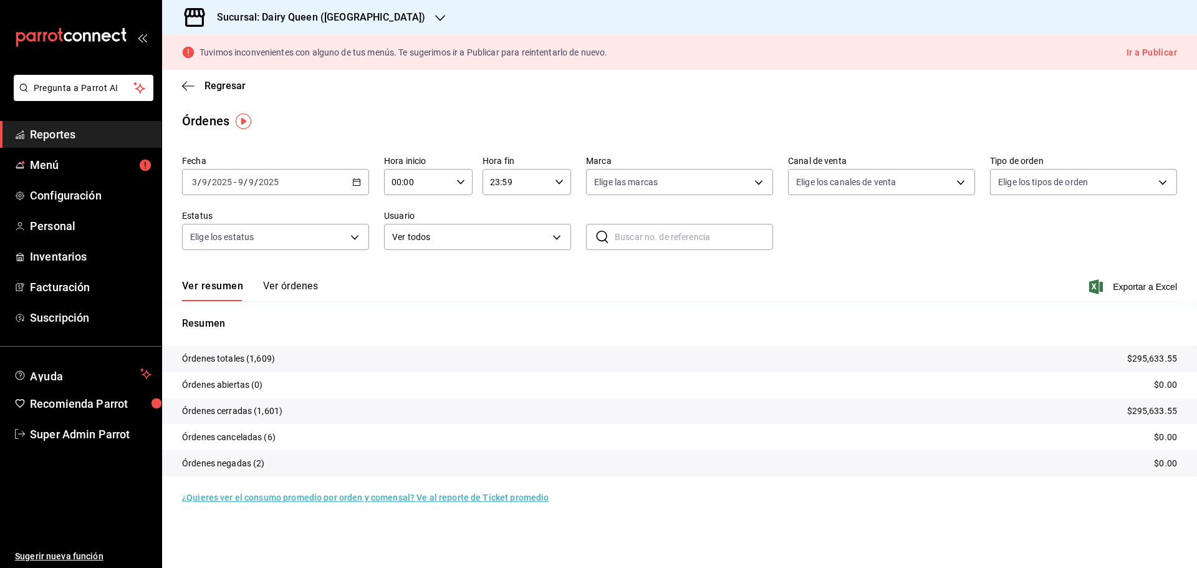
click at [311, 371] on tr "Órdenes totales (1,609) $295,633.55" at bounding box center [679, 359] width 1035 height 26
click at [396, 11] on div "Sucursal: Dairy Queen ([GEOGRAPHIC_DATA])" at bounding box center [311, 17] width 278 height 35
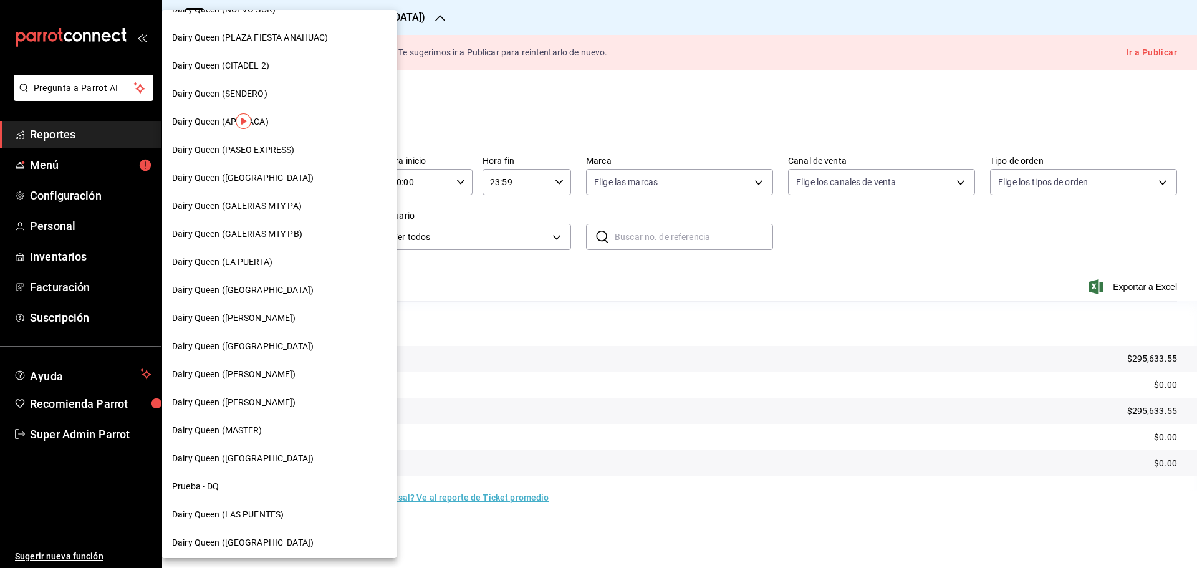
scroll to position [388, 0]
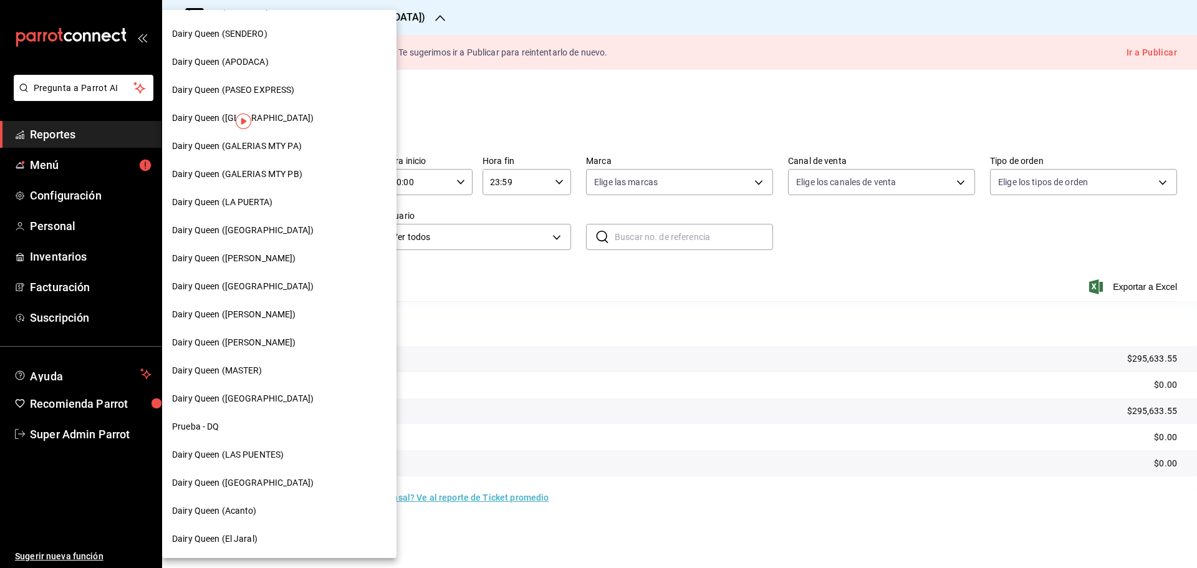
click at [258, 511] on div "Dairy Queen (Acanto)" at bounding box center [279, 510] width 215 height 13
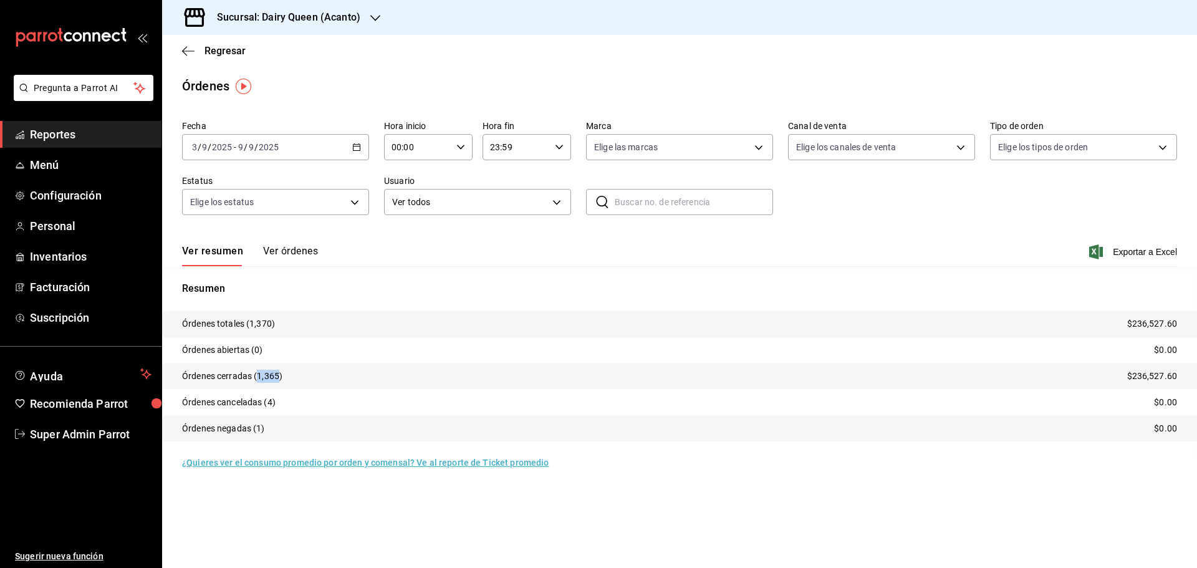
drag, startPoint x: 277, startPoint y: 375, endPoint x: 258, endPoint y: 375, distance: 18.7
click at [258, 375] on p "Órdenes cerradas (1,365)" at bounding box center [232, 376] width 100 height 13
